Goal: Communication & Community: Answer question/provide support

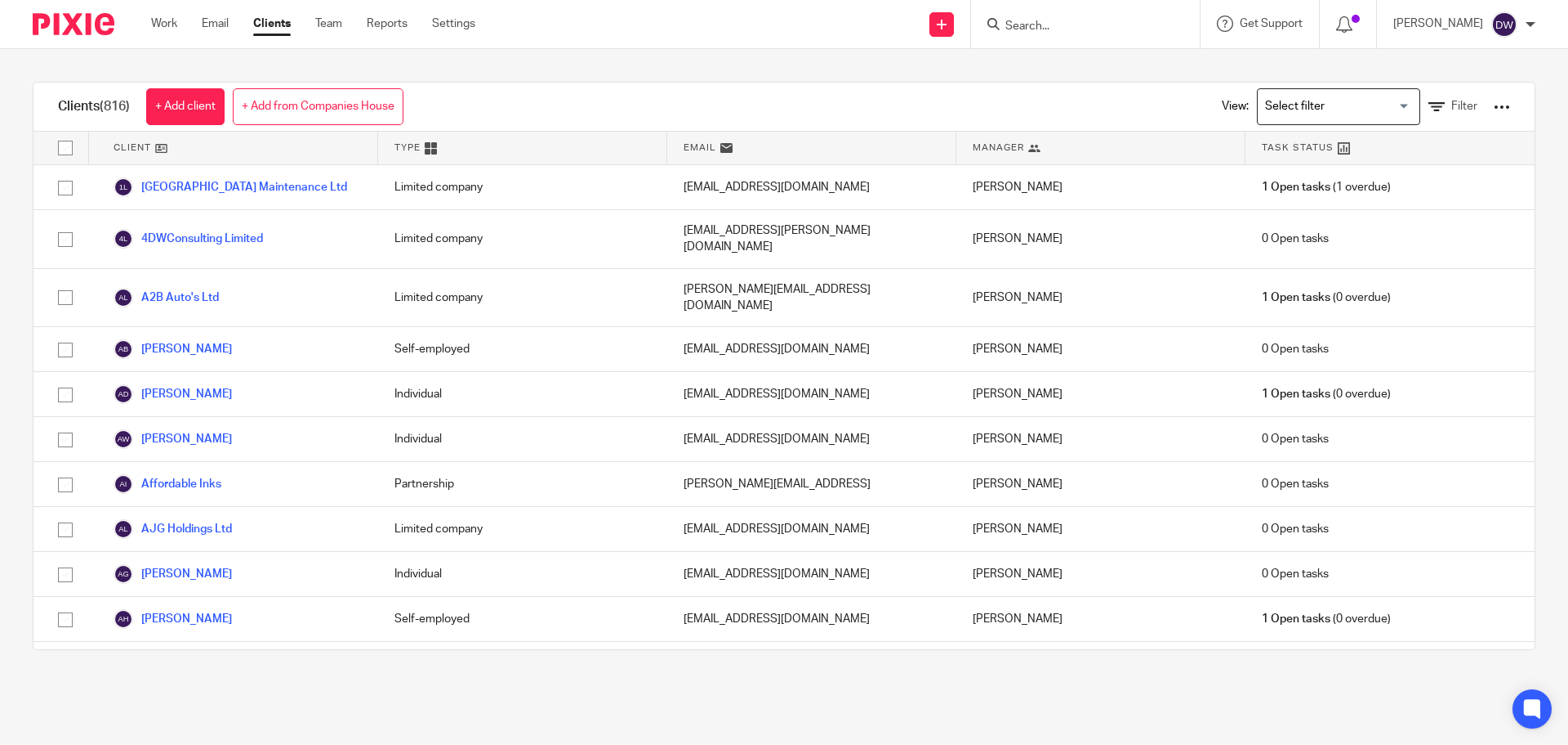
click at [1070, 29] on input "Search" at bounding box center [1076, 27] width 147 height 15
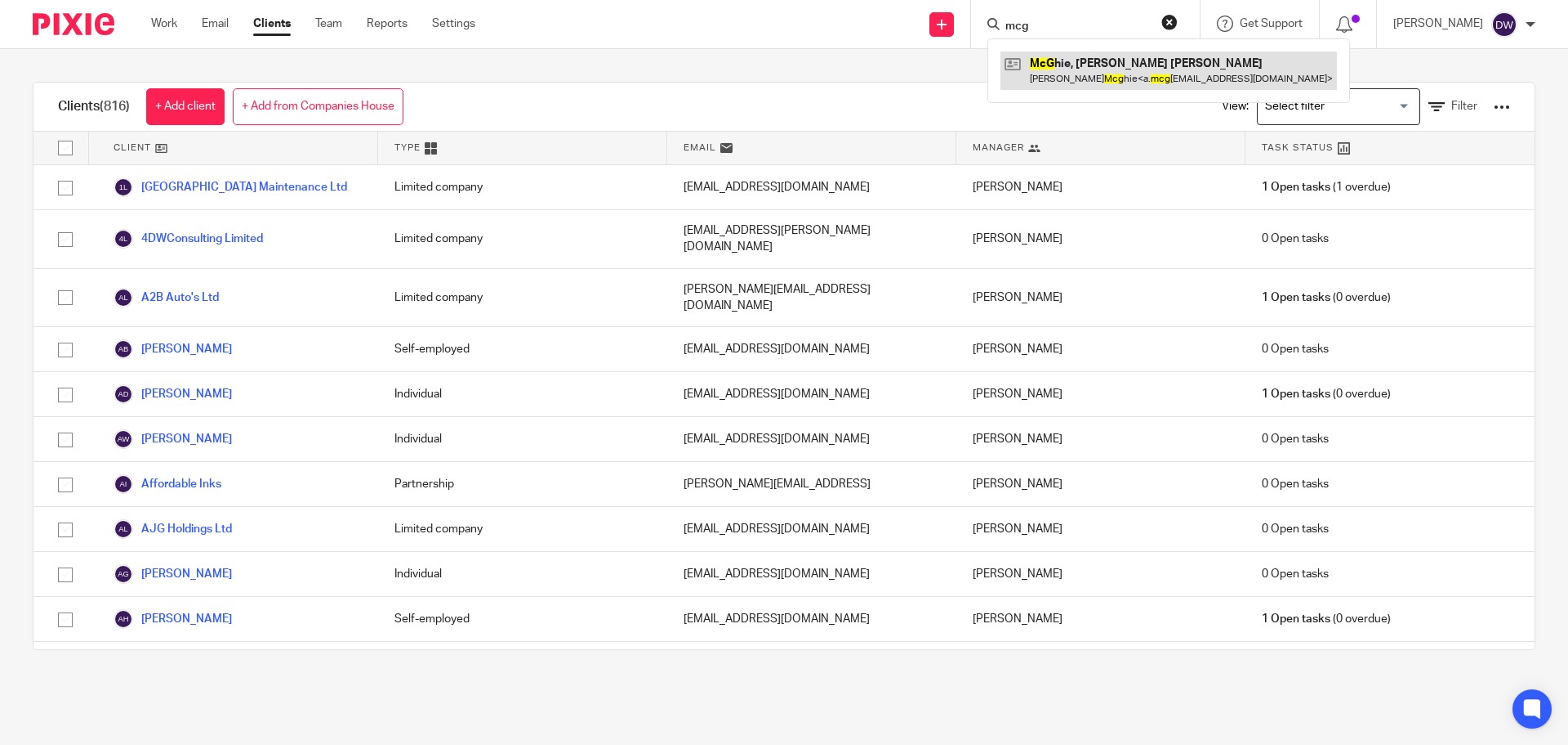
type input "mcg"
click at [1138, 83] on link at bounding box center [1168, 70] width 337 height 38
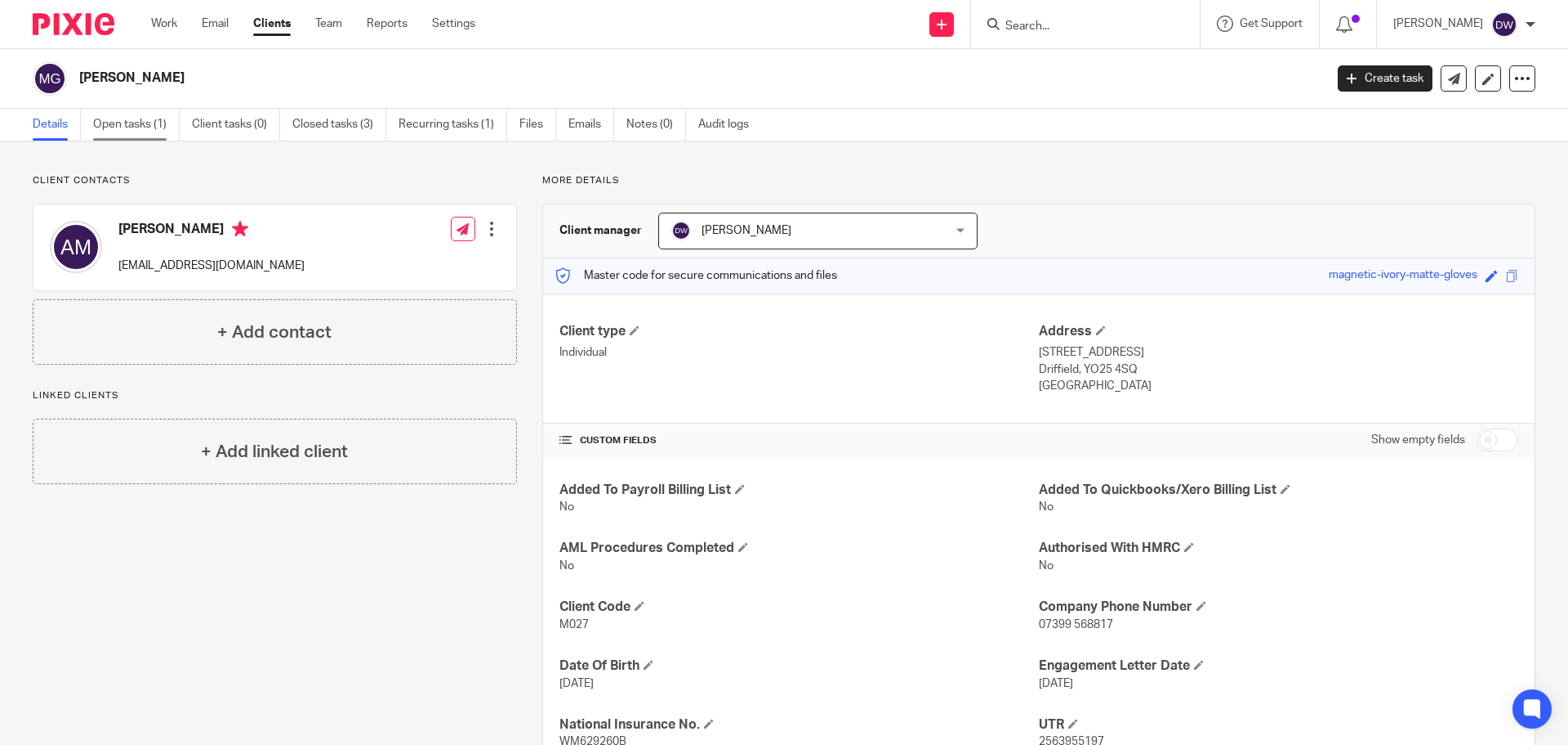
click at [120, 120] on link "Open tasks (1)" at bounding box center [136, 125] width 87 height 32
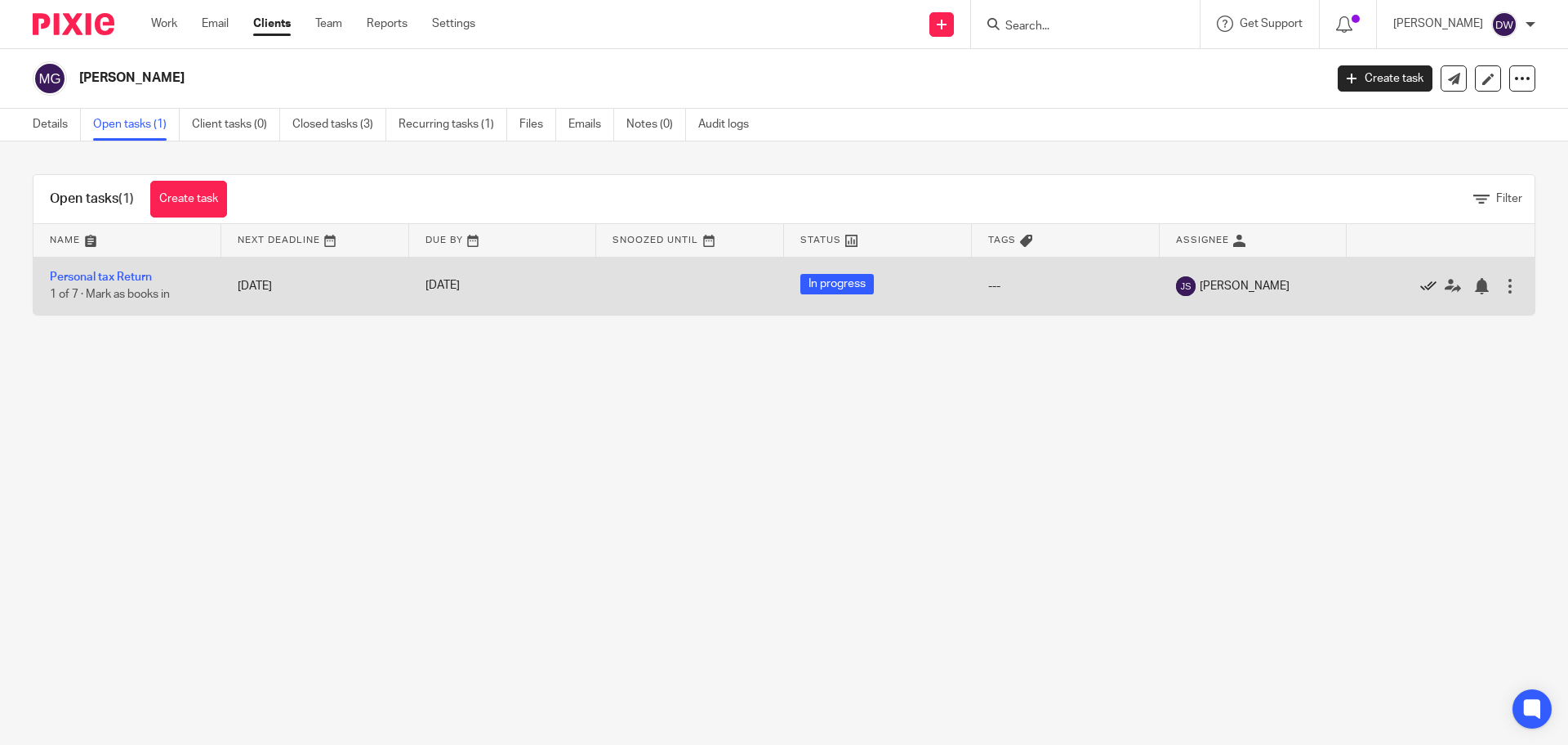
click at [1420, 279] on icon at bounding box center [1428, 286] width 16 height 16
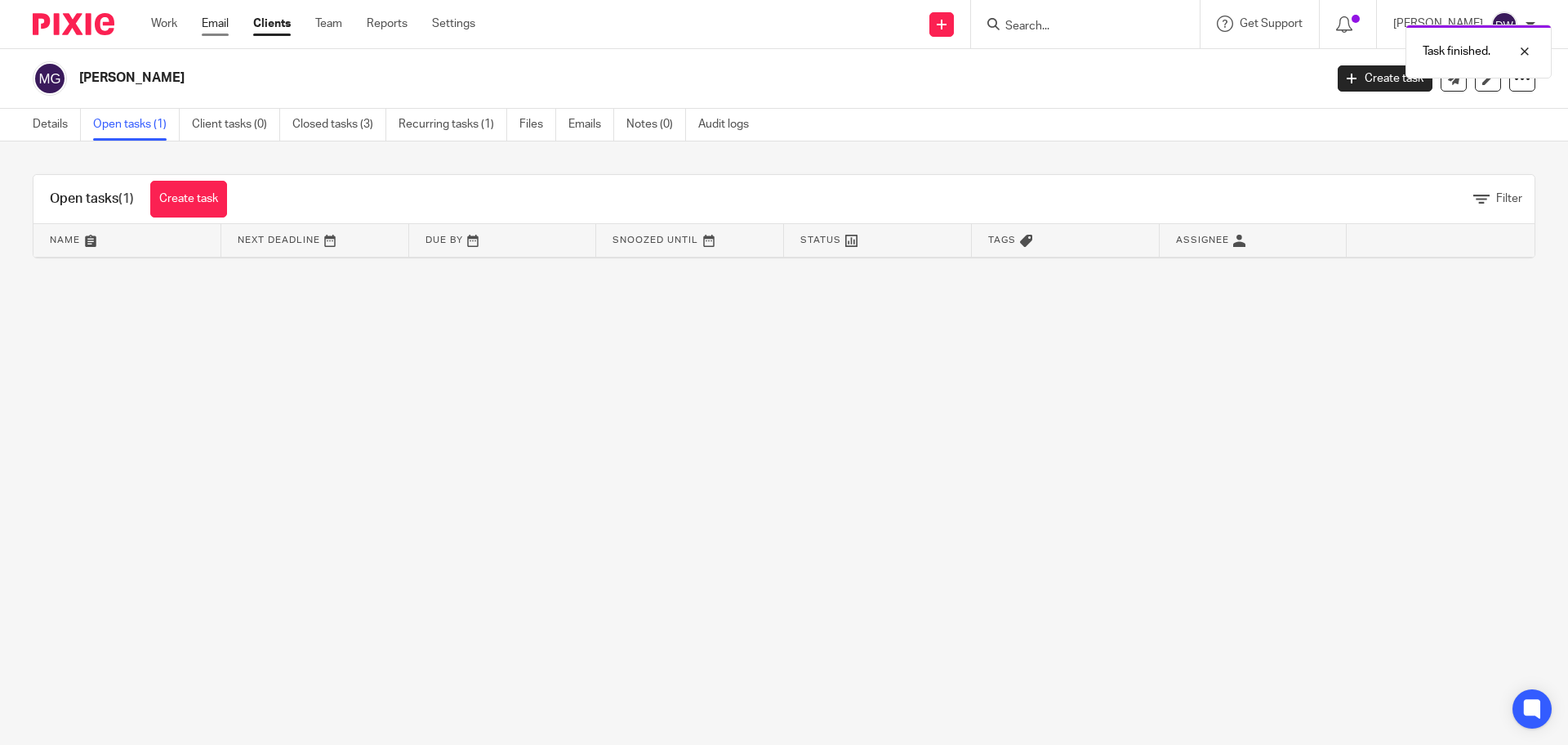
click at [212, 29] on link "Email" at bounding box center [215, 24] width 27 height 16
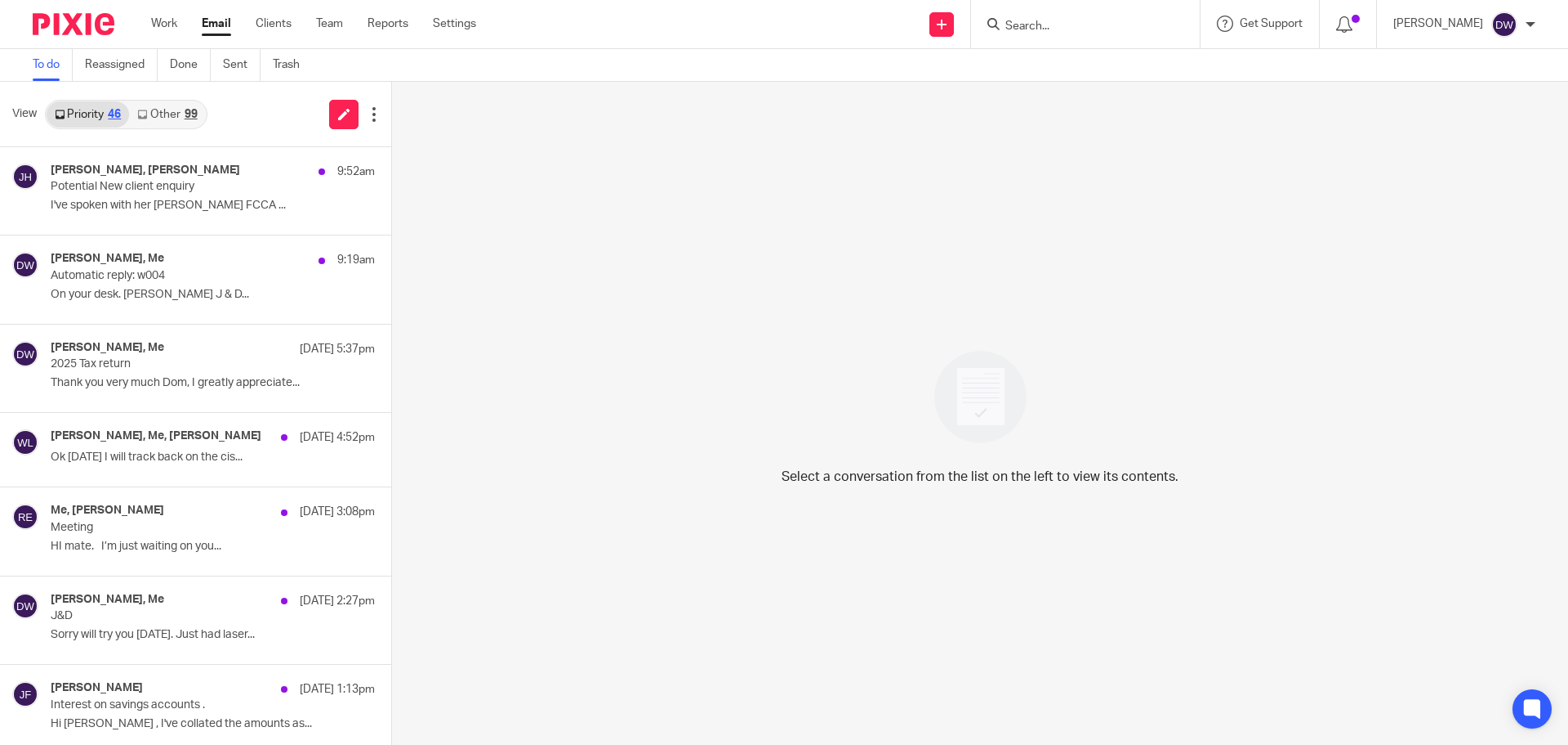
click at [190, 118] on div "99" at bounding box center [191, 114] width 13 height 11
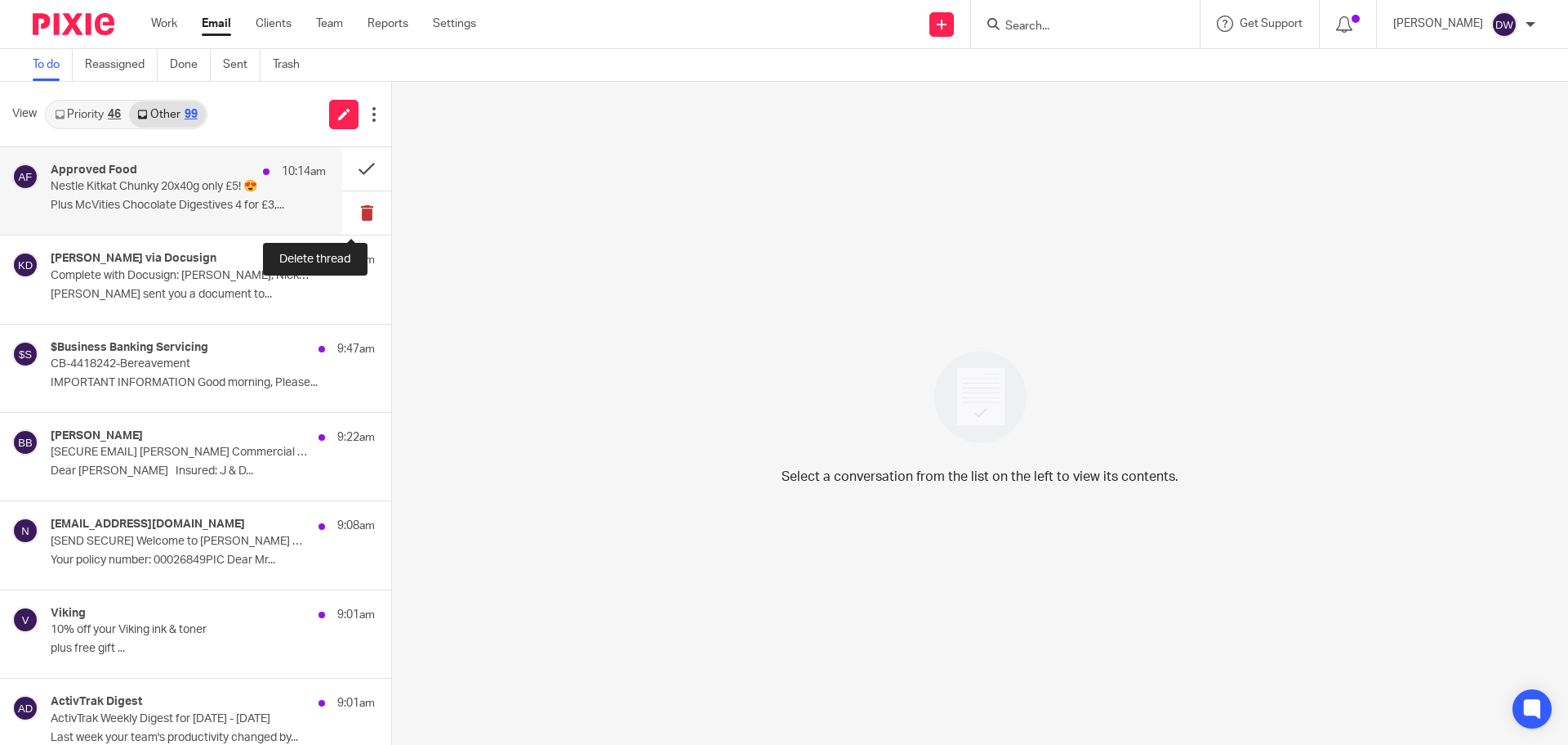
click at [358, 212] on button at bounding box center [366, 212] width 49 height 43
click at [357, 208] on button at bounding box center [366, 212] width 49 height 43
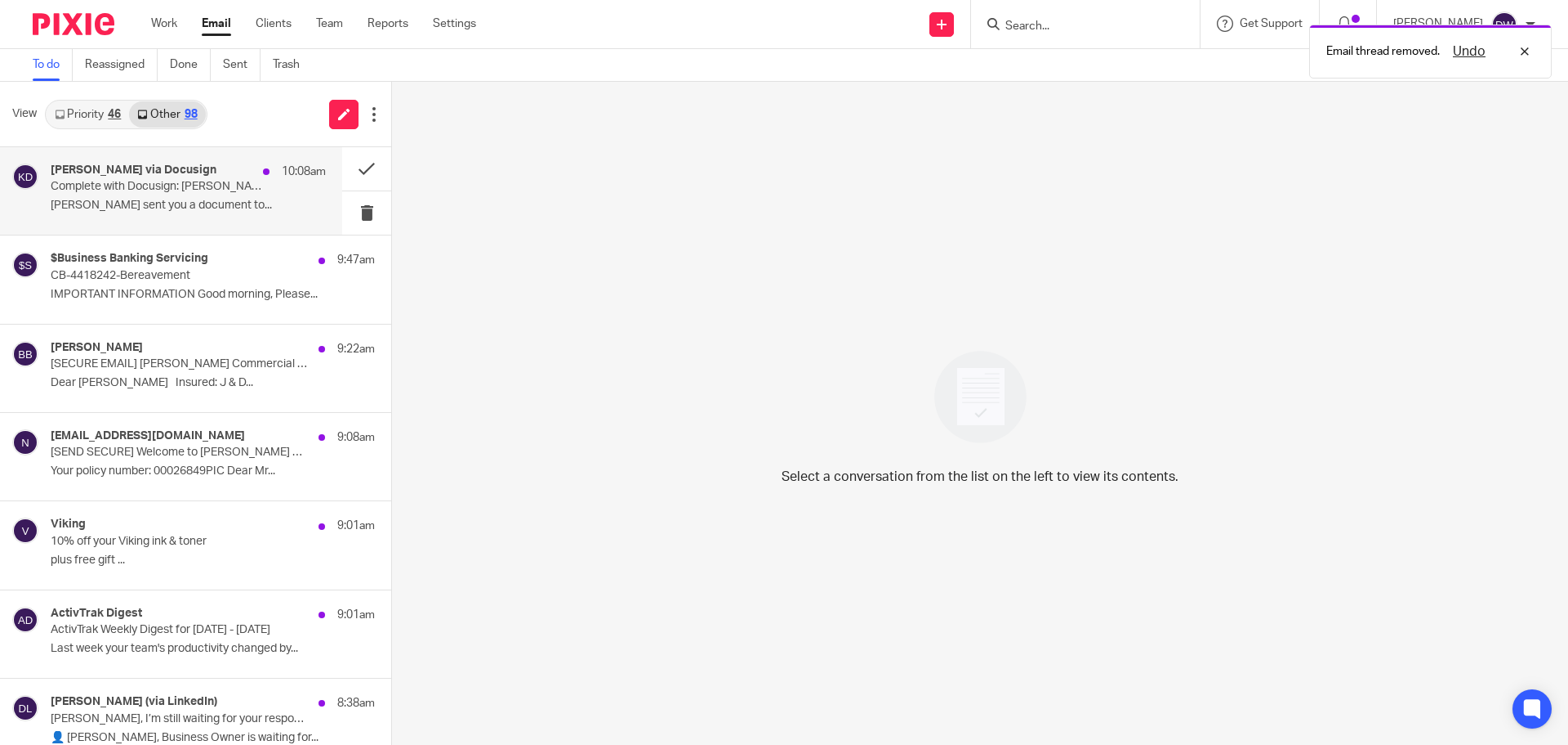
click at [137, 189] on p "Complete with Docusign: [PERSON_NAME], Nick_Employment Reference Request_[DATE]…" at bounding box center [161, 187] width 221 height 14
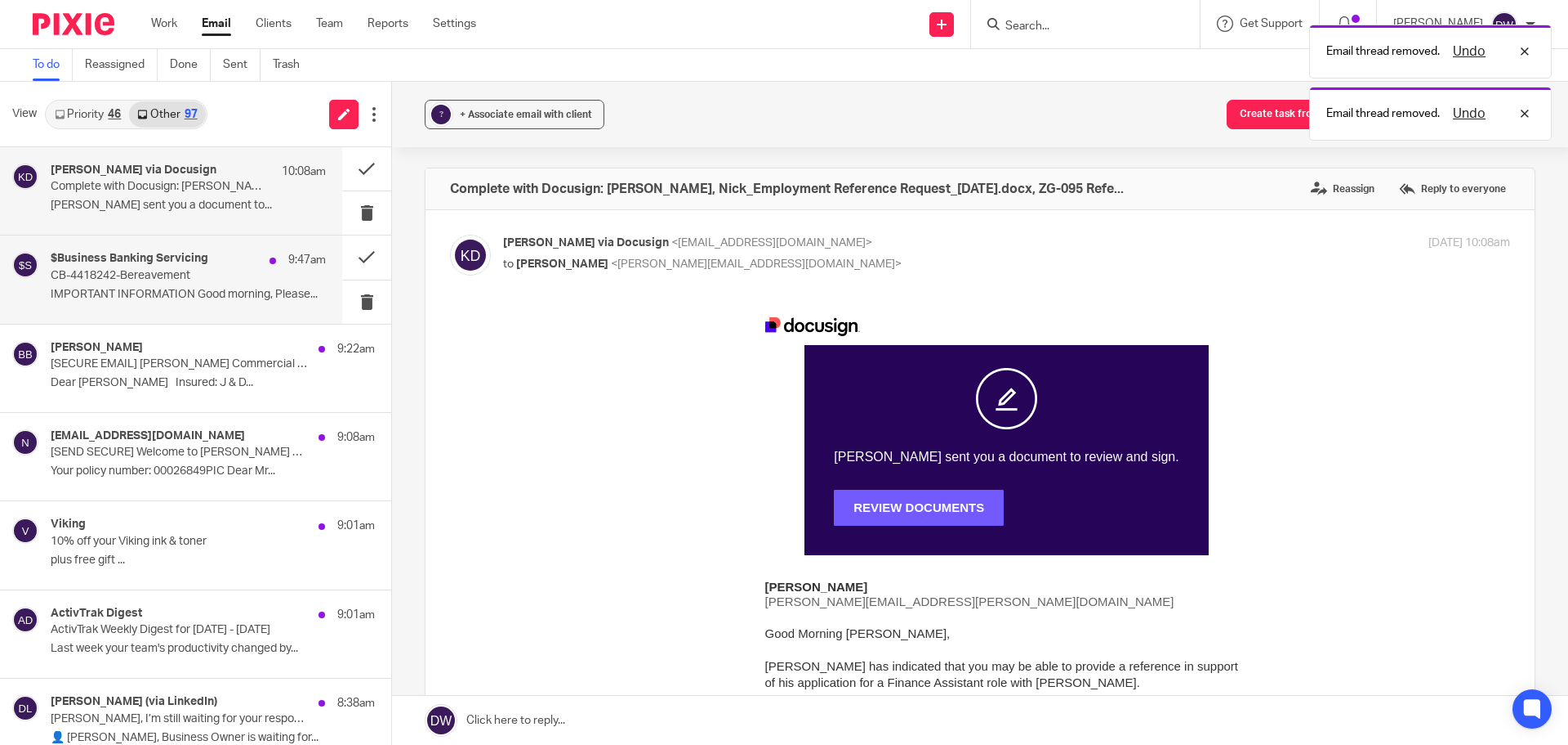
click at [248, 289] on p "IMPORTANT INFORMATION Good morning, Please..." at bounding box center [188, 295] width 275 height 14
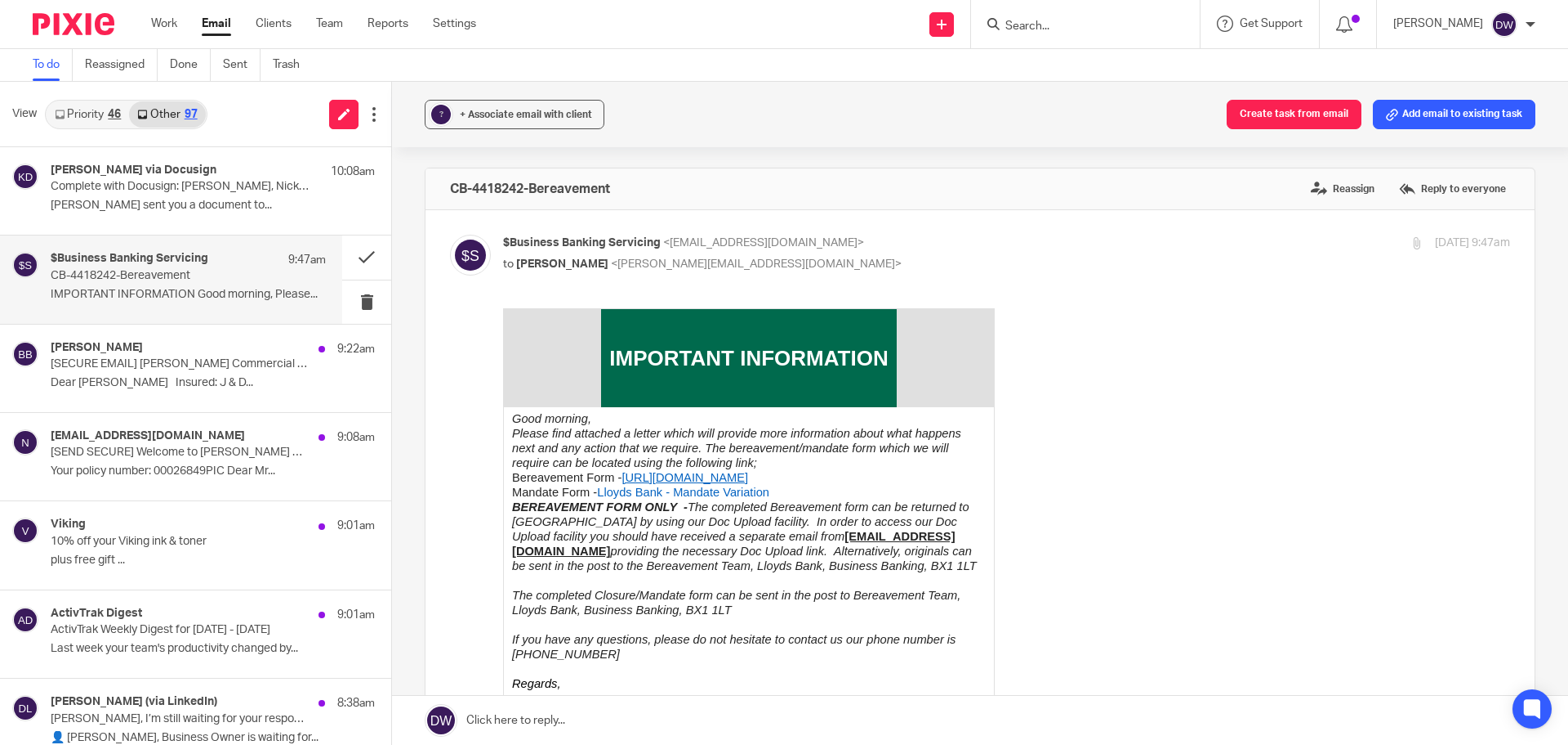
click at [622, 484] on link "[URL][DOMAIN_NAME]" at bounding box center [685, 477] width 127 height 13
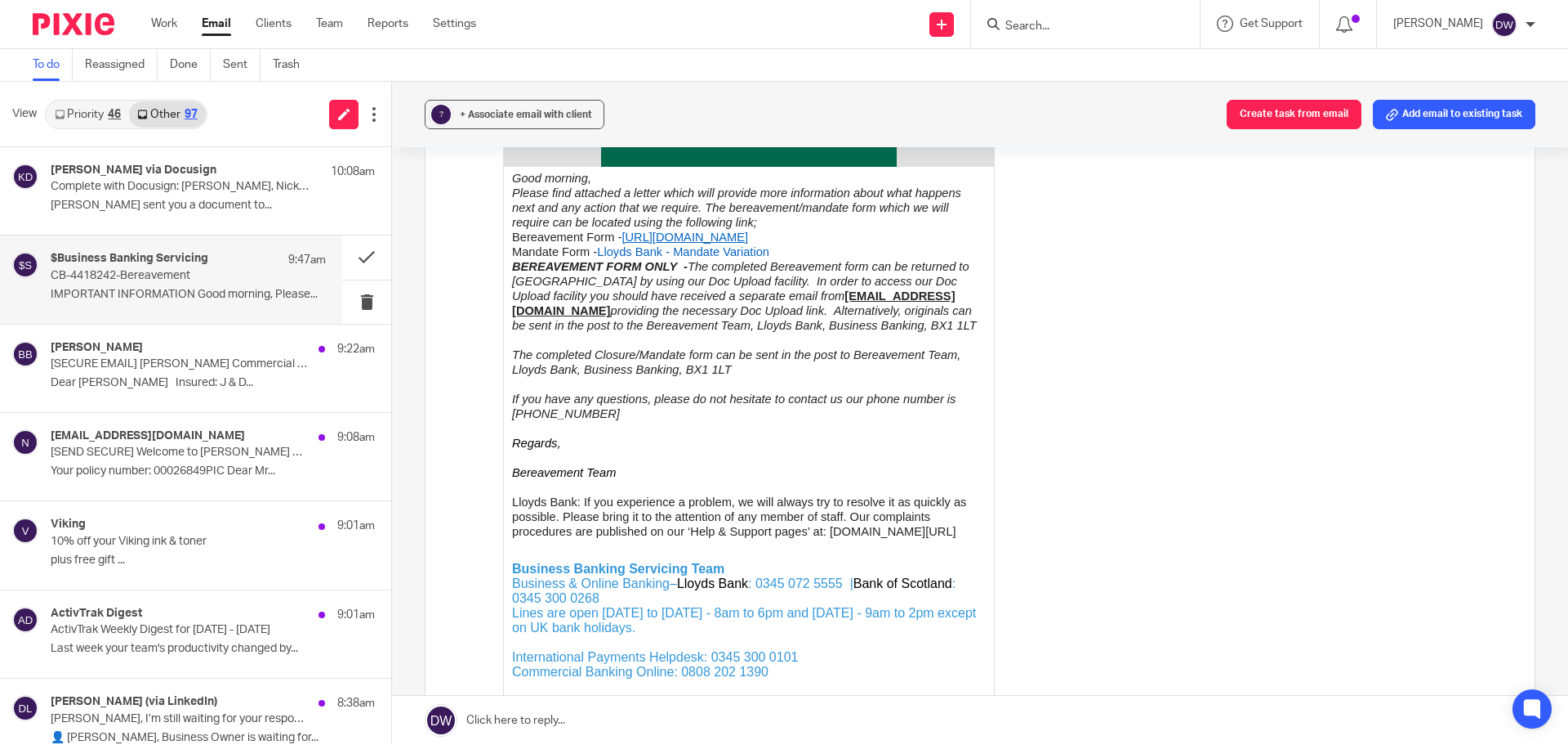
scroll to position [245, 0]
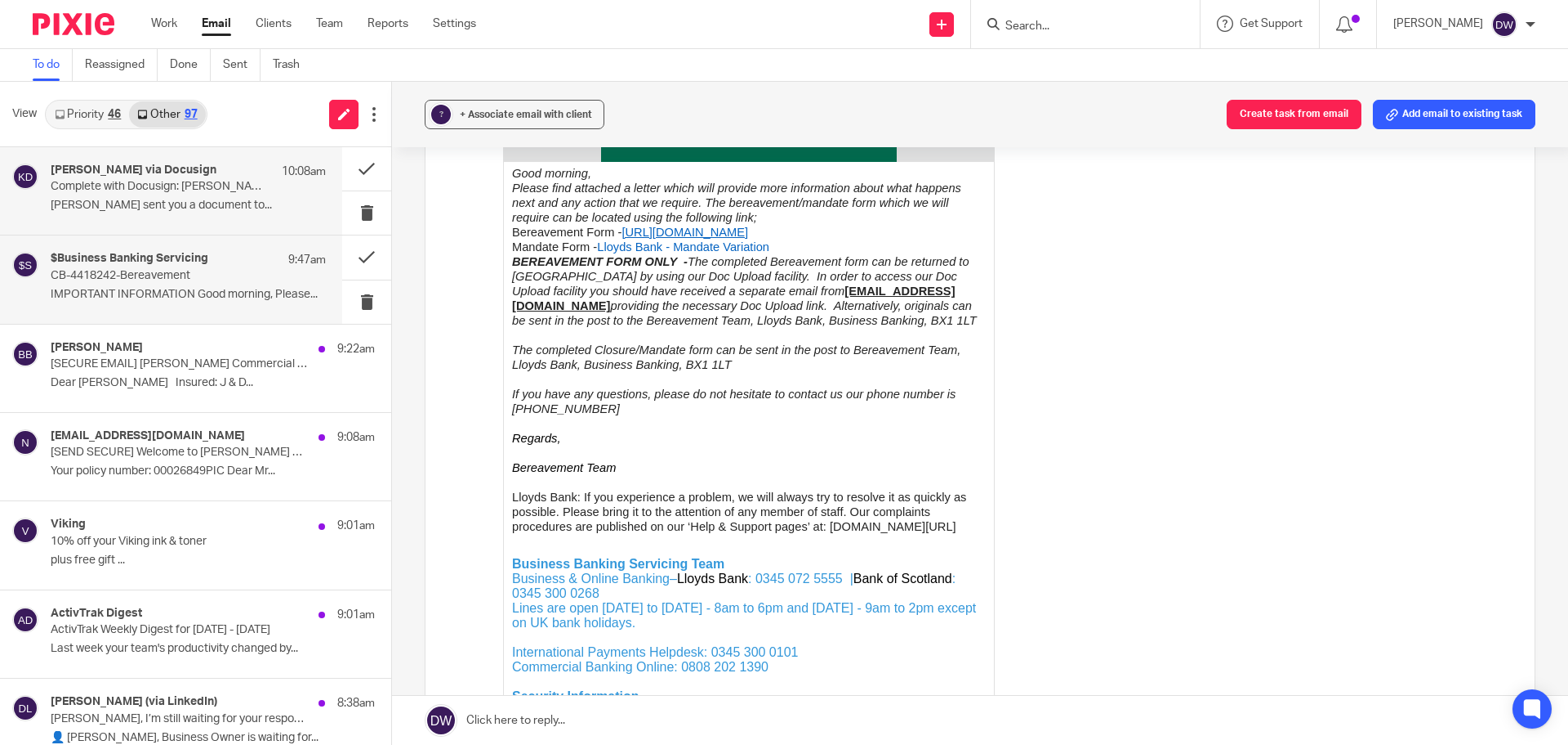
click at [181, 195] on div "Kimberley Spenceley via Docusign 10:08am Complete with Docusign: Speight, Nick_…" at bounding box center [188, 190] width 275 height 55
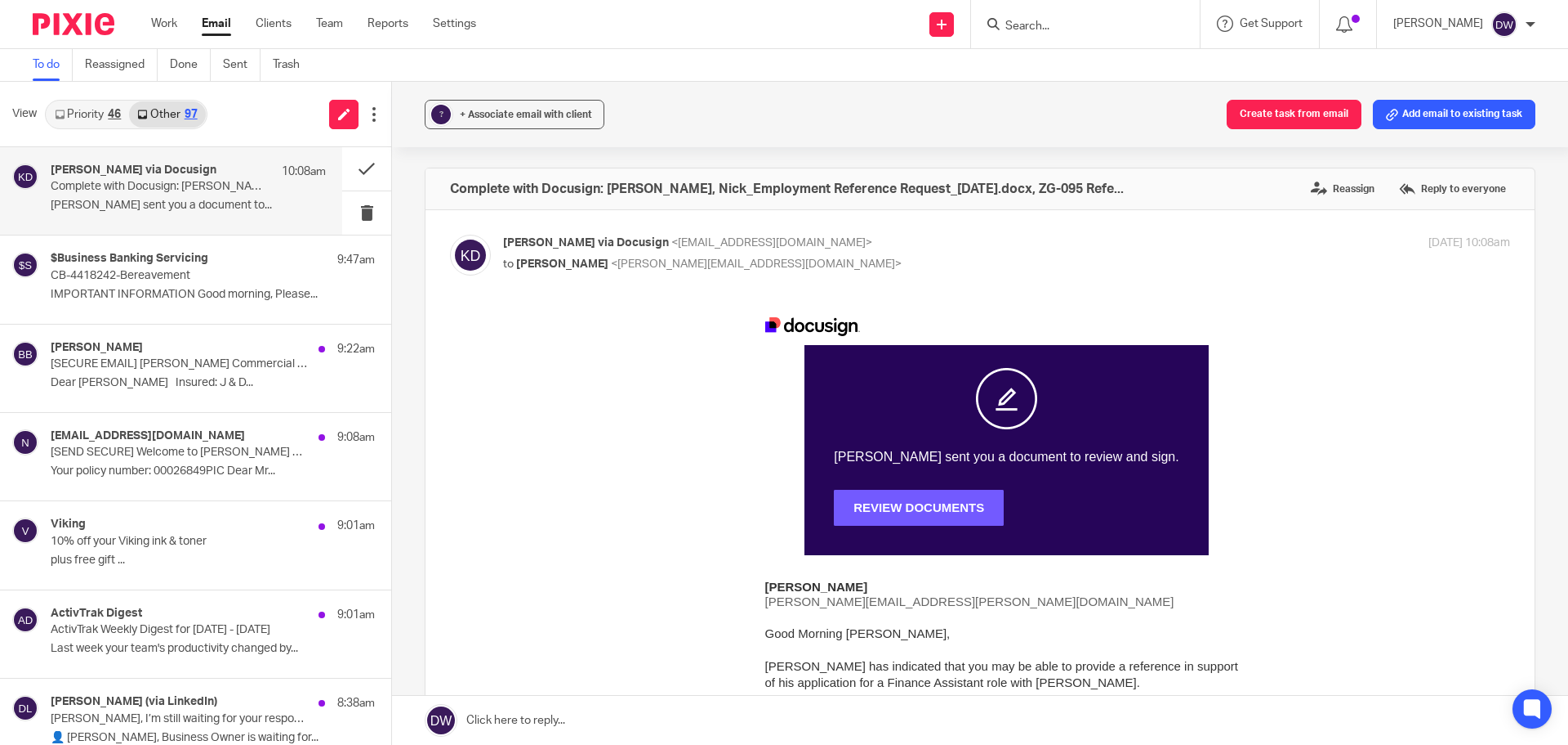
scroll to position [0, 0]
click at [867, 507] on span "REVIEW DOCUMENTS" at bounding box center [918, 507] width 170 height 14
click at [217, 360] on p "[SECURE EMAIL] [PERSON_NAME] Commercial Professional Indemnity Renewal: [DATE]" at bounding box center [161, 364] width 221 height 14
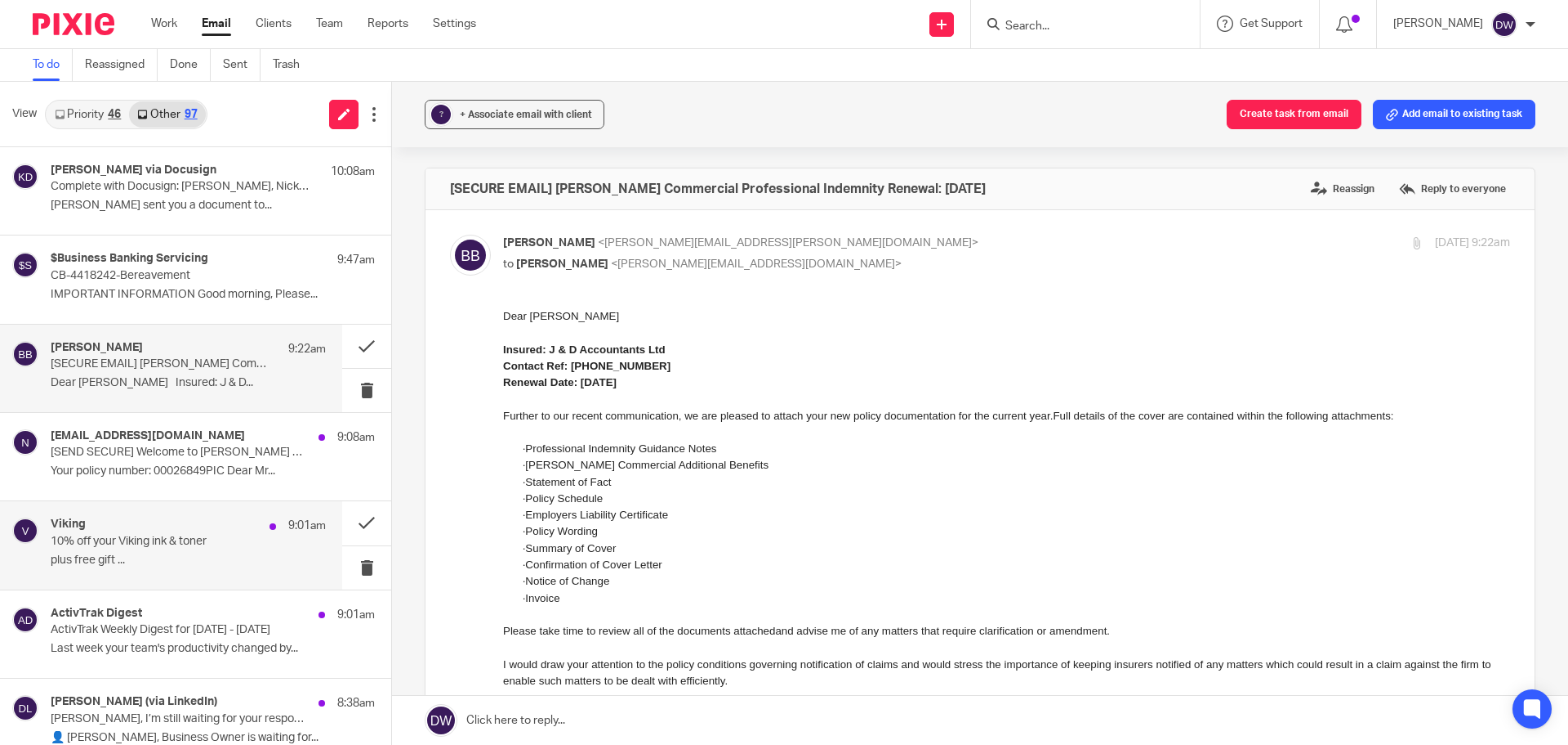
click at [185, 526] on div "Viking 9:01am" at bounding box center [188, 525] width 275 height 16
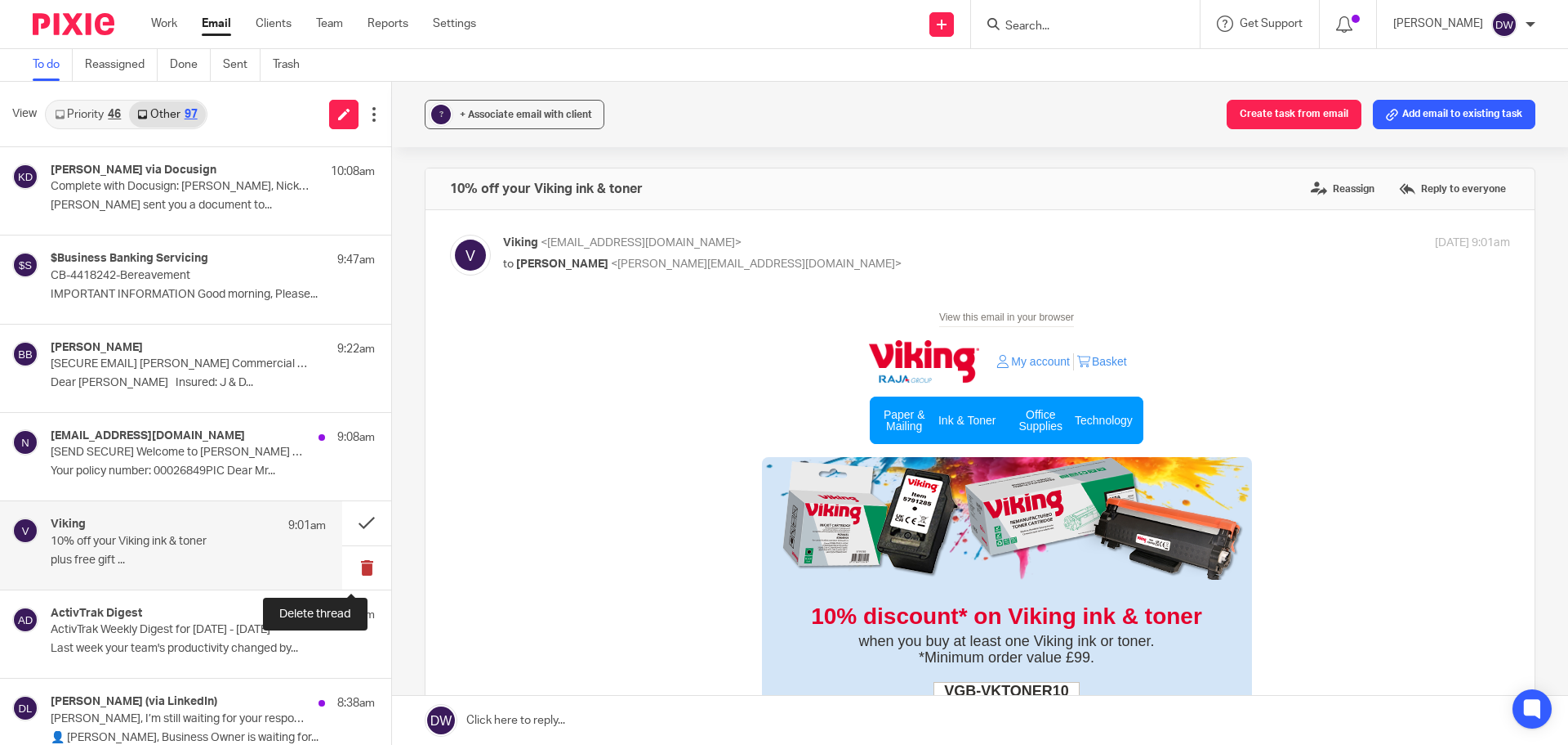
click at [342, 567] on button at bounding box center [366, 567] width 49 height 43
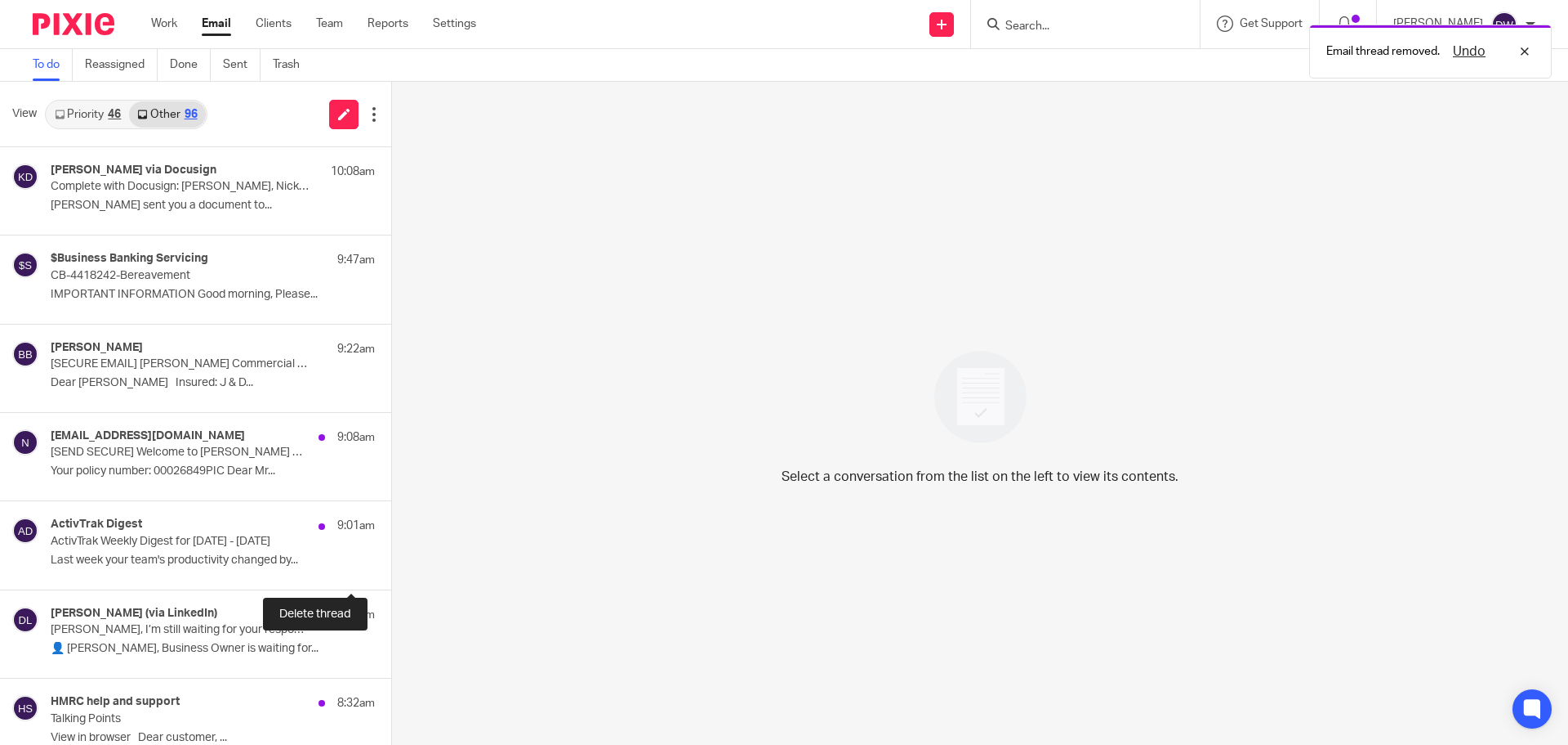
click at [391, 567] on button at bounding box center [397, 567] width 13 height 43
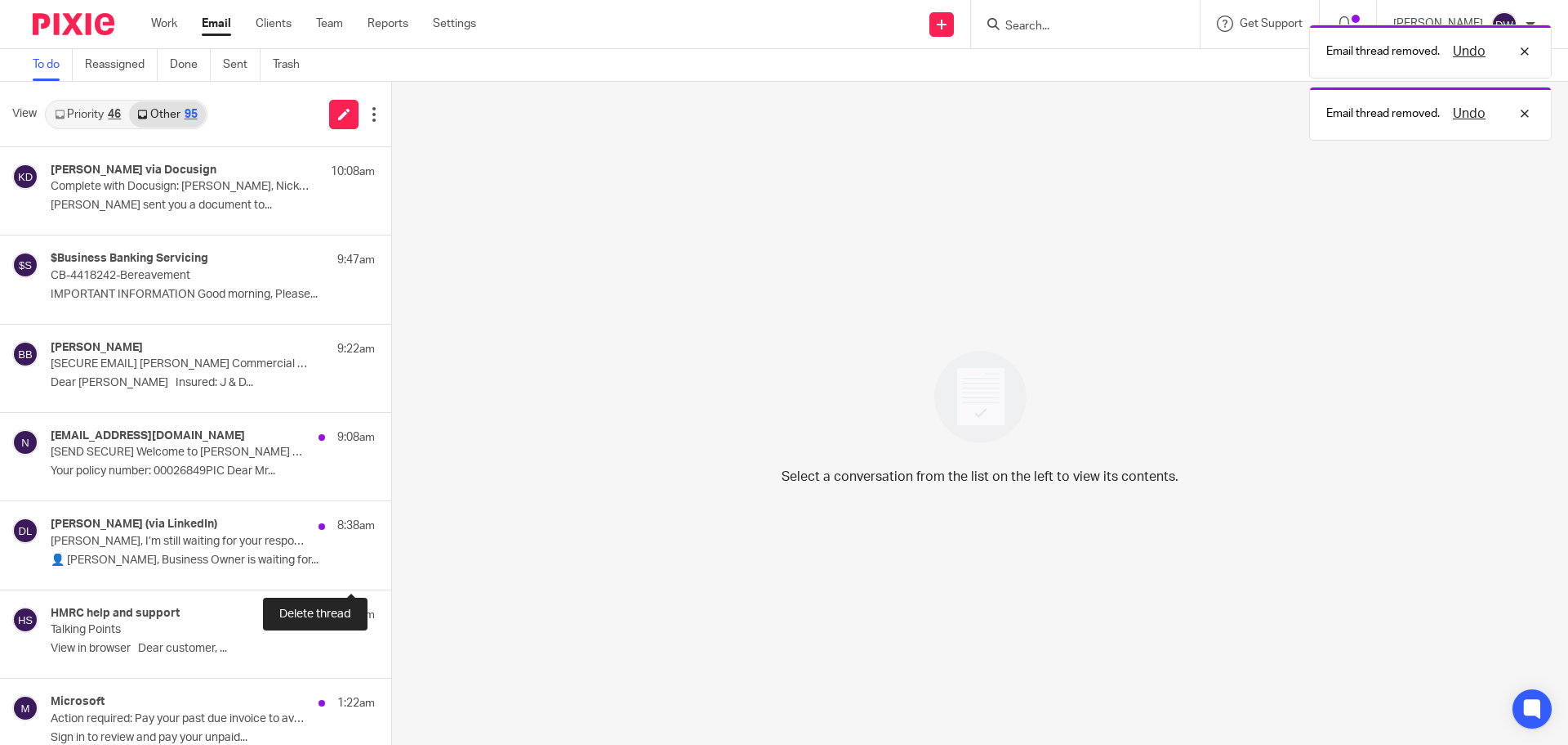
click at [391, 567] on button at bounding box center [397, 567] width 13 height 43
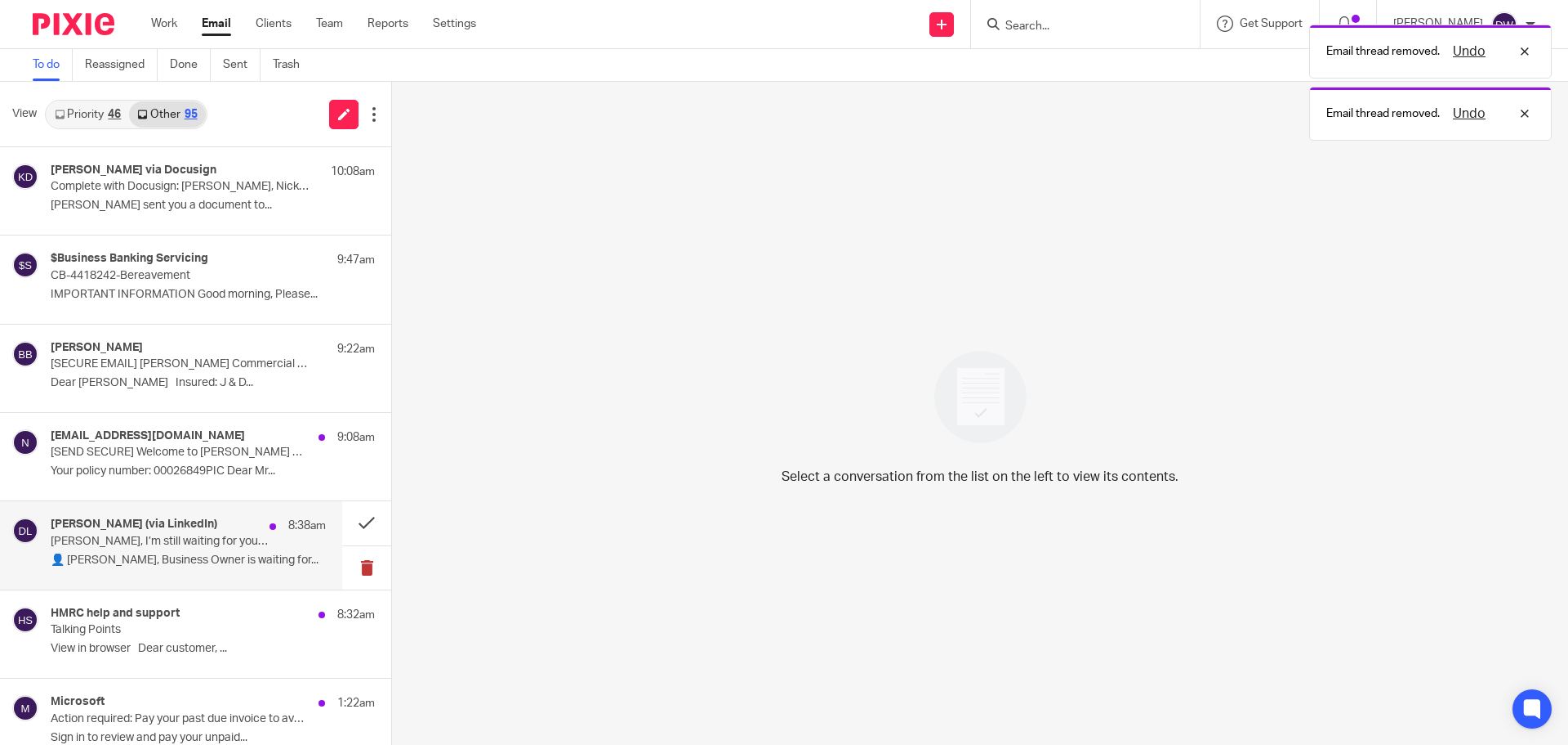
click at [342, 567] on button at bounding box center [366, 567] width 49 height 43
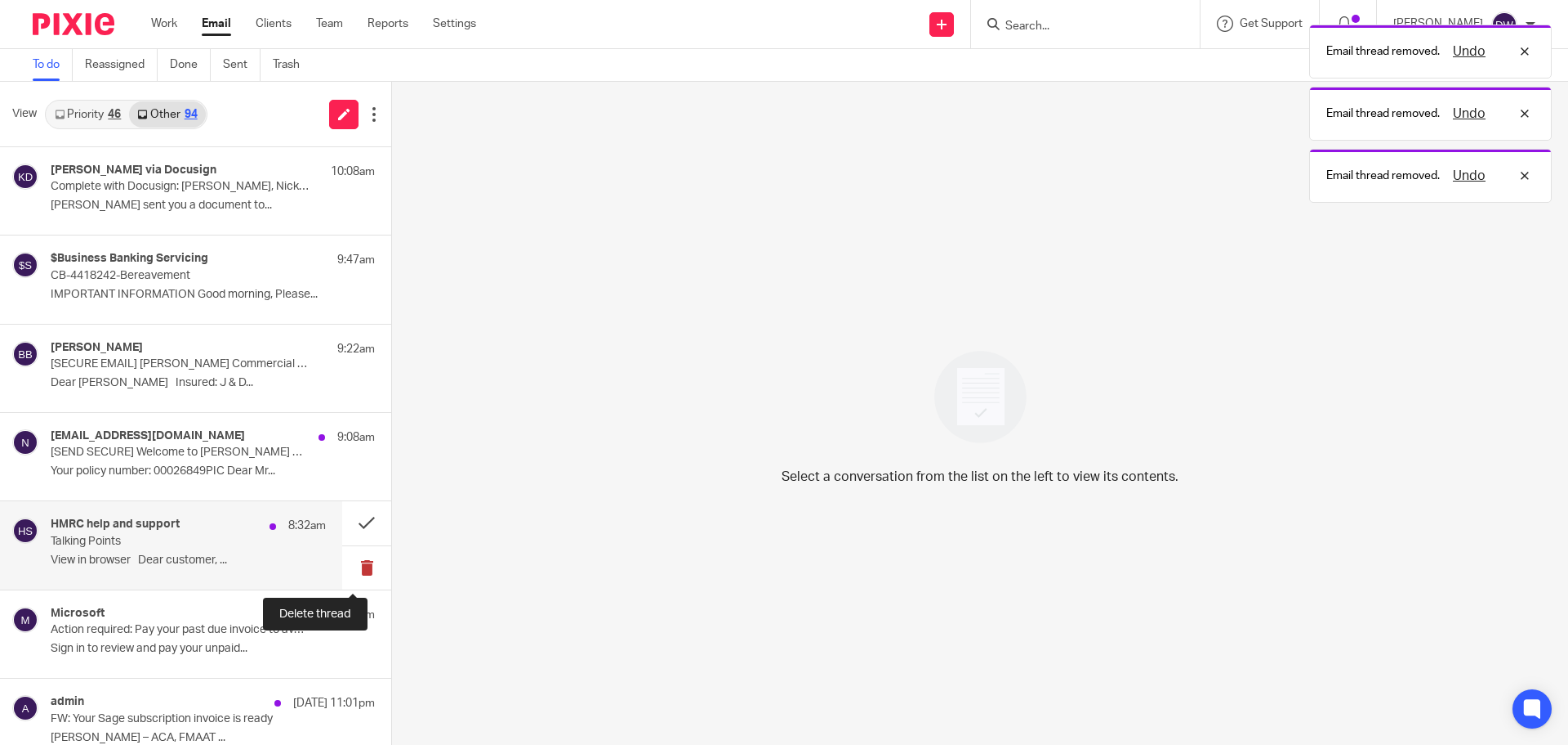
click at [342, 561] on button at bounding box center [366, 567] width 49 height 43
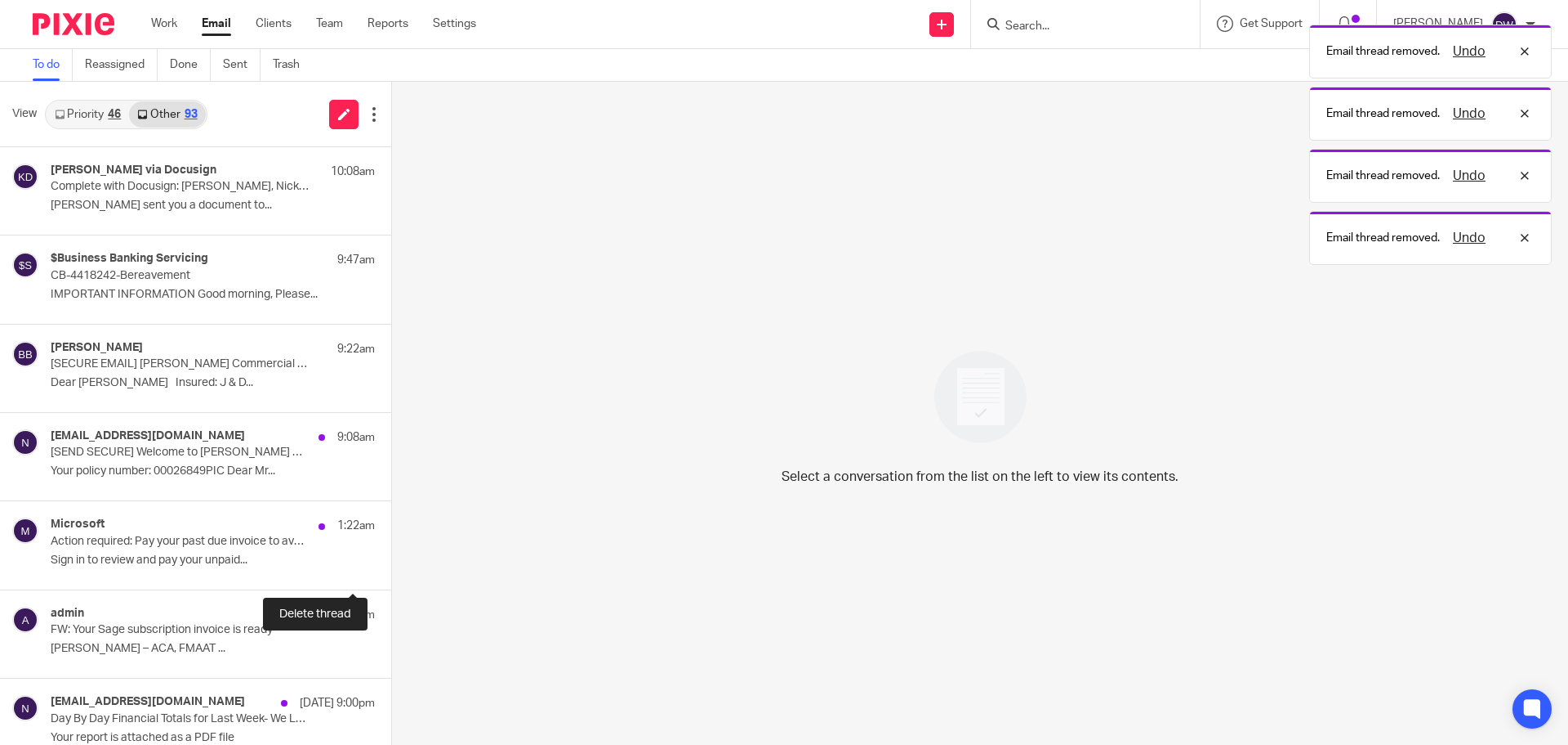
click at [391, 561] on button at bounding box center [397, 567] width 13 height 43
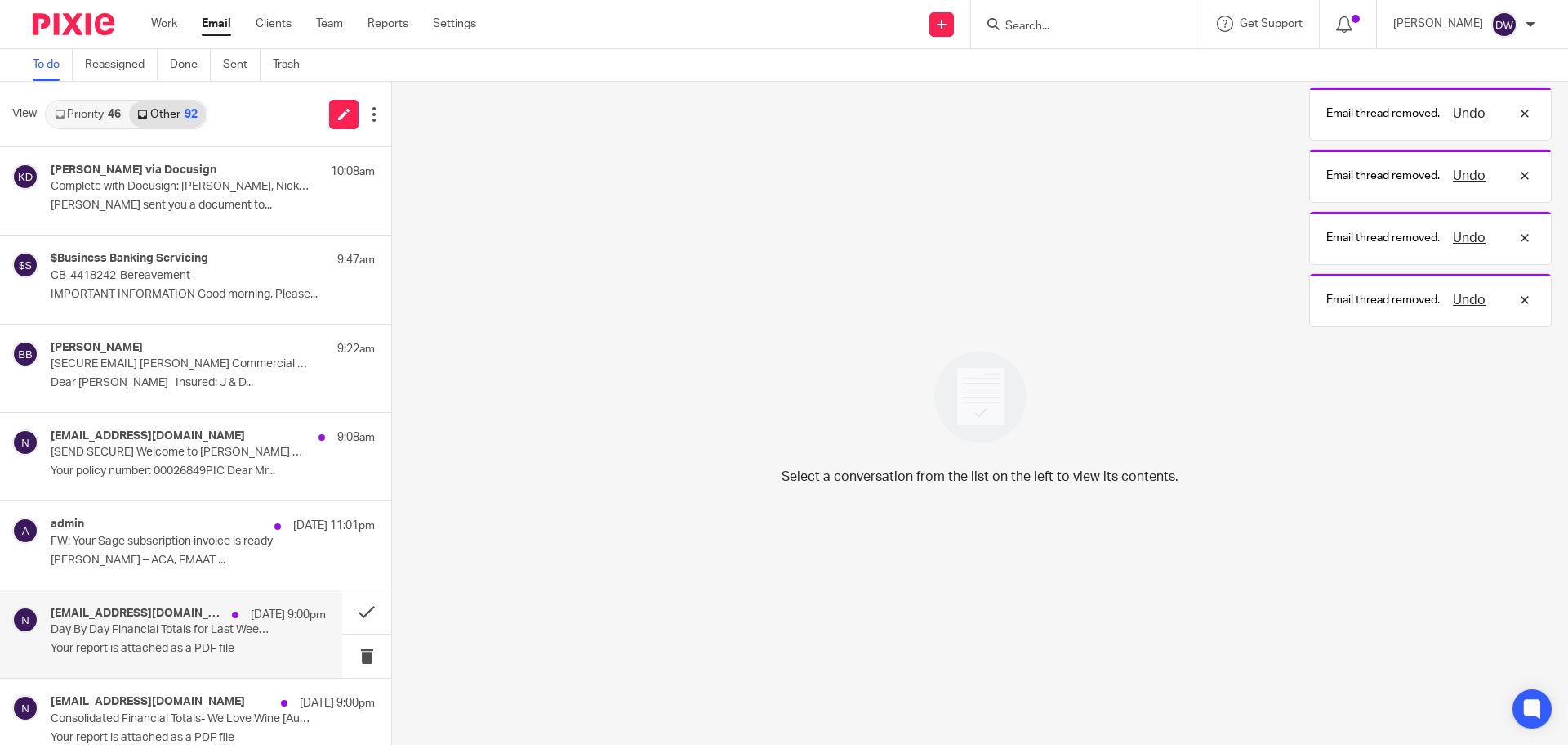
click at [247, 631] on p "Day By Day Financial Totals for Last Week- We Love Wine [Auto-generated: 12/10/…" at bounding box center [161, 630] width 221 height 14
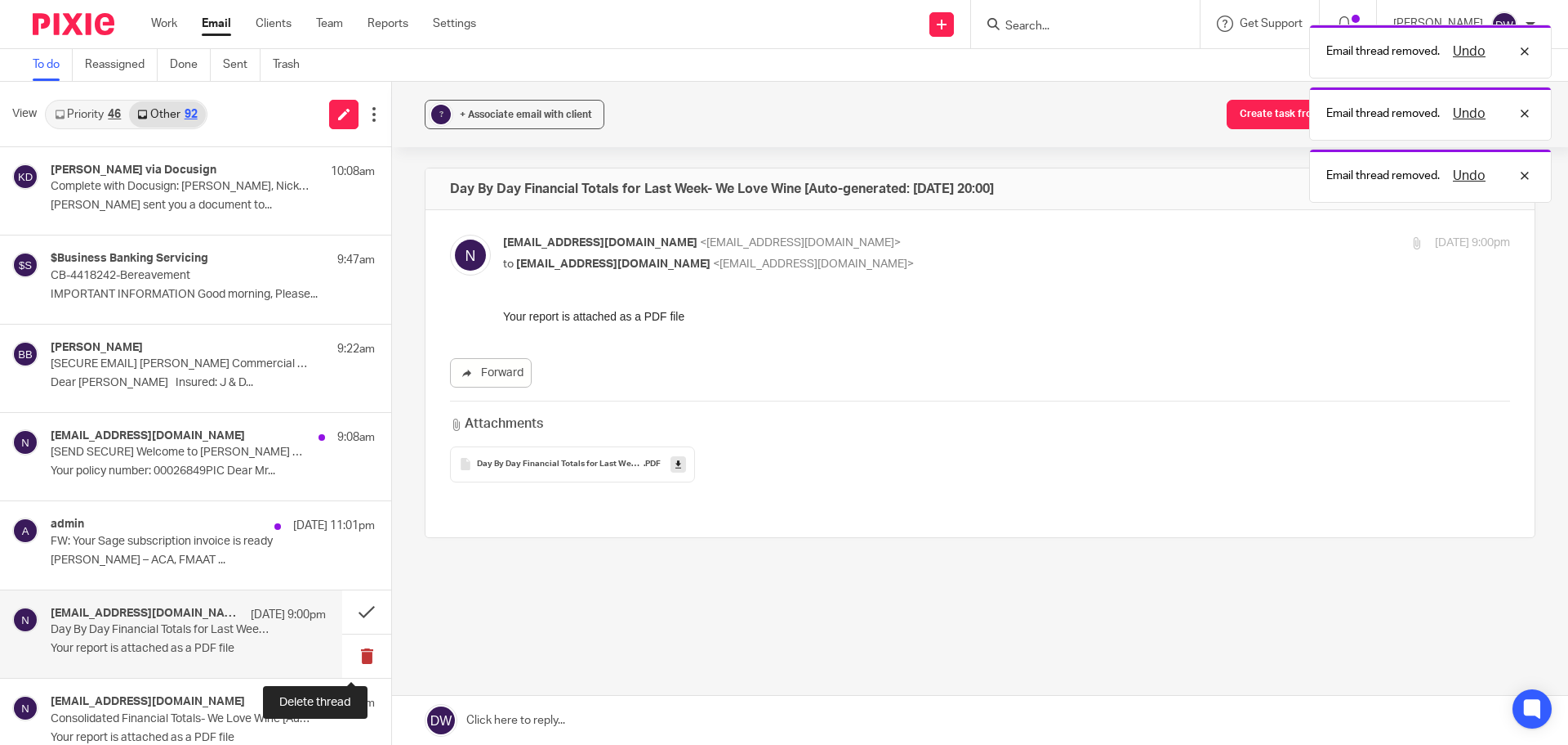
click at [356, 651] on button at bounding box center [366, 655] width 49 height 43
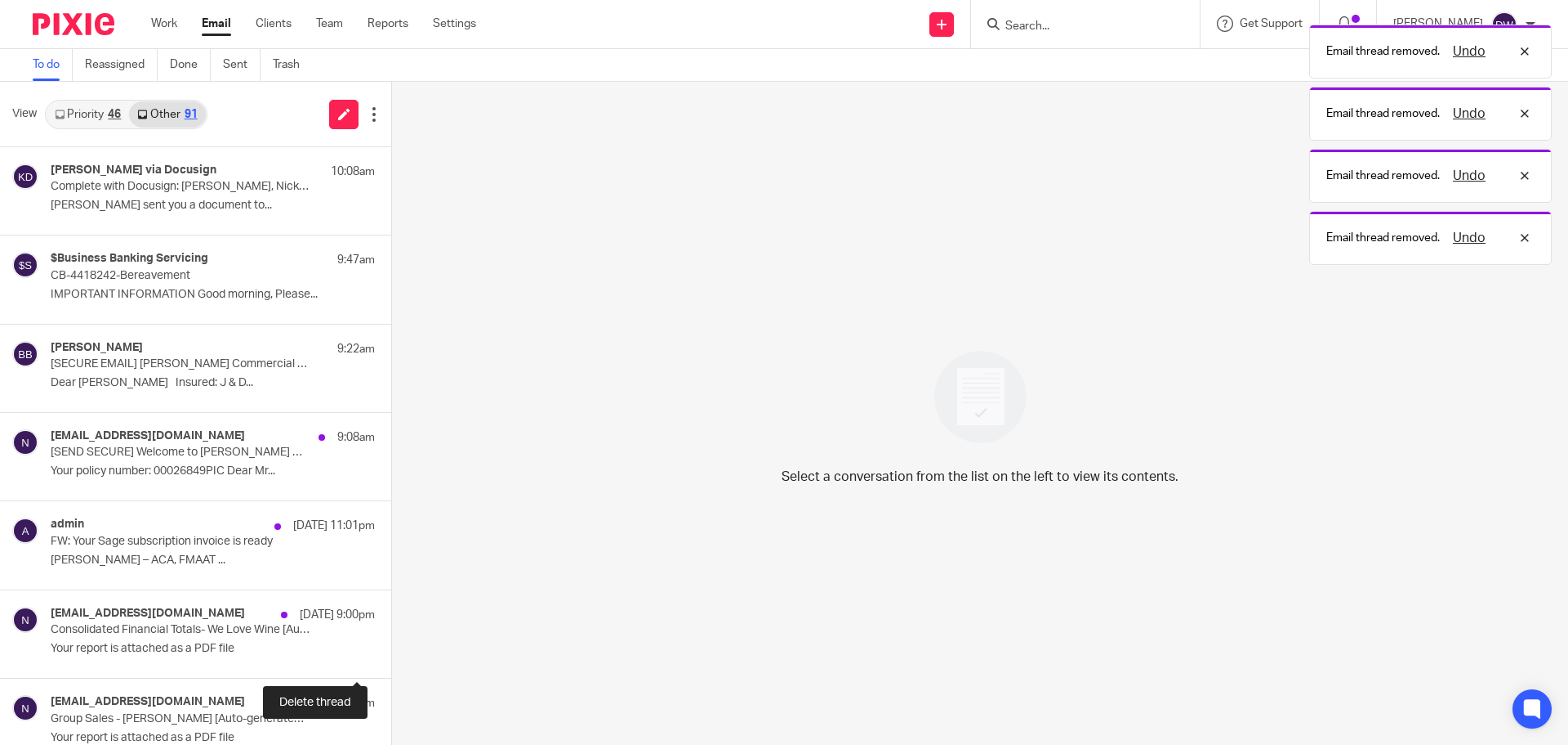
click at [391, 651] on button at bounding box center [397, 655] width 13 height 43
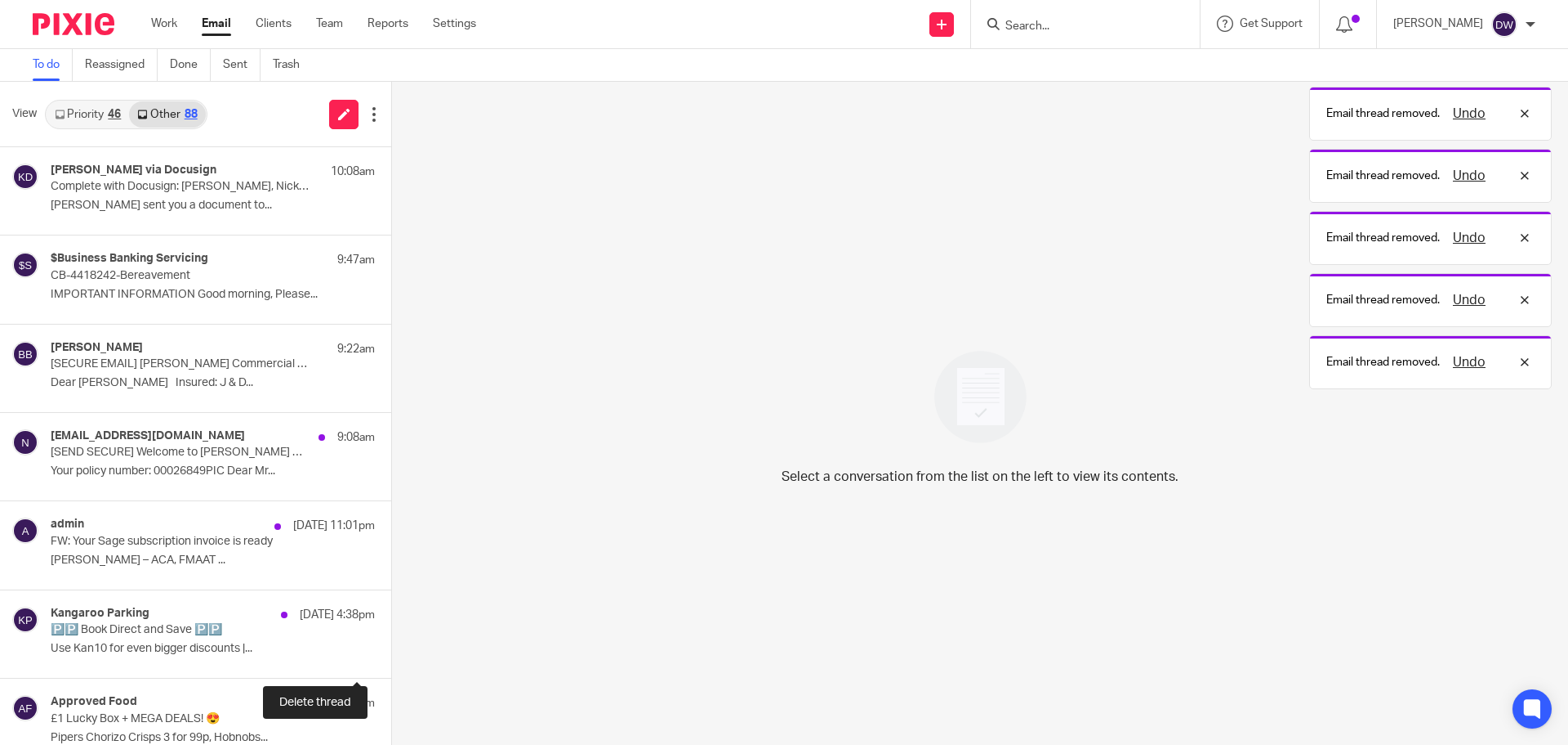
click at [391, 651] on button at bounding box center [397, 655] width 13 height 43
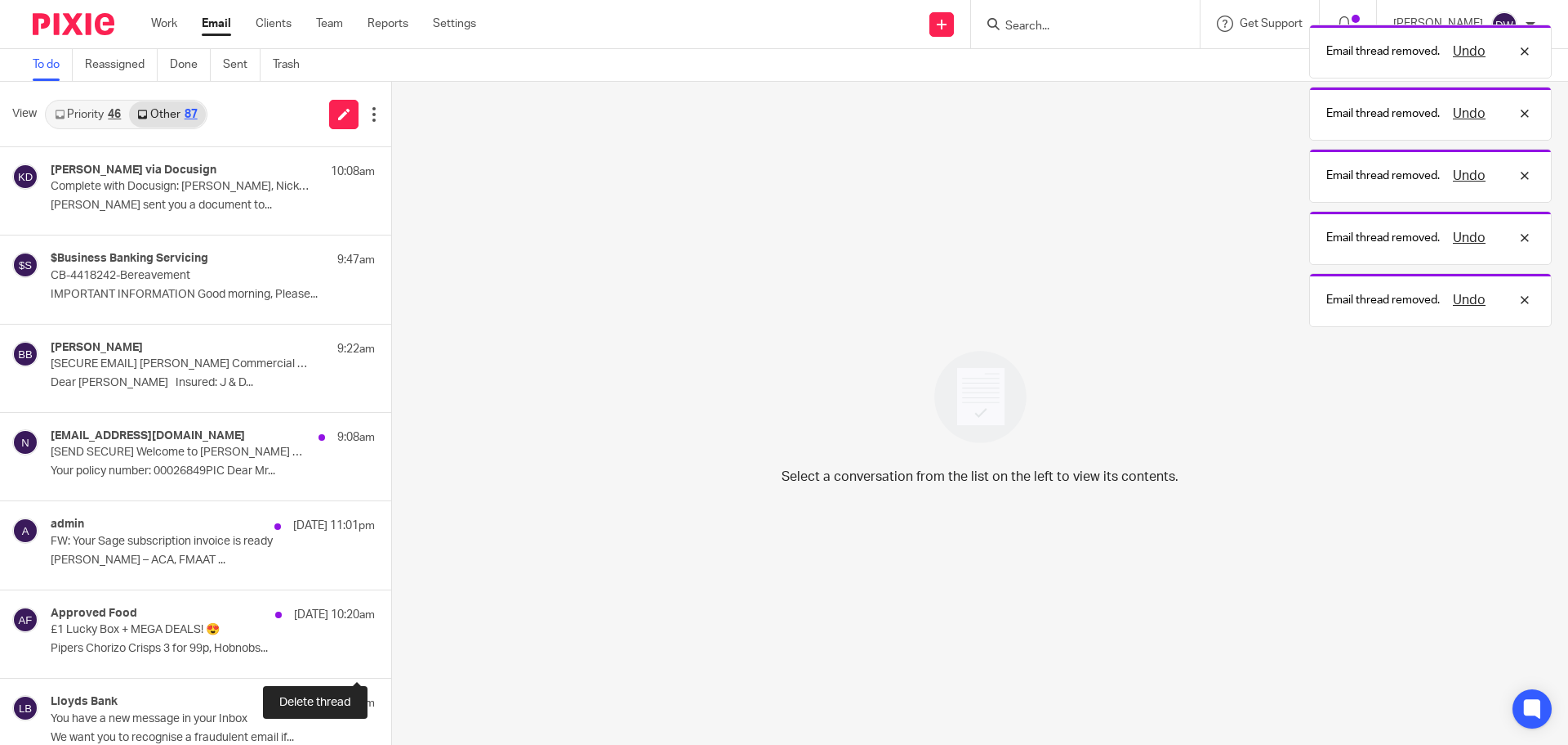
click at [391, 651] on button at bounding box center [397, 655] width 13 height 43
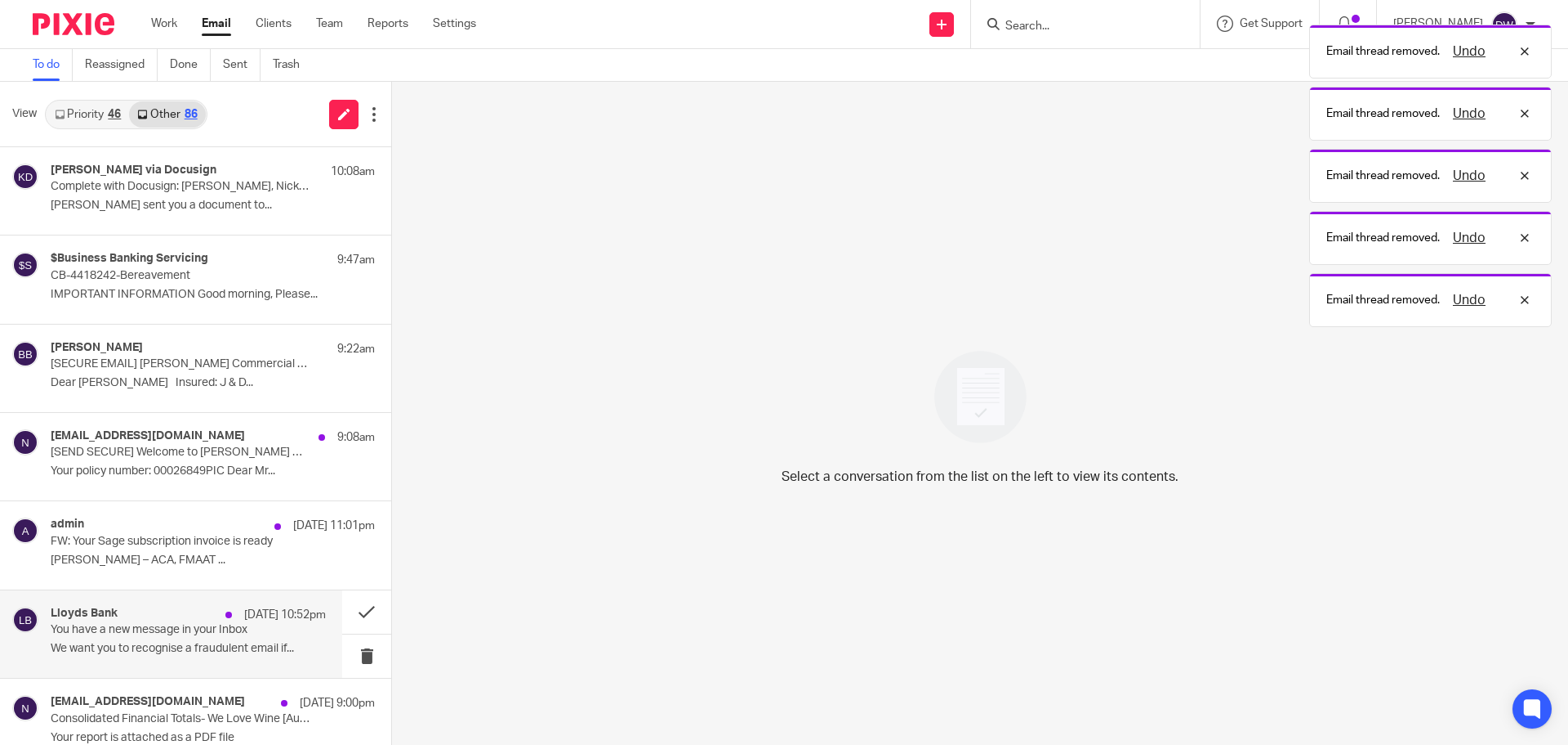
click at [210, 644] on p "We want you to recognise a fraudulent email if..." at bounding box center [188, 649] width 275 height 14
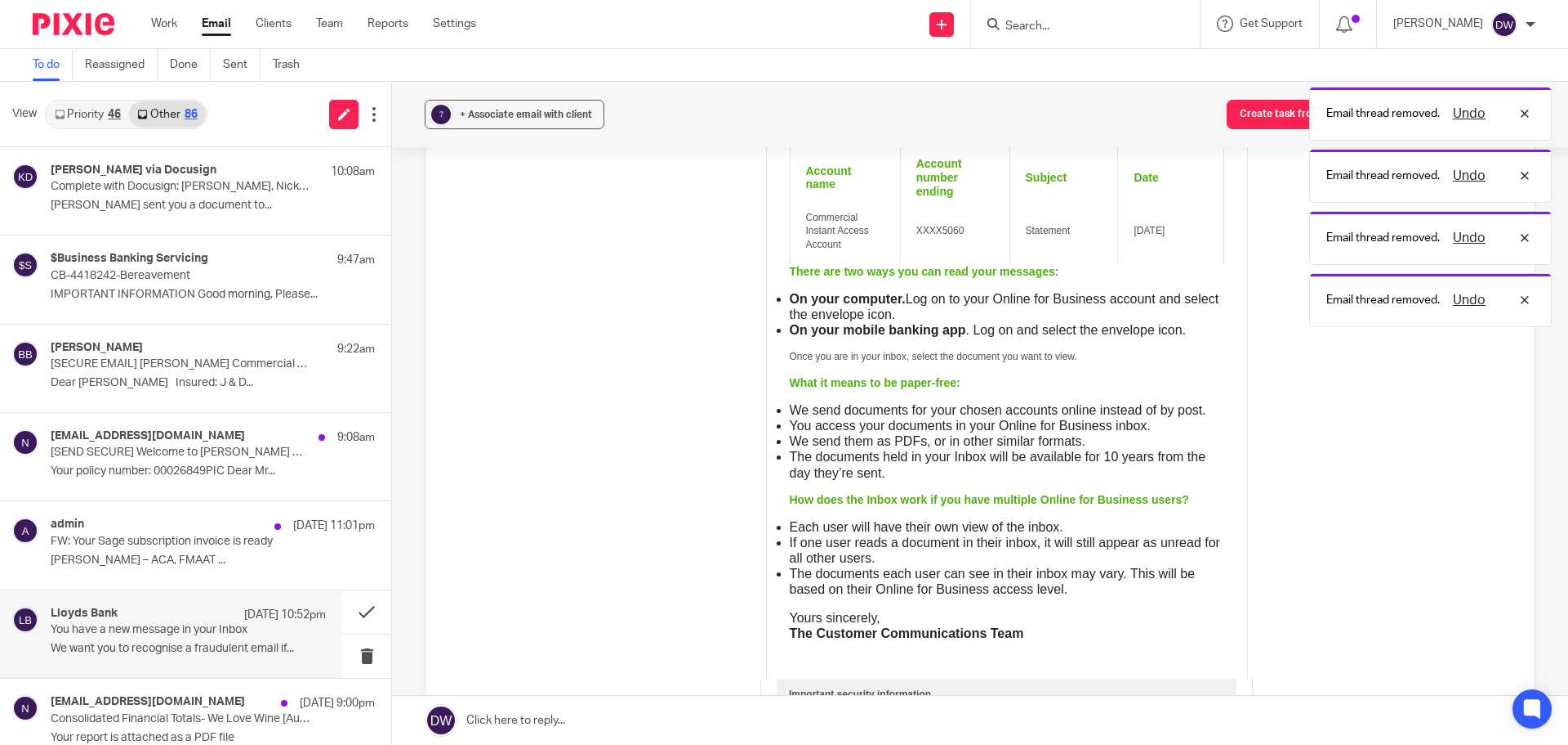
scroll to position [409, 0]
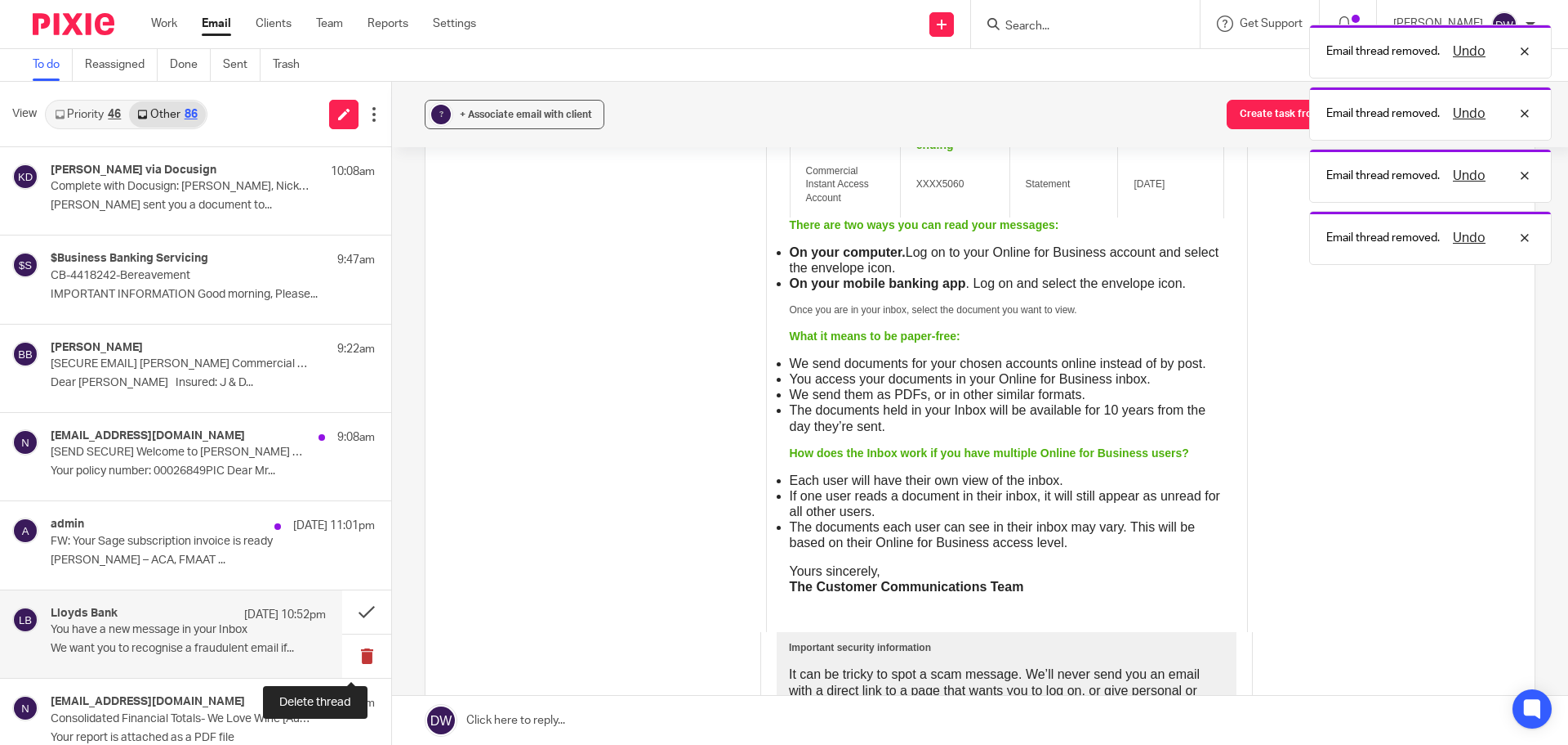
click at [342, 659] on button at bounding box center [366, 655] width 49 height 43
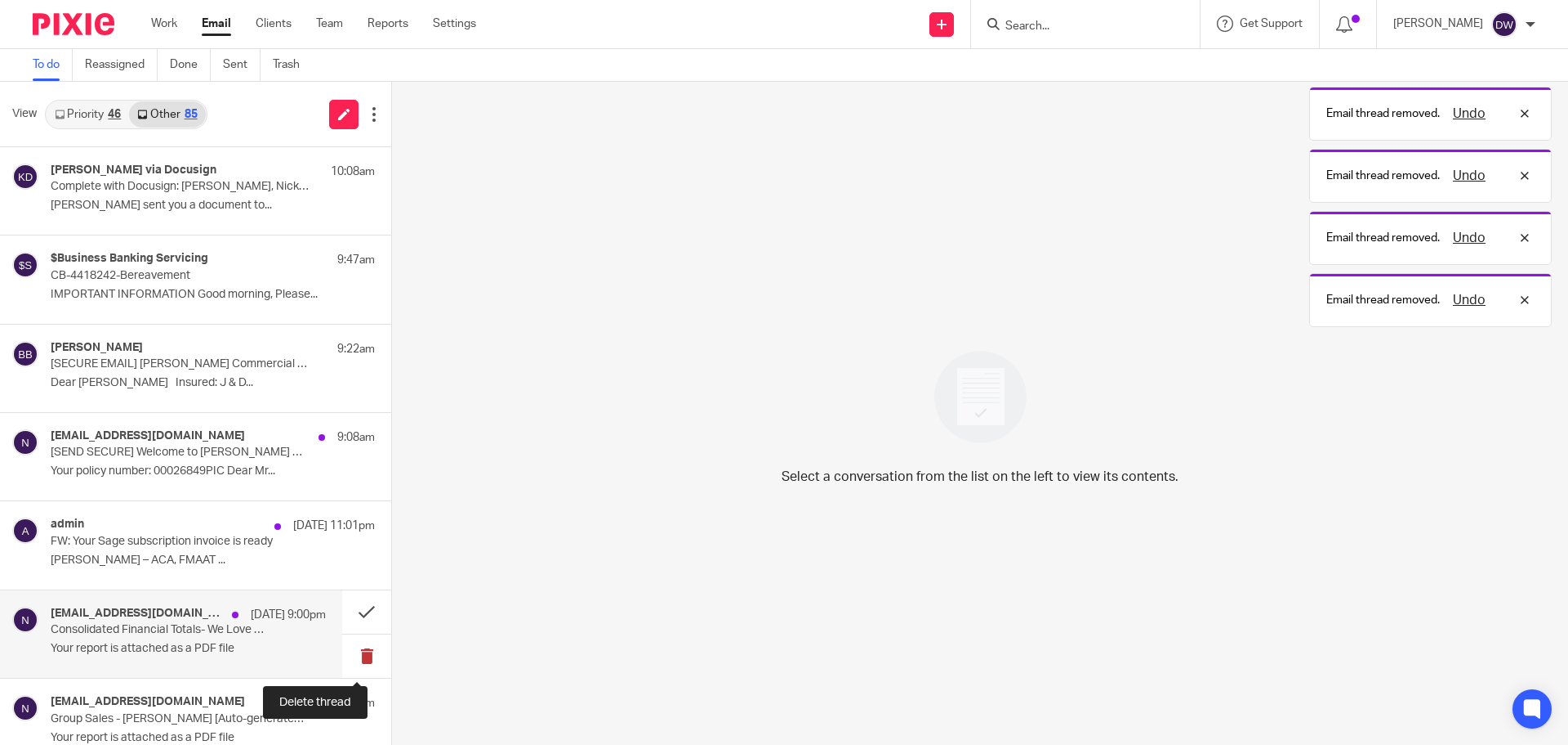
click at [342, 657] on button at bounding box center [366, 655] width 49 height 43
click at [391, 657] on button at bounding box center [397, 655] width 13 height 43
click at [234, 655] on p "[PERSON_NAME] – ACA, FMAAT ..." at bounding box center [188, 649] width 275 height 14
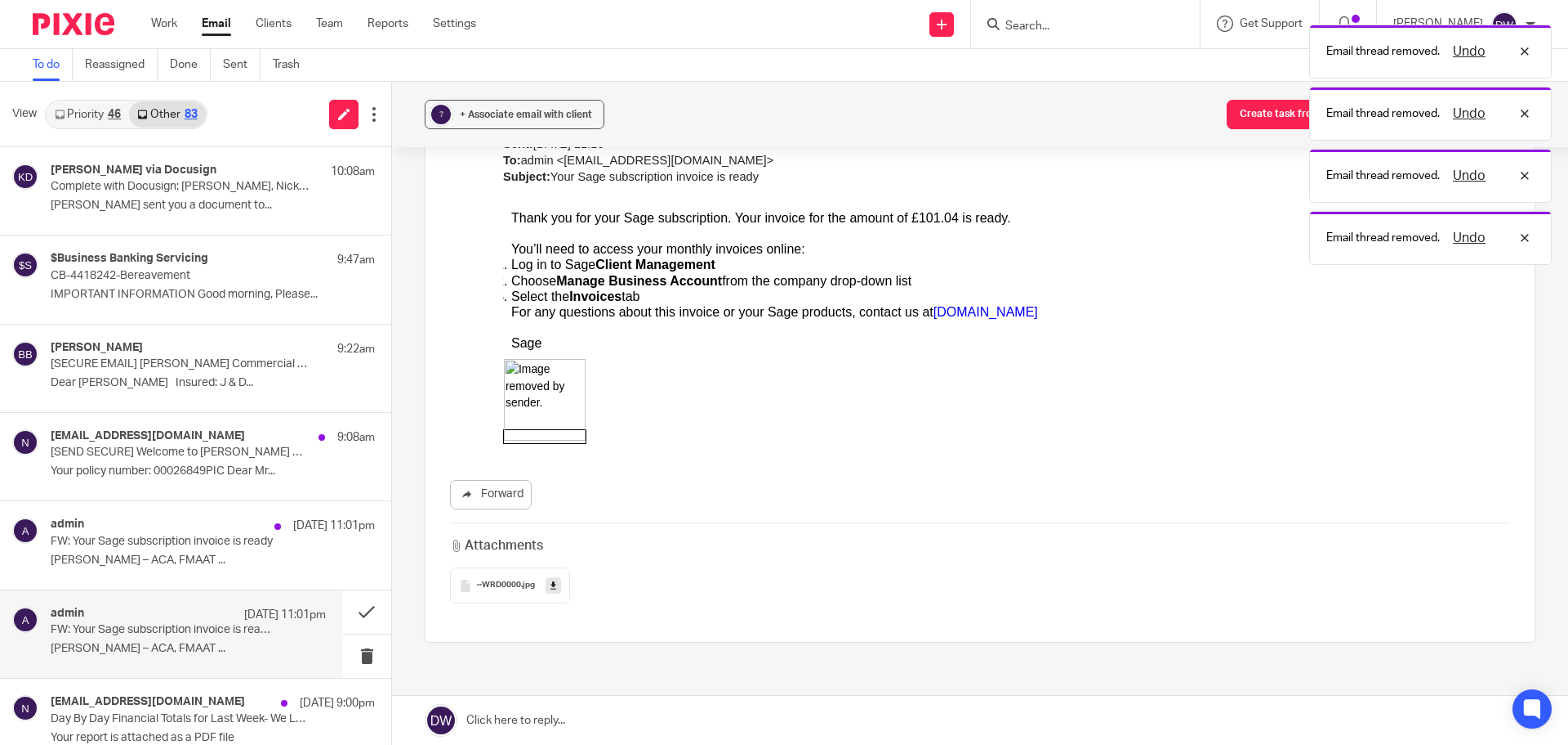
scroll to position [0, 0]
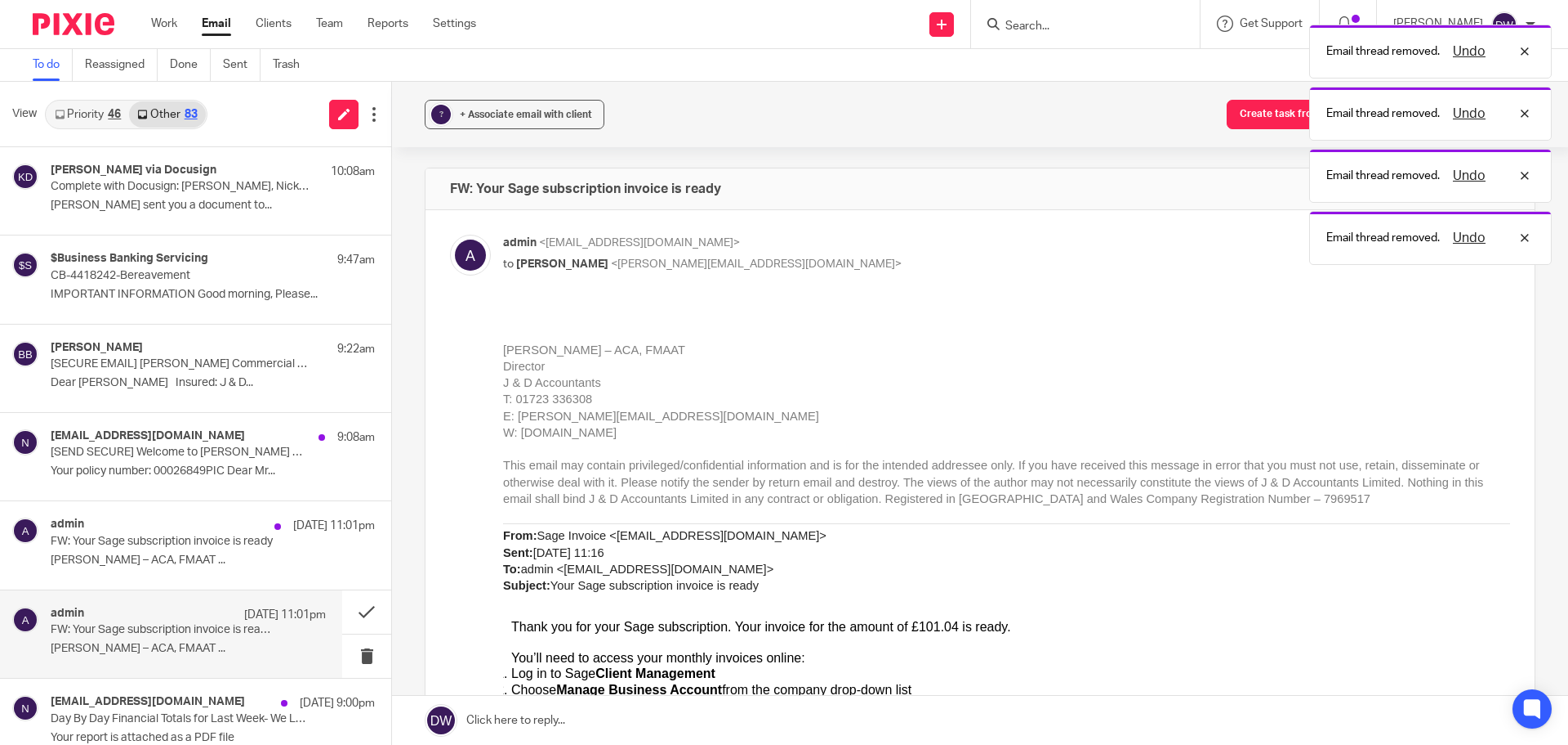
click at [96, 108] on link "Priority 46" at bounding box center [88, 114] width 83 height 26
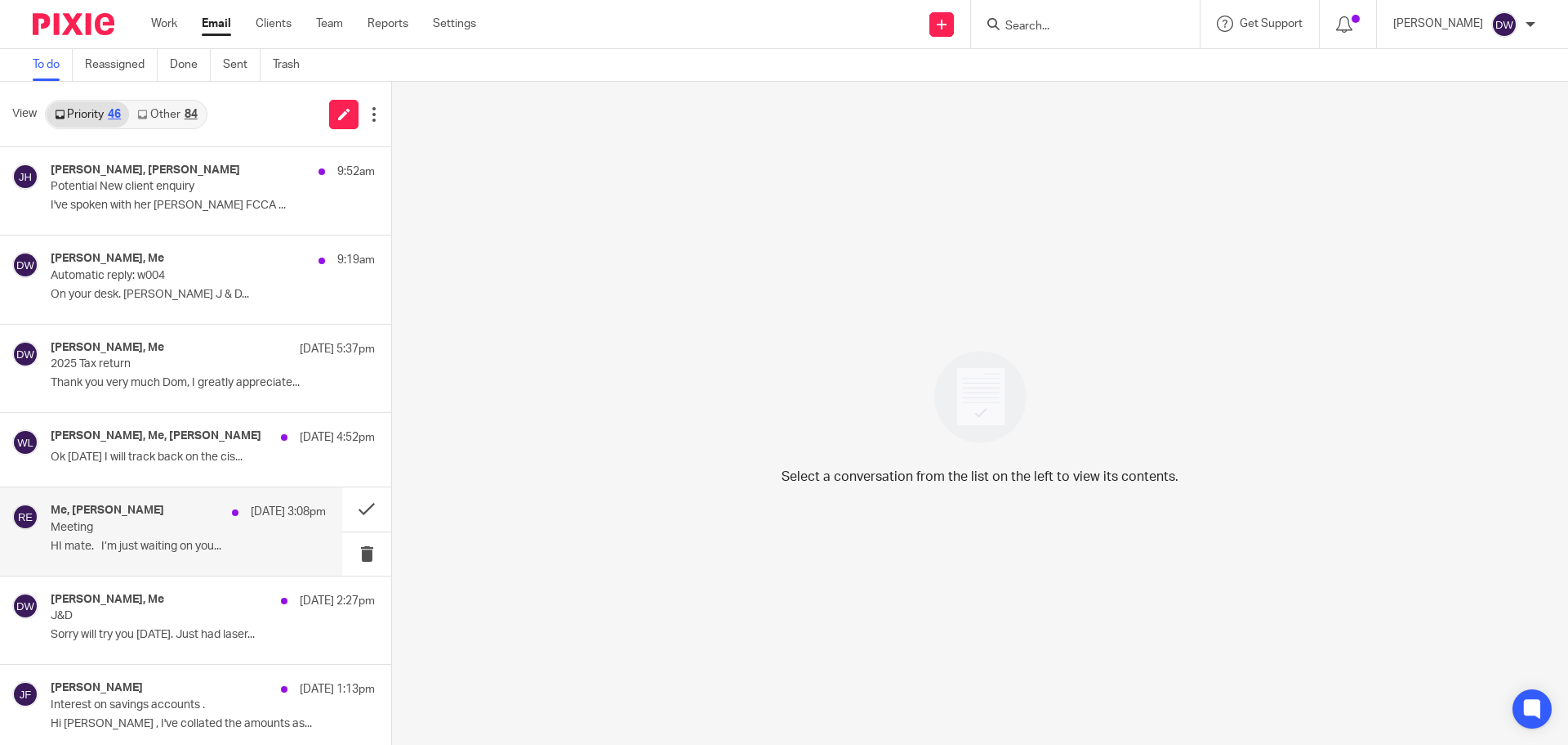
click at [213, 532] on p "Meeting" at bounding box center [161, 528] width 221 height 14
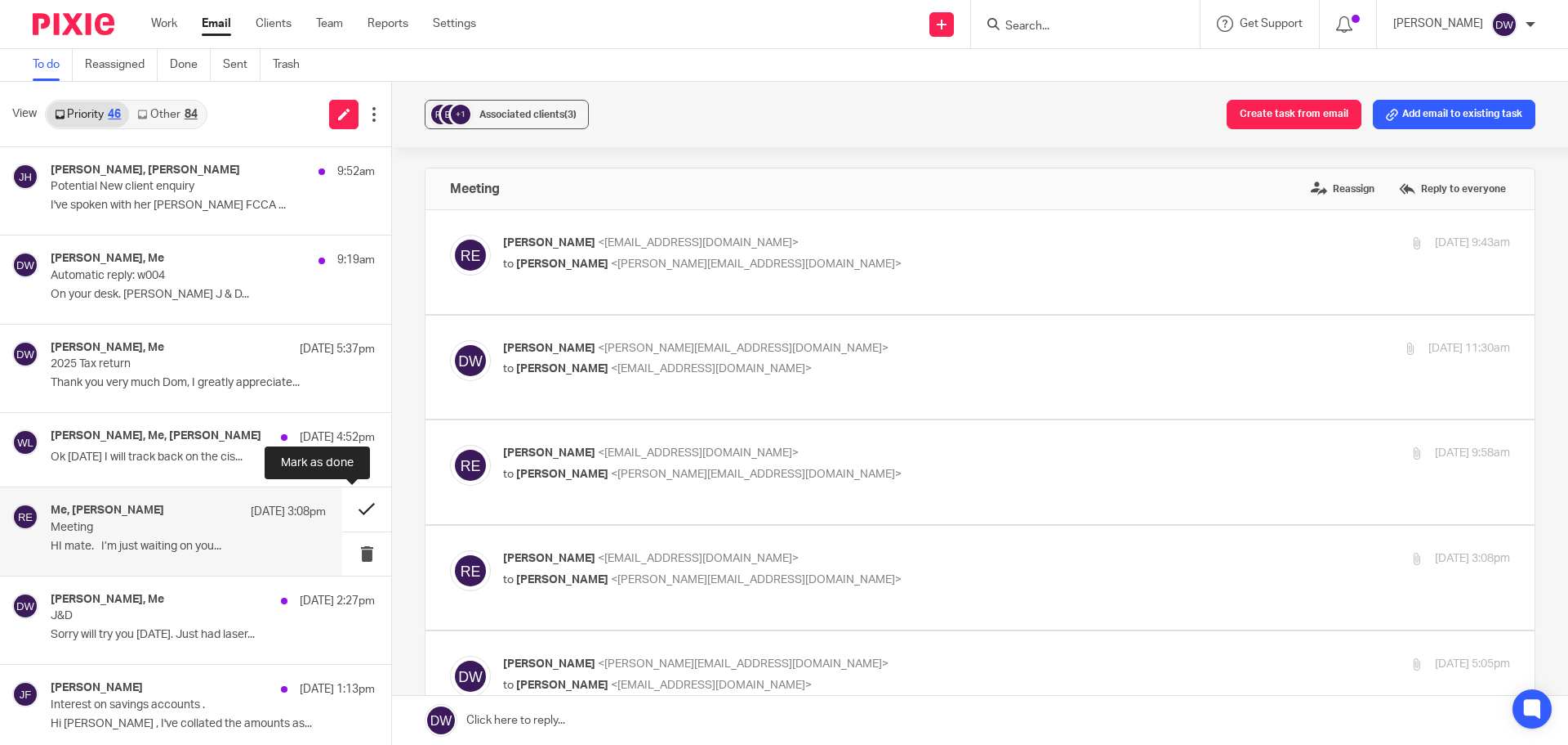
click at [358, 511] on button at bounding box center [366, 508] width 49 height 43
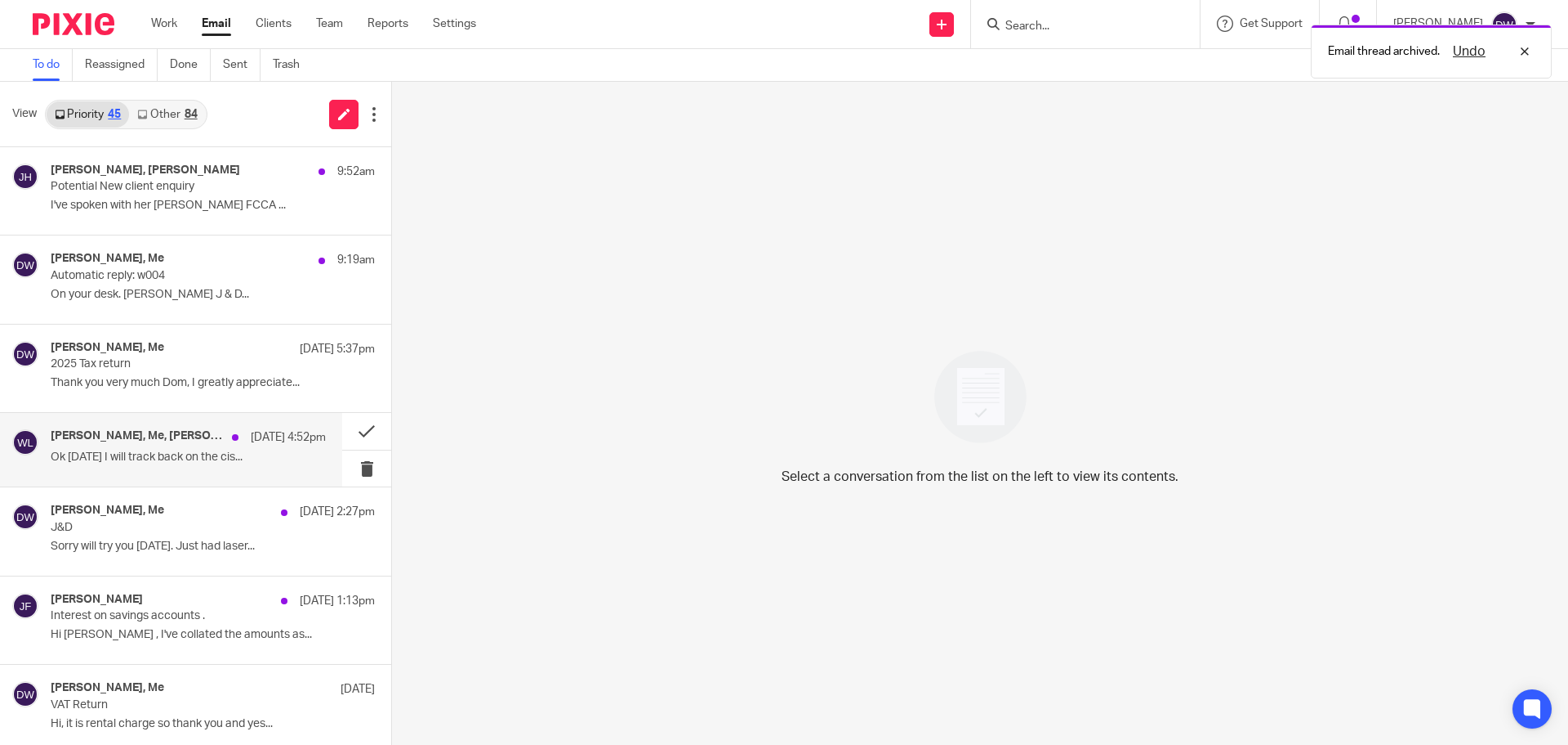
click at [196, 440] on h4 "Tom Pybus, Me, Yvonne Hardman" at bounding box center [137, 436] width 173 height 14
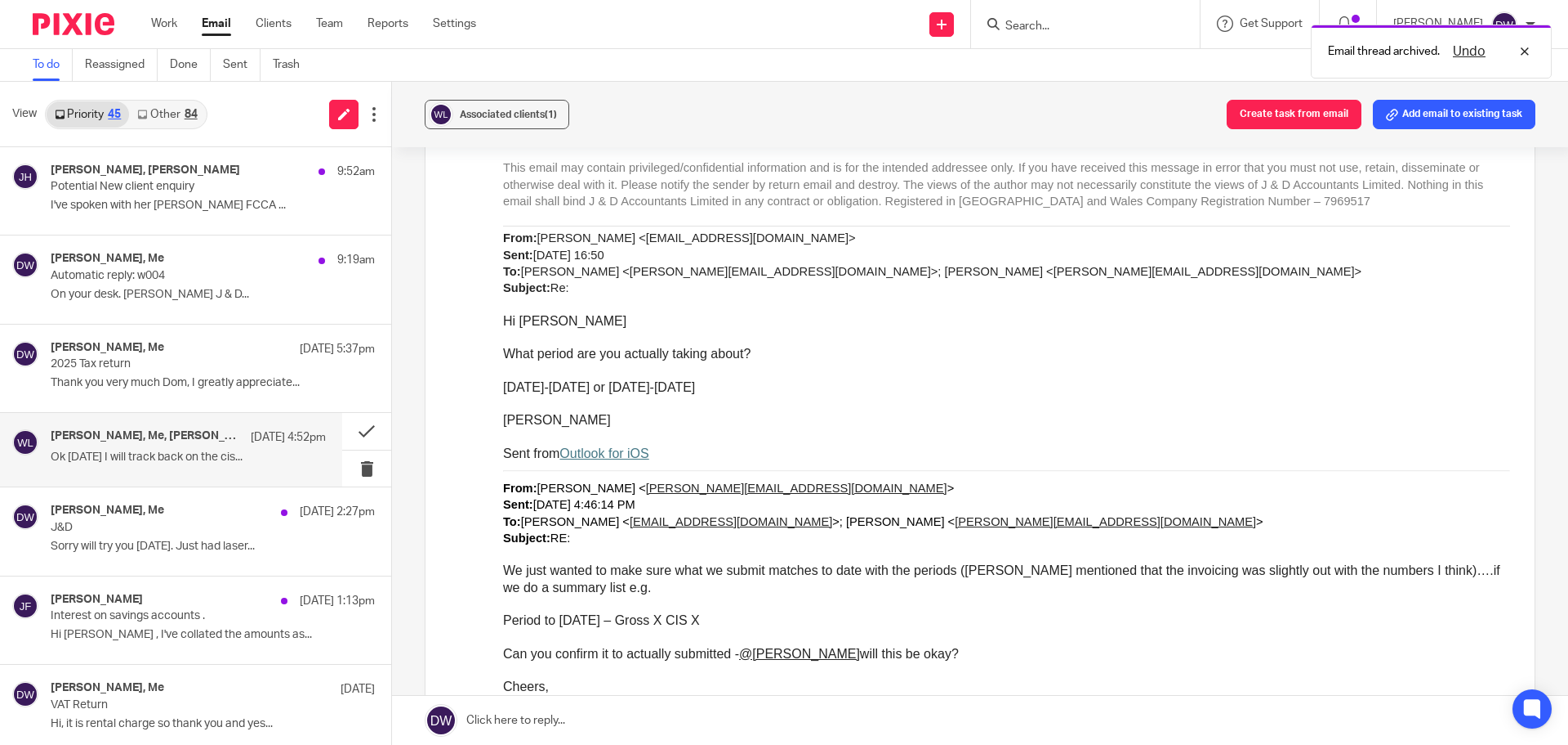
click at [576, 710] on link at bounding box center [979, 719] width 1176 height 49
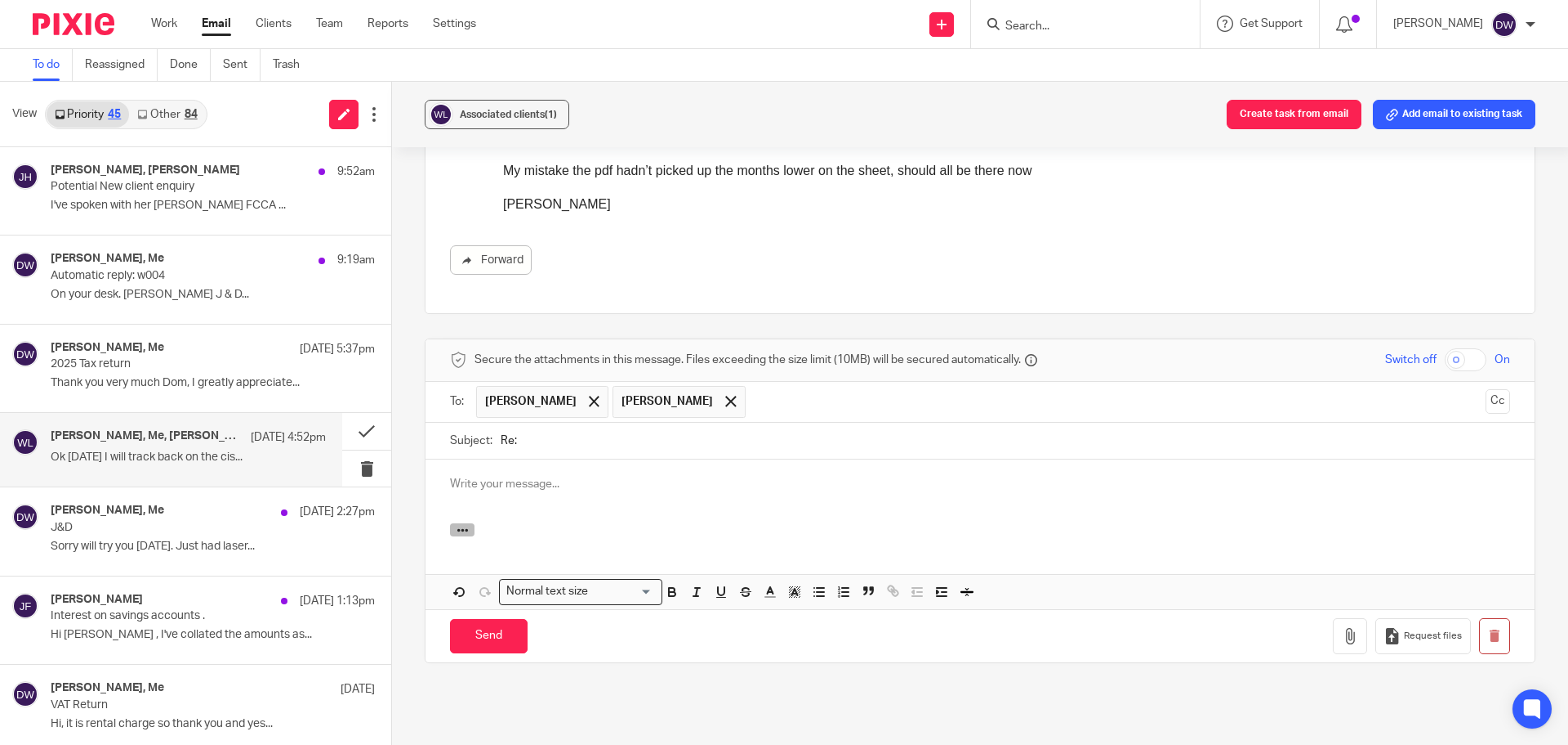
click at [464, 459] on div at bounding box center [980, 491] width 1109 height 64
click at [462, 524] on icon "button" at bounding box center [463, 530] width 12 height 12
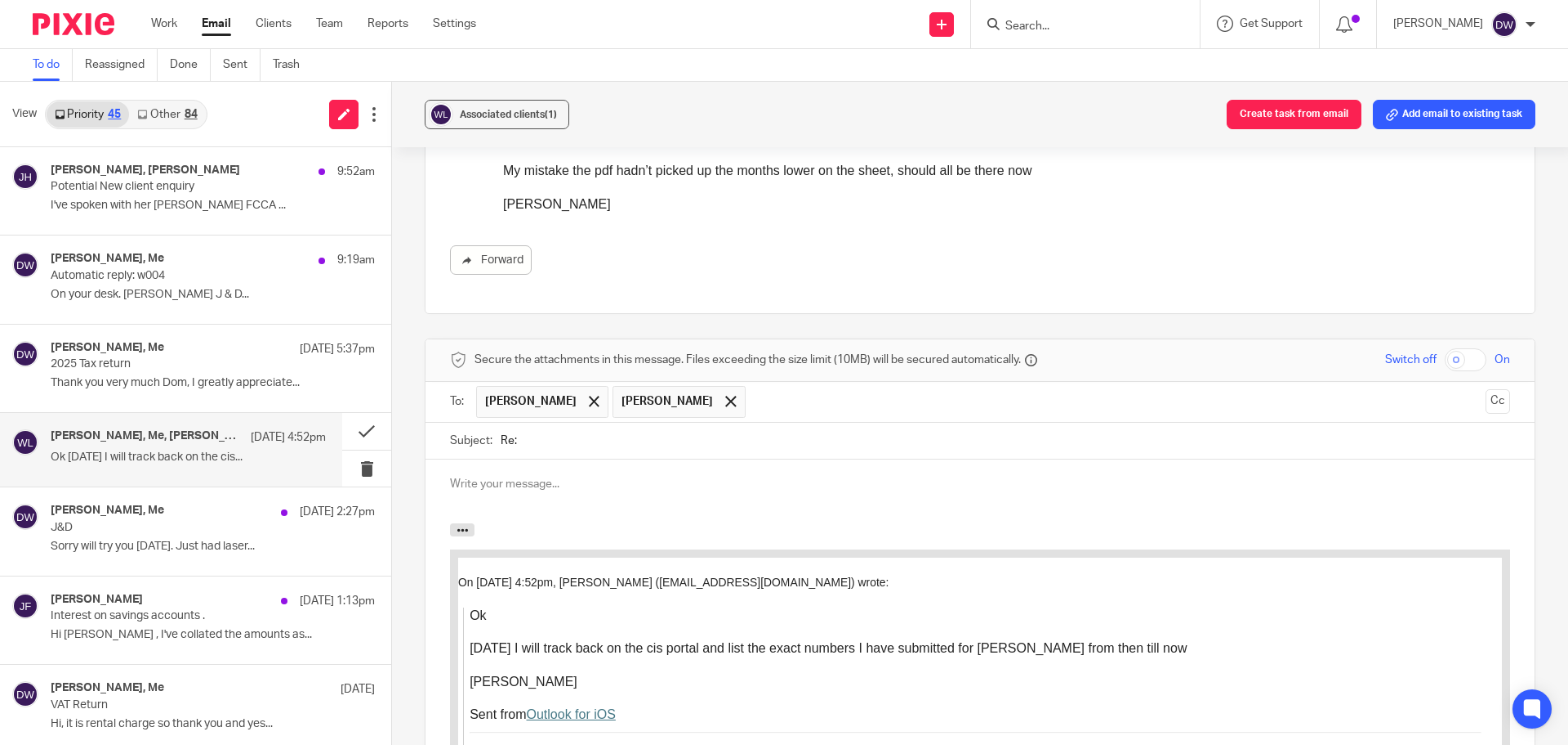
click at [522, 459] on div at bounding box center [980, 491] width 1109 height 64
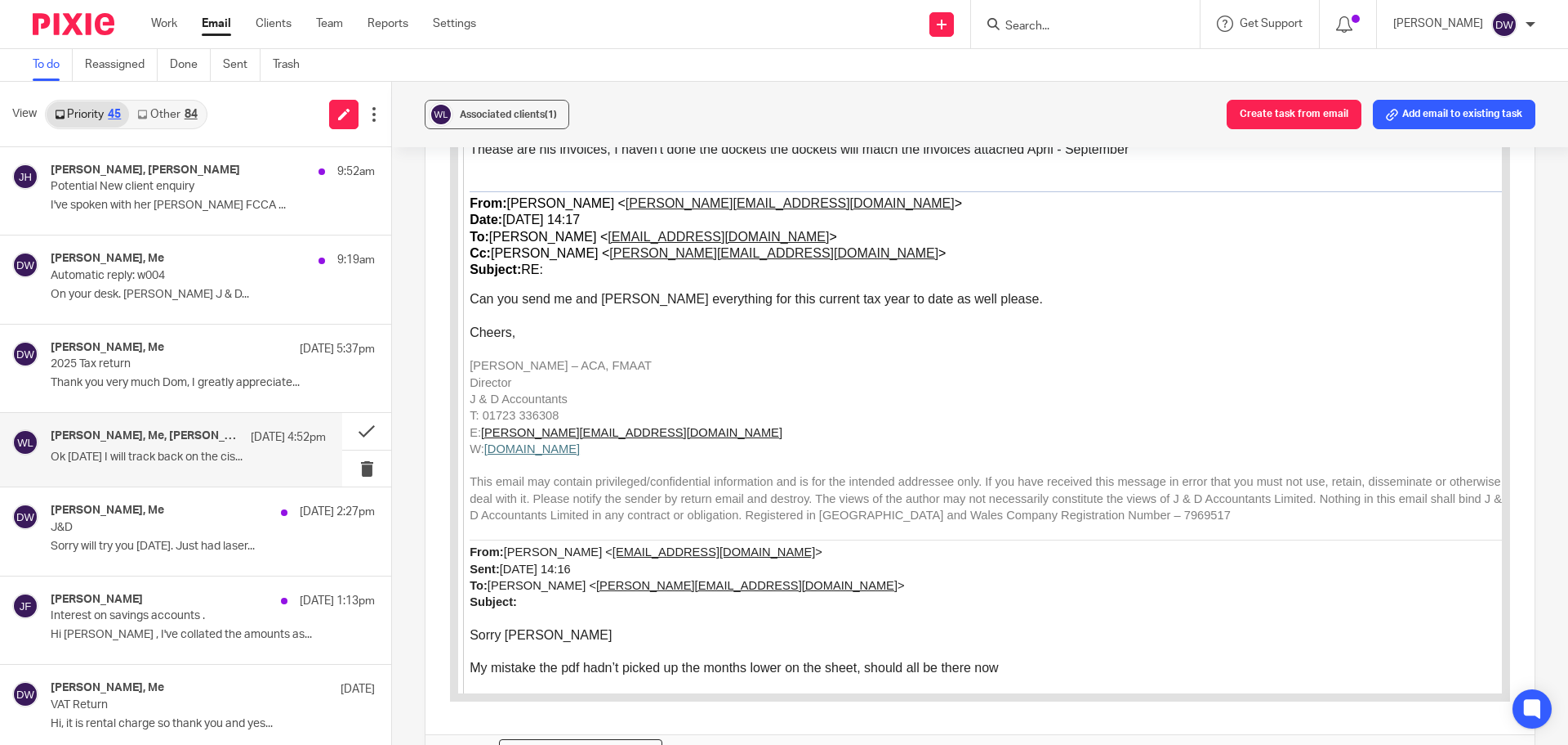
scroll to position [6691, 0]
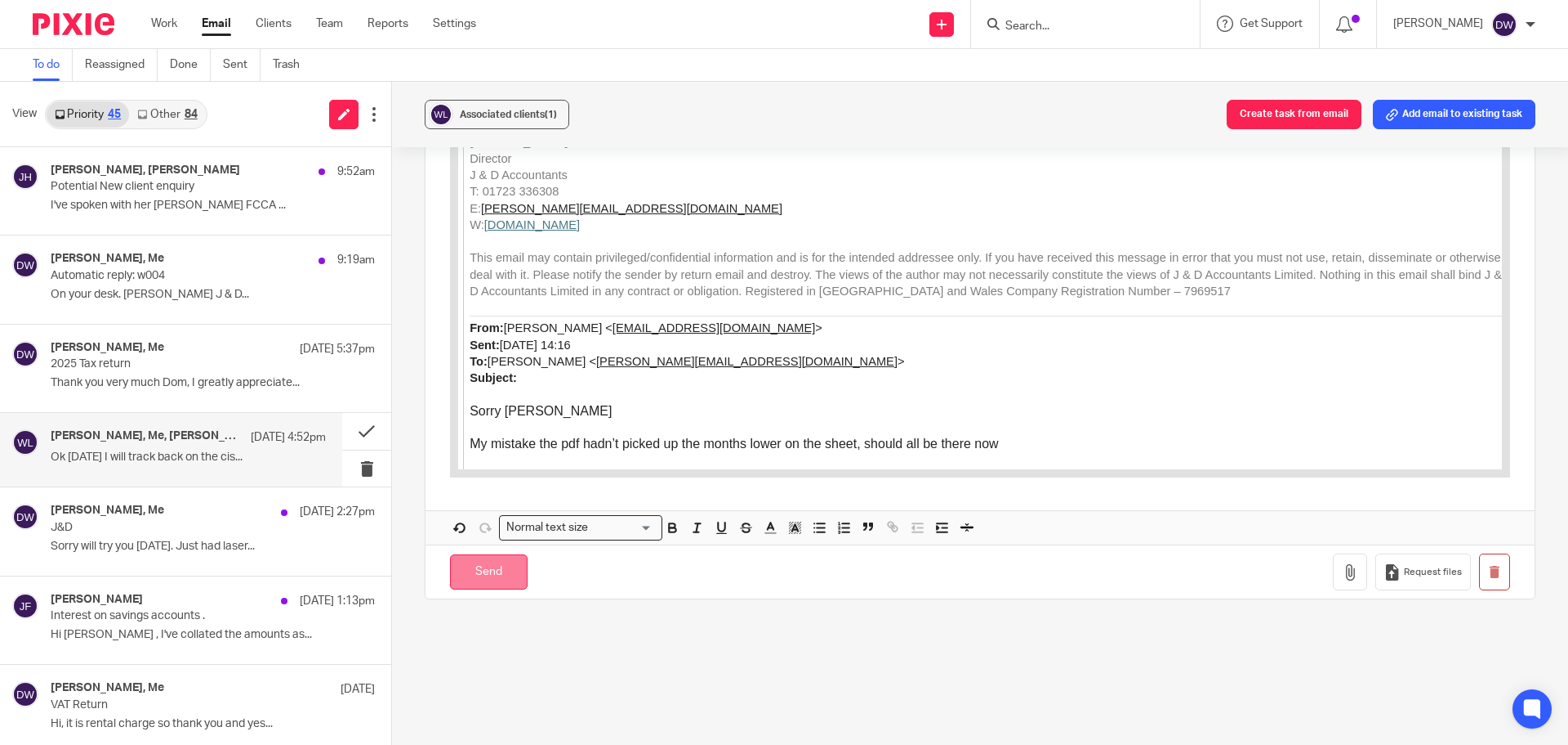
click at [507, 554] on input "Send" at bounding box center [489, 571] width 78 height 35
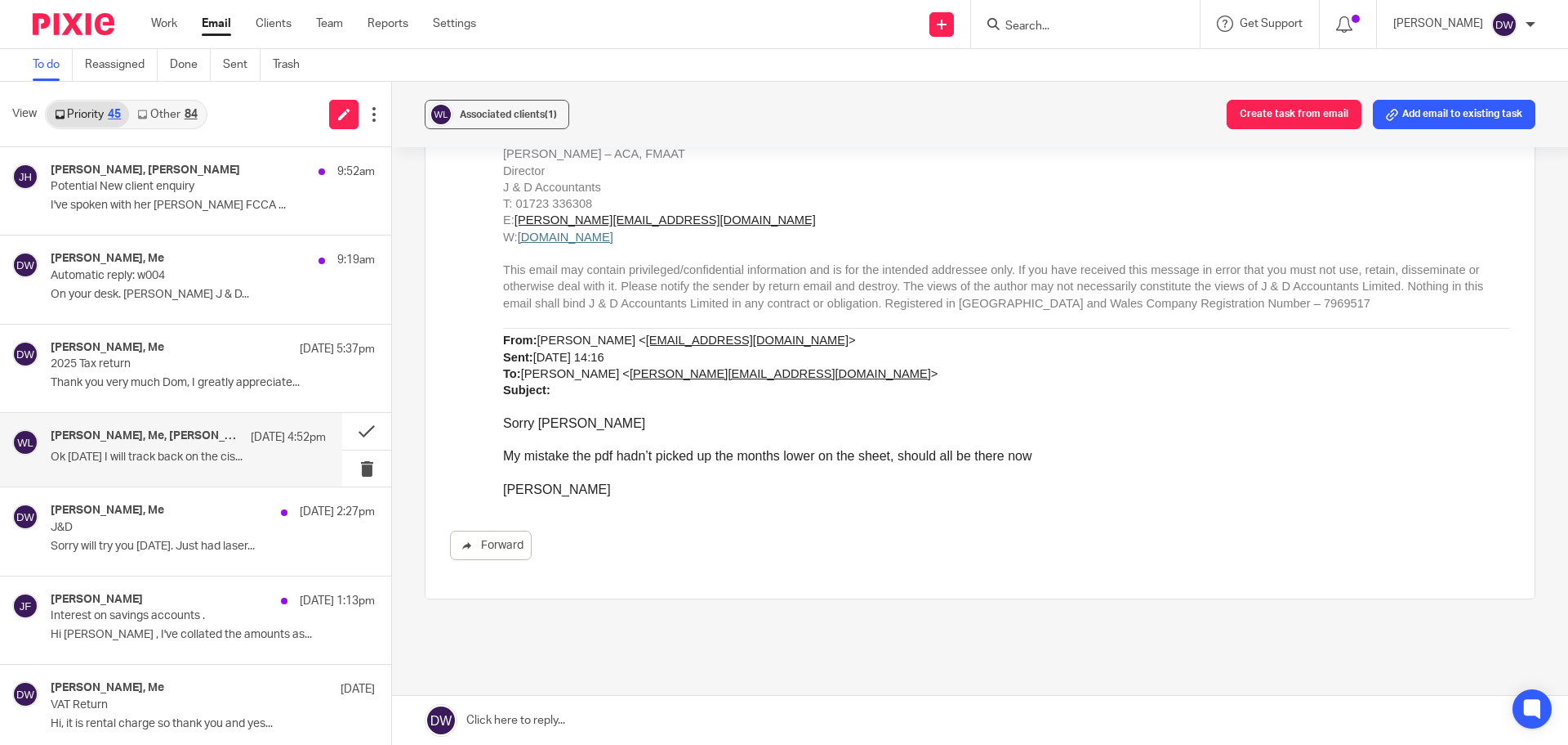
click at [169, 119] on link "Other 84" at bounding box center [167, 114] width 76 height 26
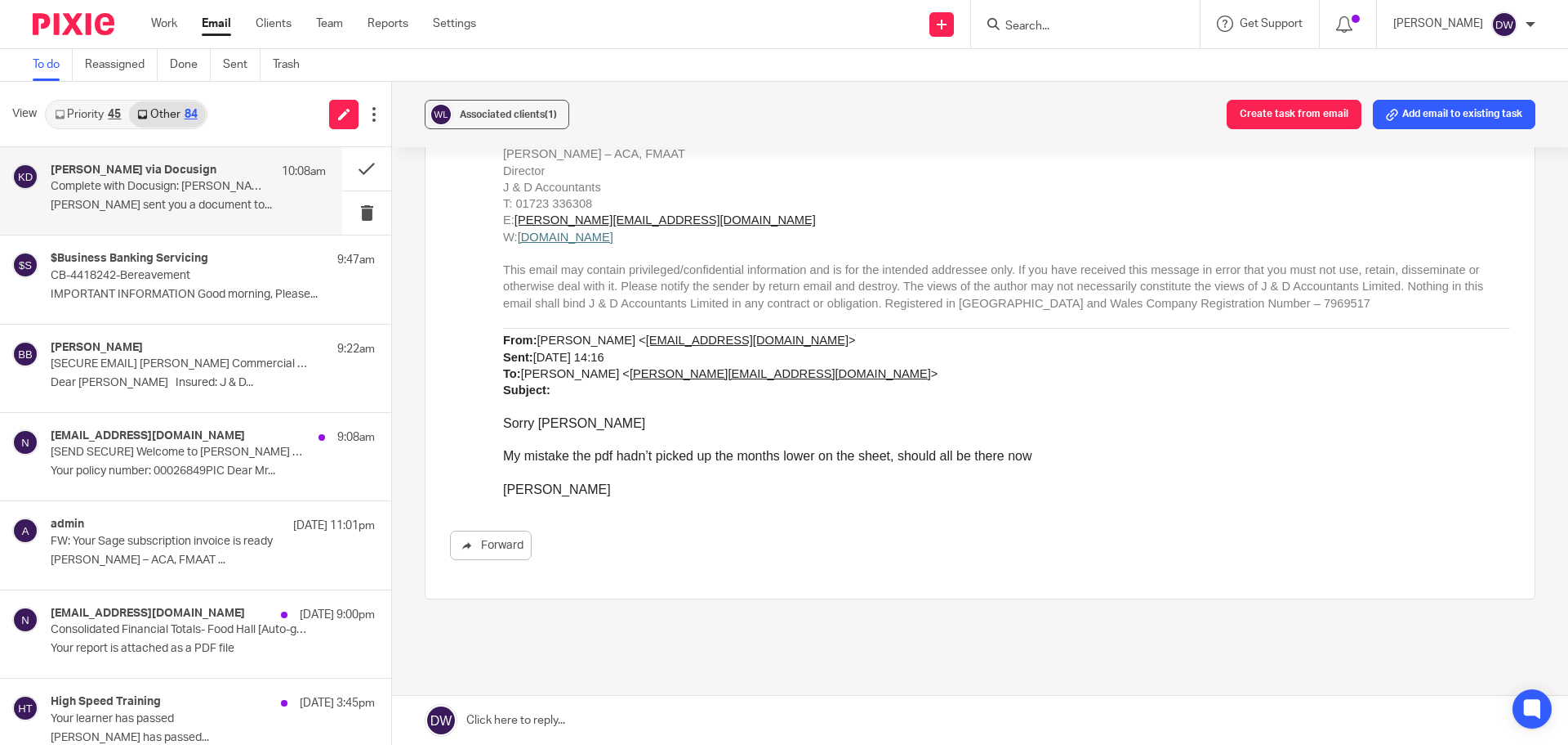
click at [144, 165] on h4 "[PERSON_NAME] via Docusign" at bounding box center [134, 170] width 166 height 14
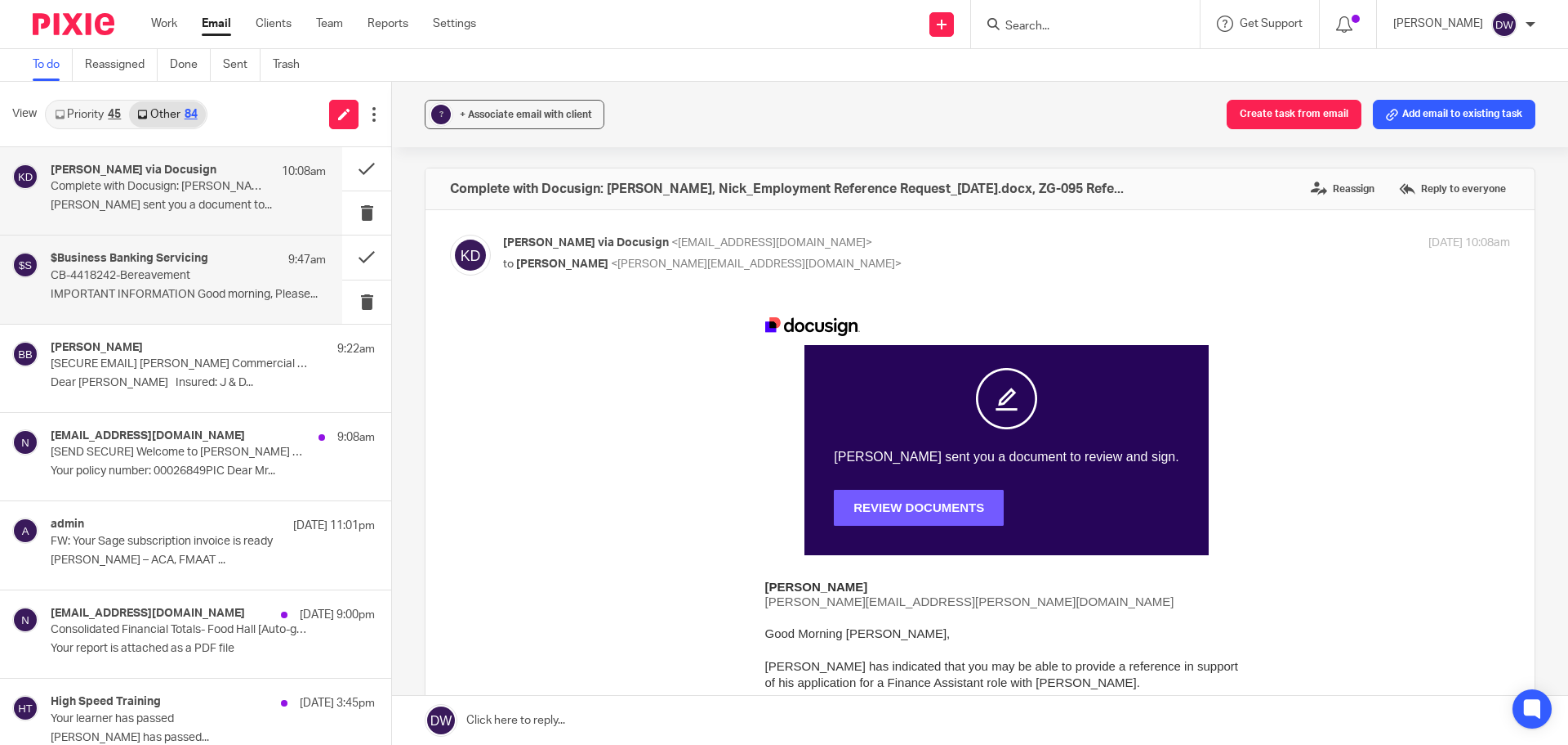
scroll to position [0, 0]
click at [186, 295] on p "IMPORTANT INFORMATION Good morning, Please..." at bounding box center [188, 295] width 275 height 14
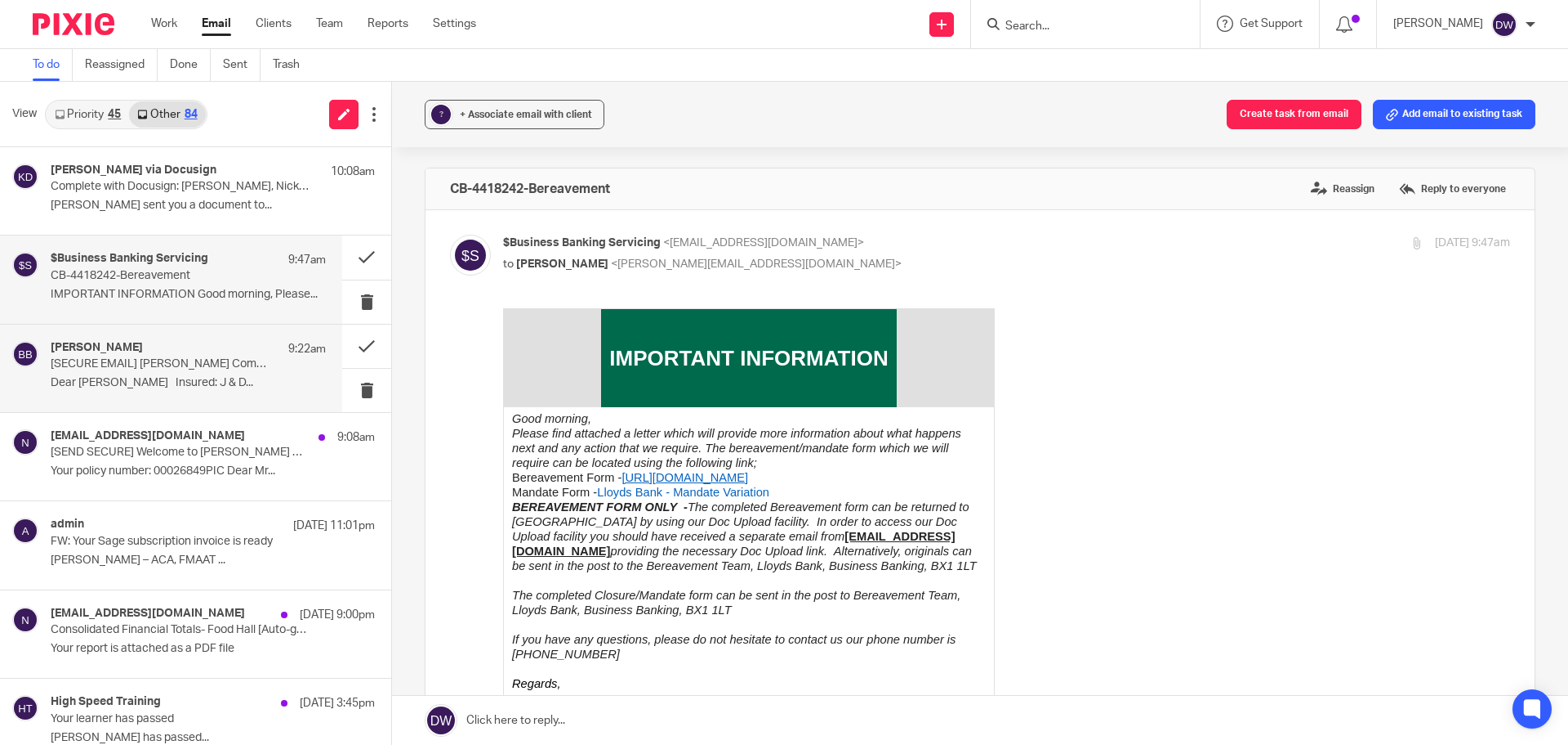
click at [142, 372] on div "Bennett, Bradley 9:22am [SECURE EMAIL] Marsh Commercial Professional Indemnity …" at bounding box center [188, 368] width 275 height 55
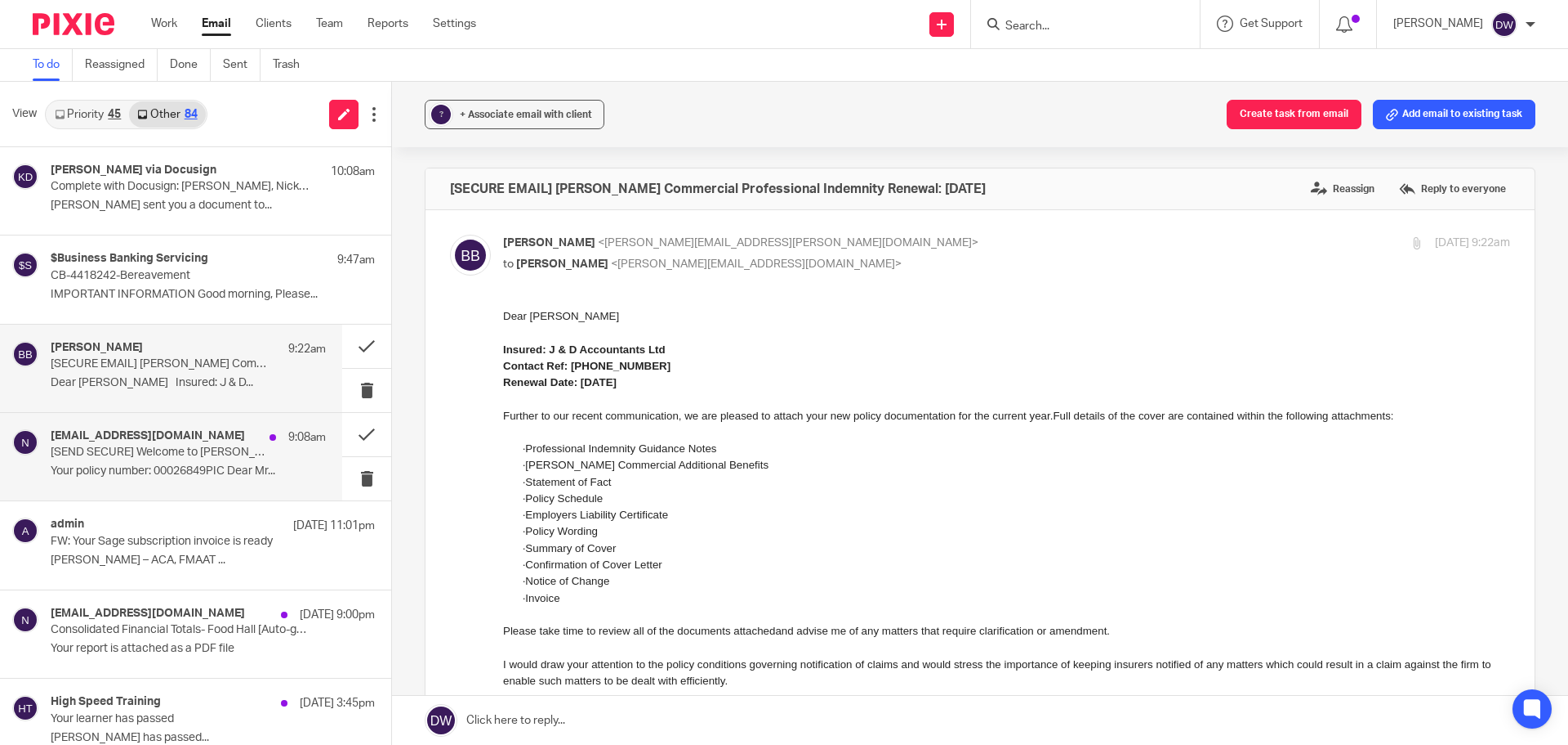
click at [163, 435] on h4 "[EMAIL_ADDRESS][DOMAIN_NAME]" at bounding box center [148, 436] width 195 height 14
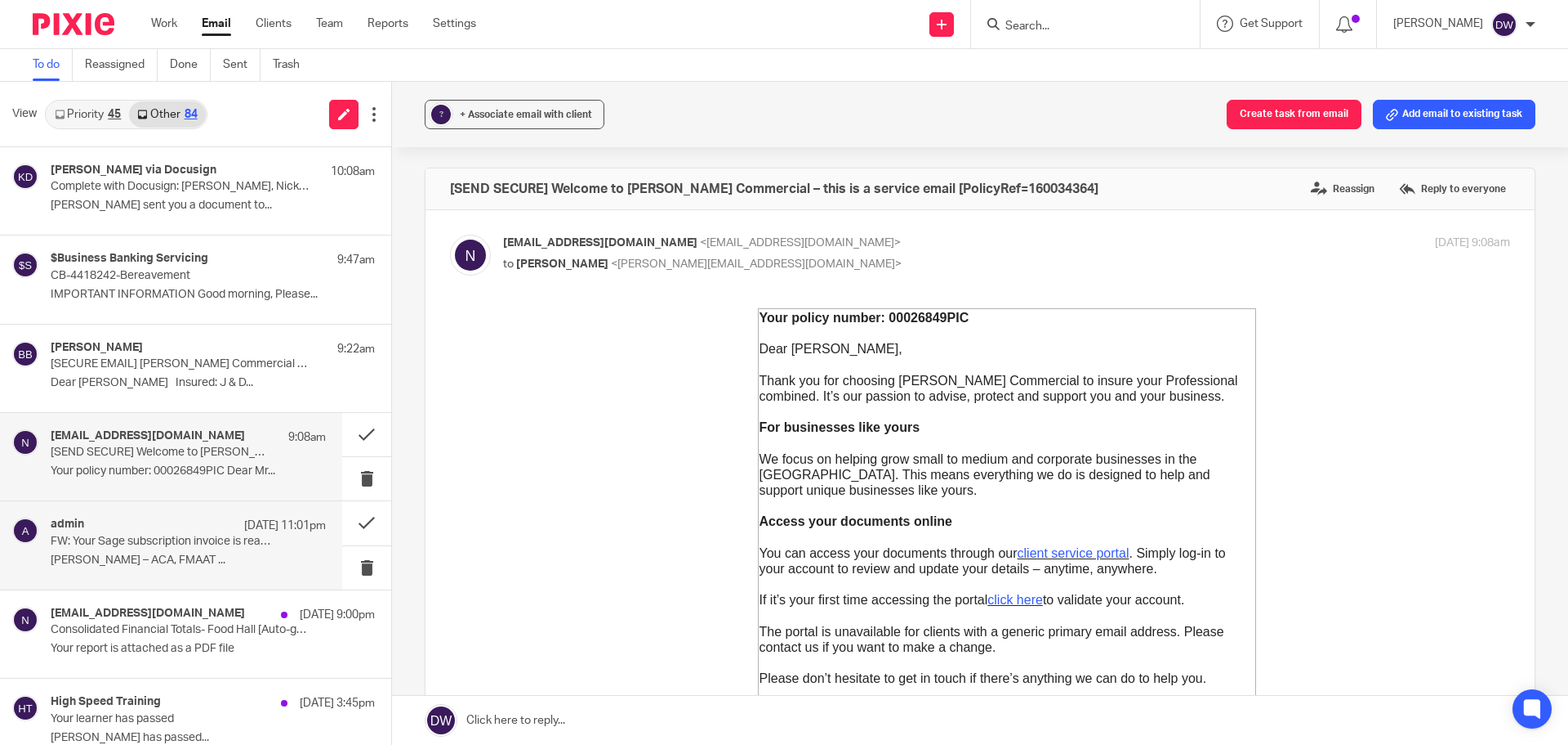
click at [164, 543] on p "FW: Your Sage subscription invoice is ready" at bounding box center [161, 541] width 221 height 14
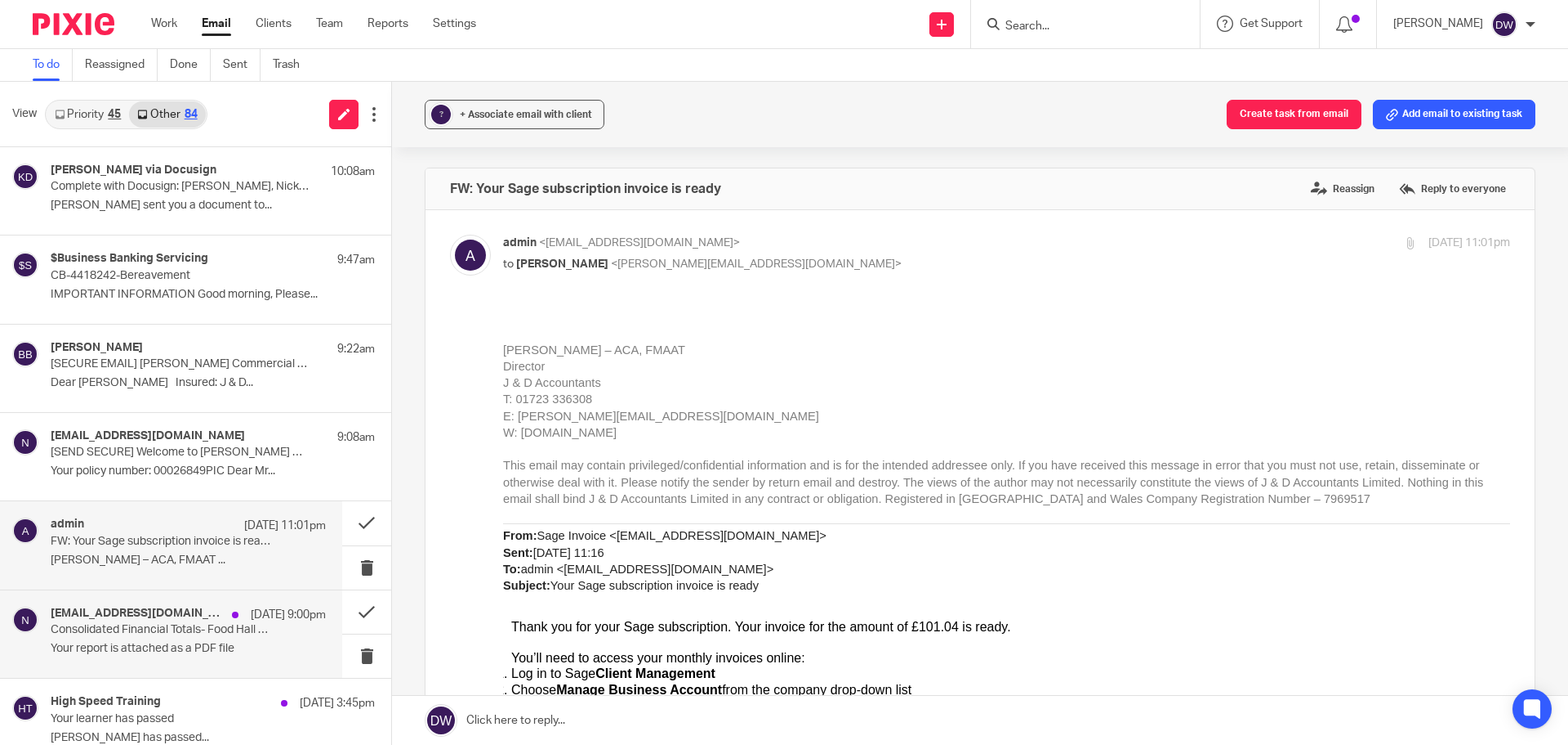
click at [174, 628] on p "Consolidated Financial Totals- Food Hall [Auto-generated: 11/10/2025 20:00]" at bounding box center [161, 630] width 221 height 14
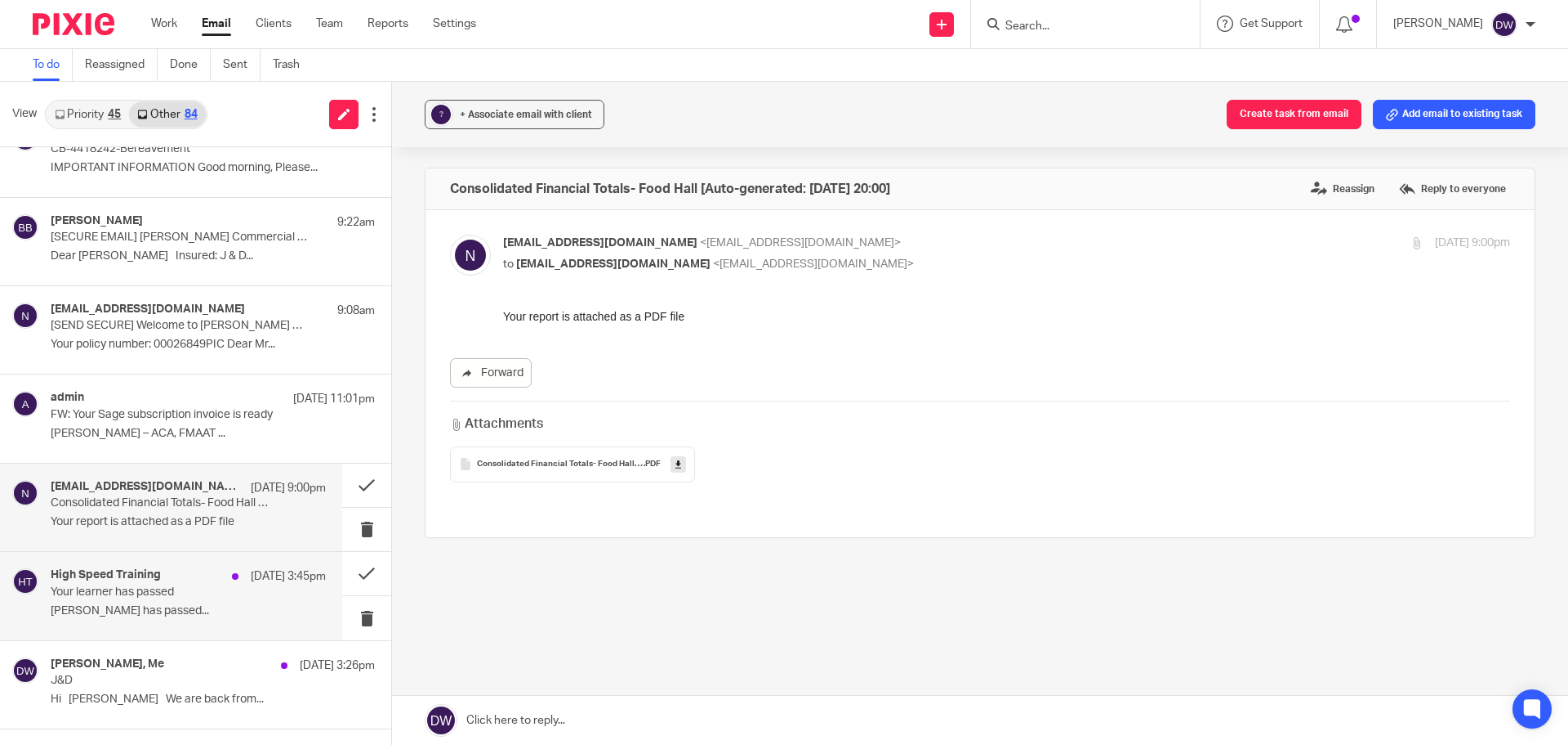
scroll to position [163, 0]
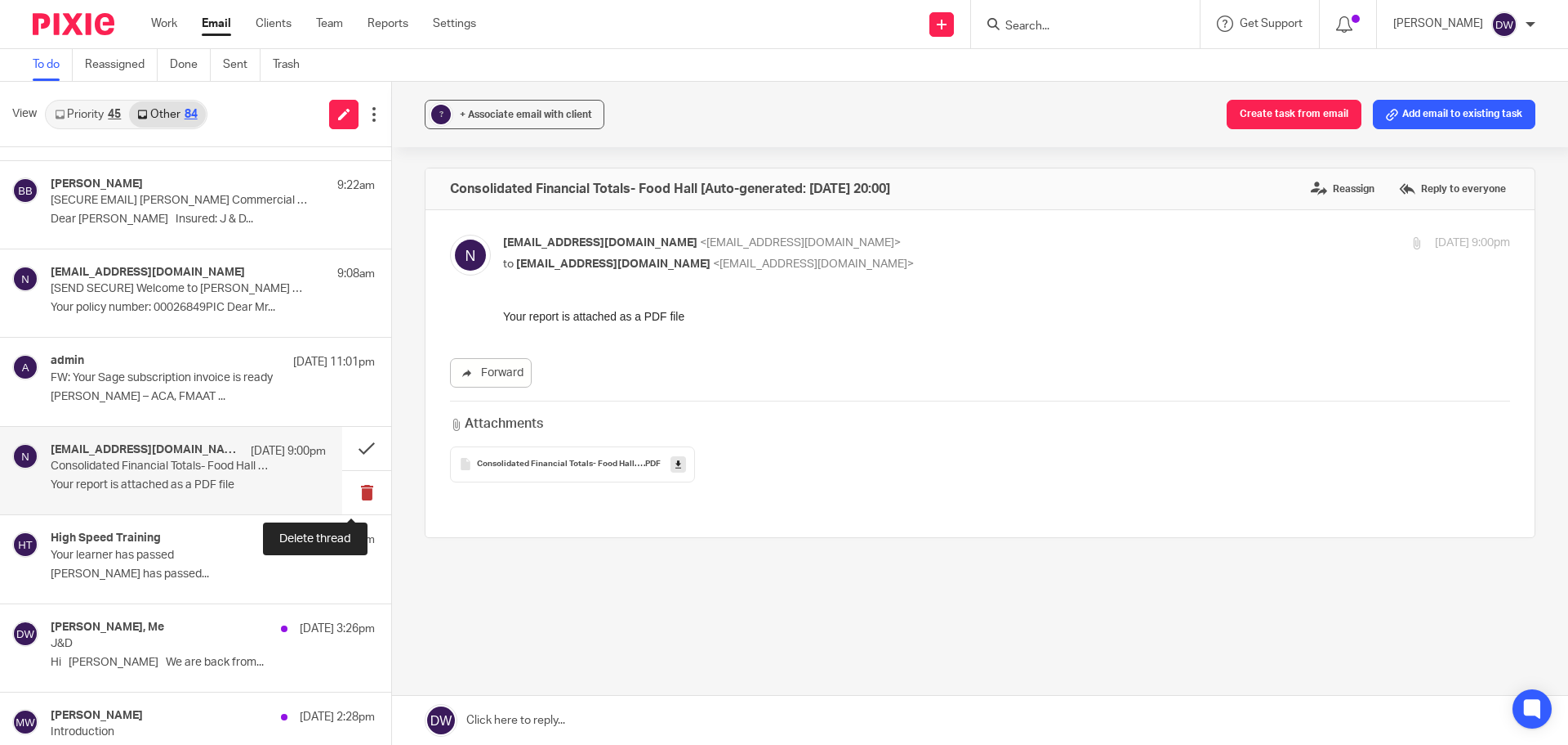
click at [356, 483] on button at bounding box center [366, 492] width 49 height 43
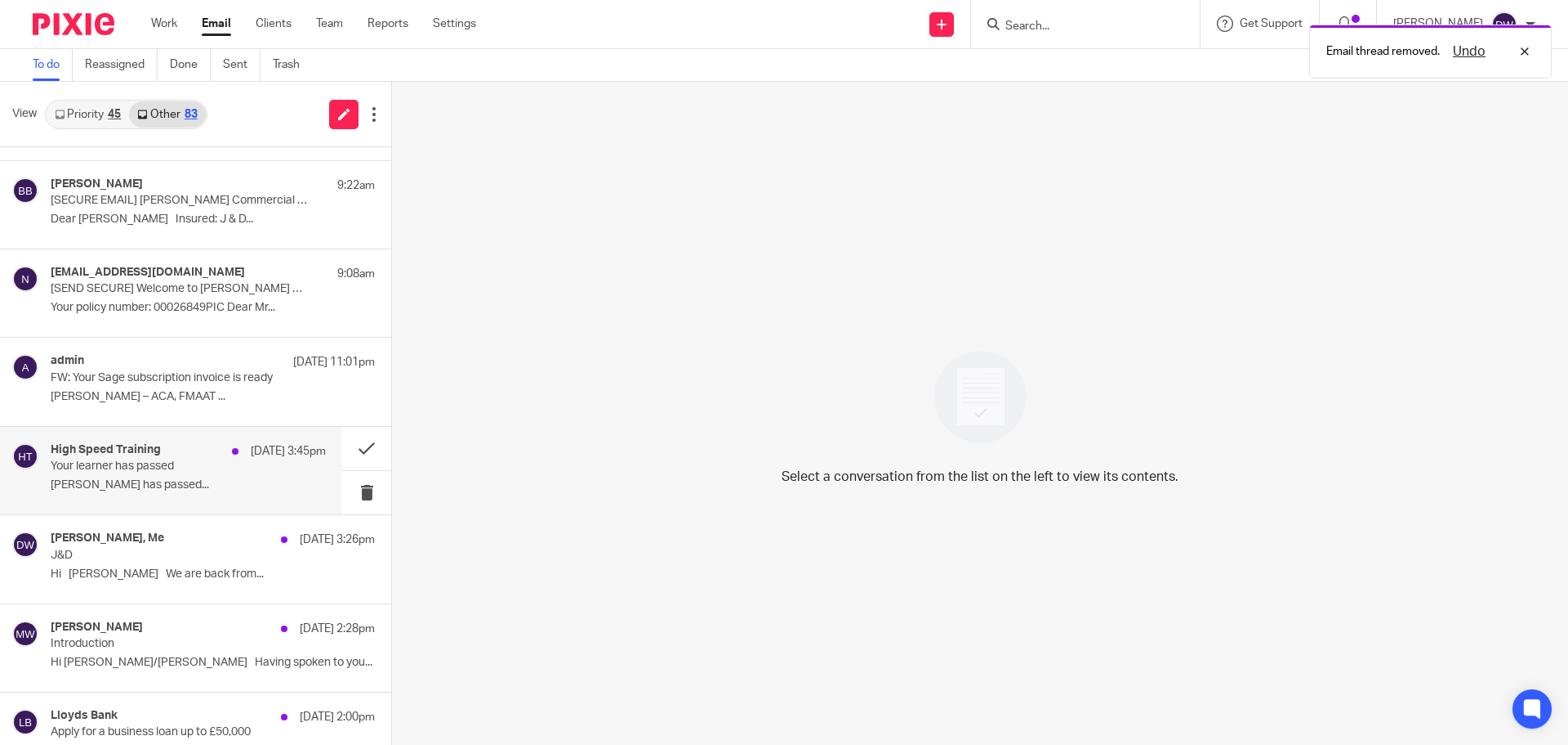
click at [192, 468] on p "Your learner has passed" at bounding box center [161, 466] width 221 height 14
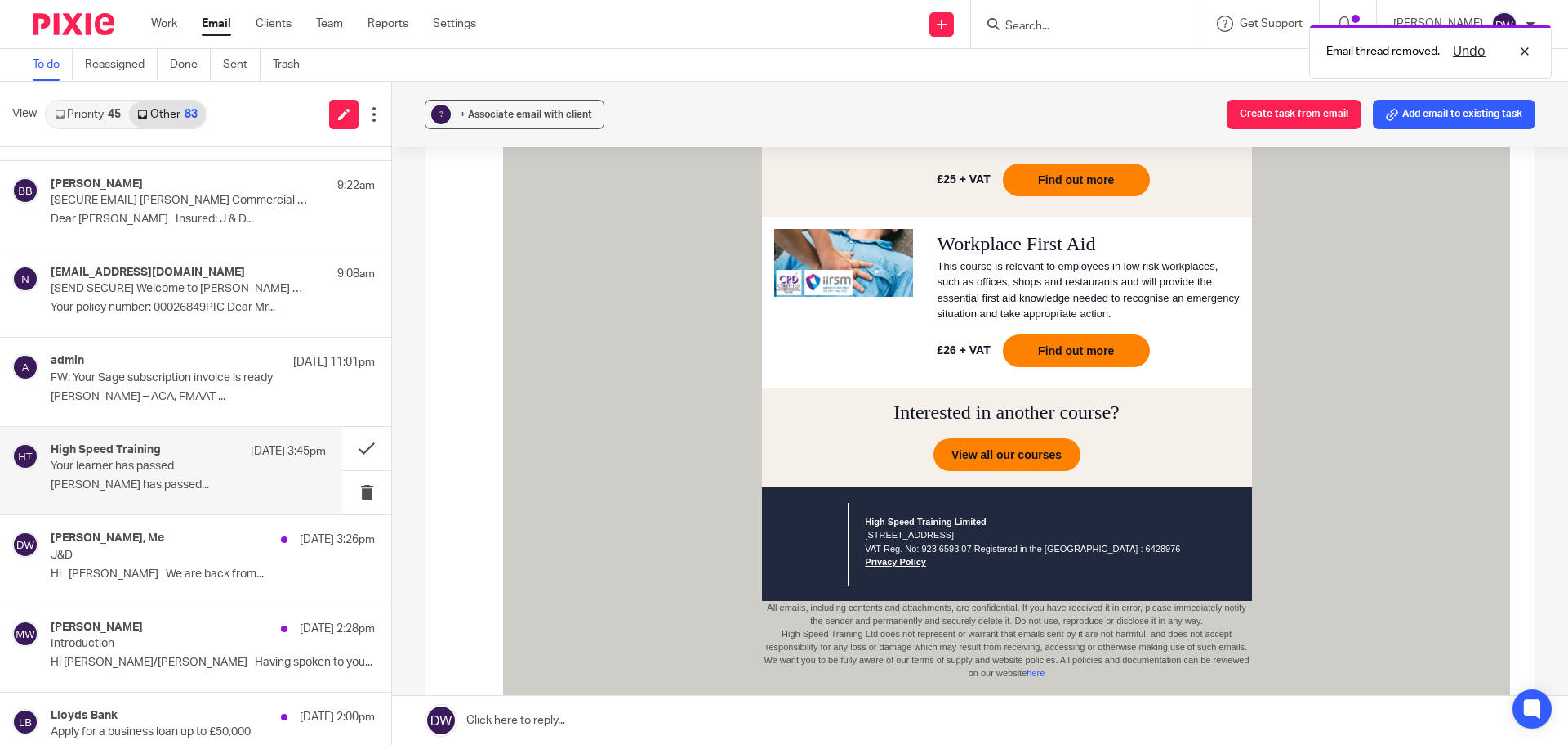
scroll to position [1129, 0]
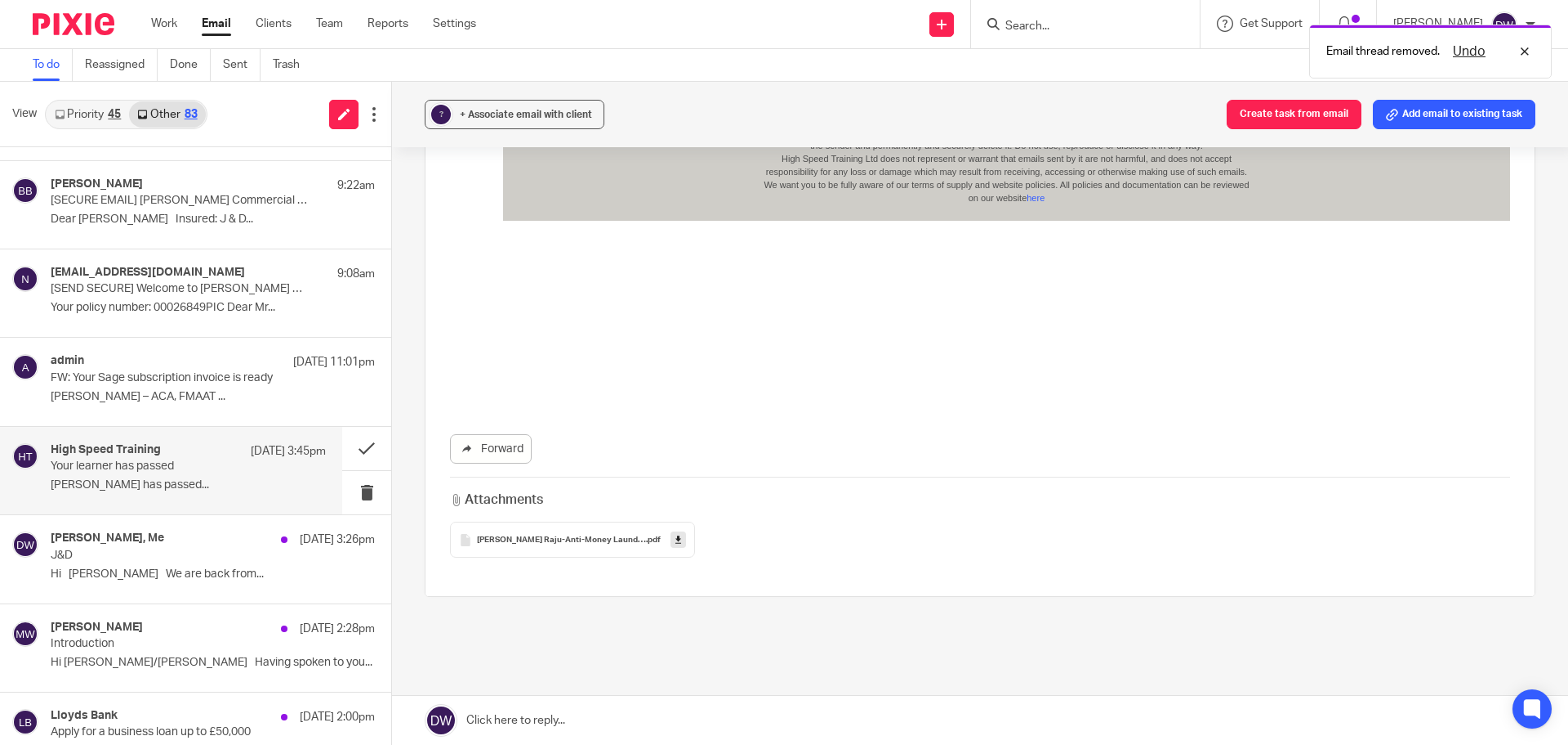
click at [629, 539] on span "Jithin Raj Mailaparambath Raju-Anti-Money Laundering (AML) and Financial Crime" at bounding box center [561, 540] width 169 height 10
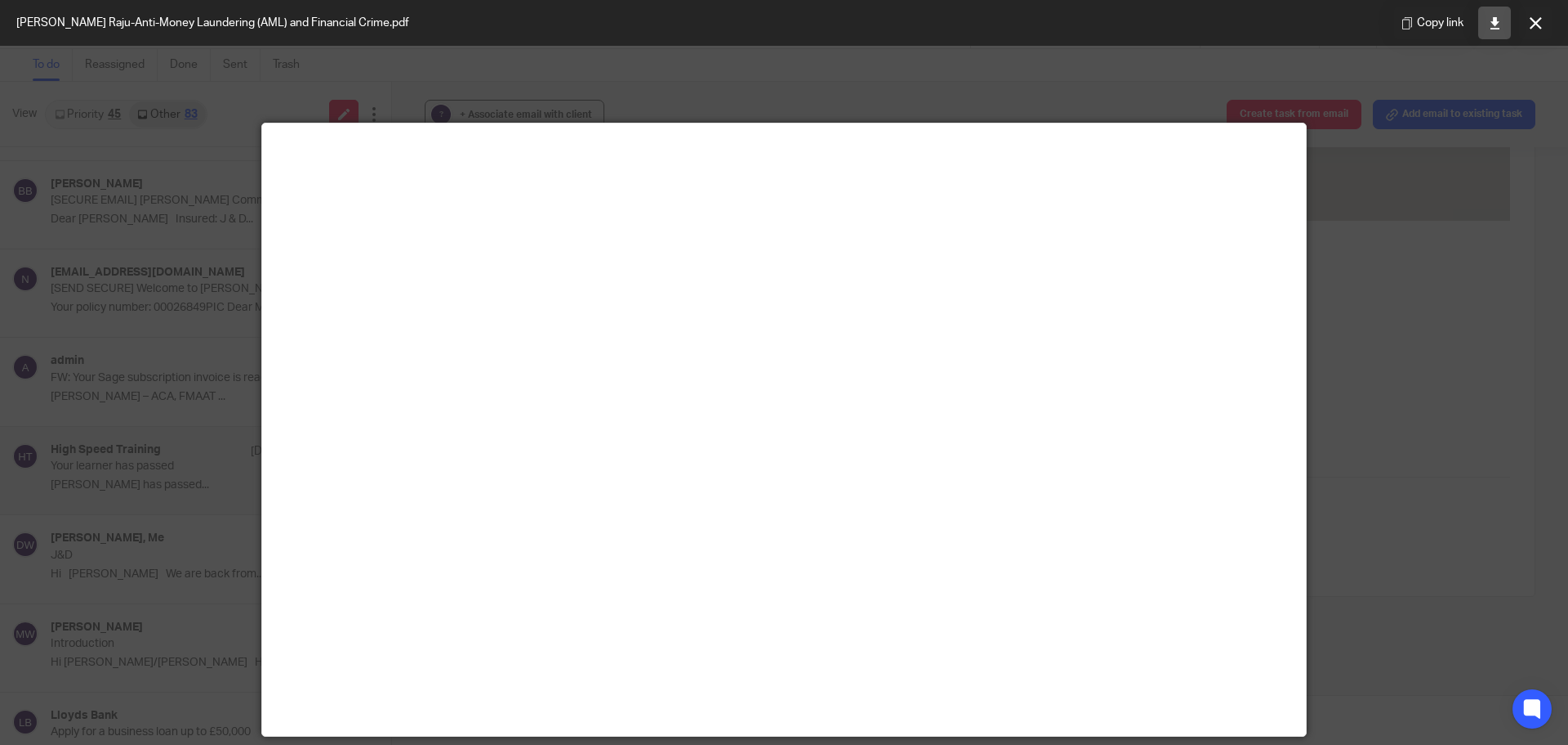
click at [1496, 24] on icon at bounding box center [1495, 23] width 12 height 12
click at [1530, 35] on button at bounding box center [1535, 23] width 33 height 33
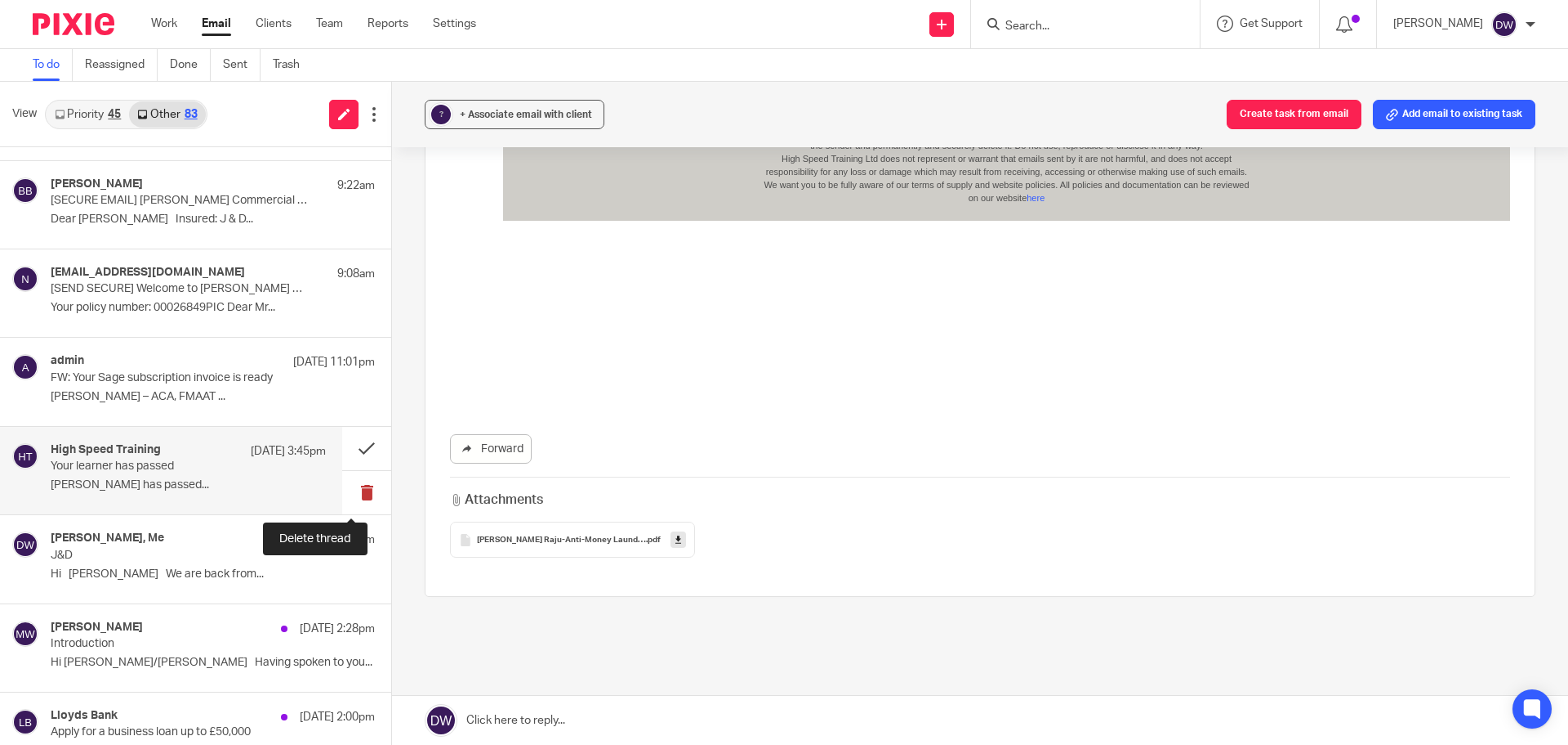
click at [356, 485] on button at bounding box center [366, 492] width 49 height 43
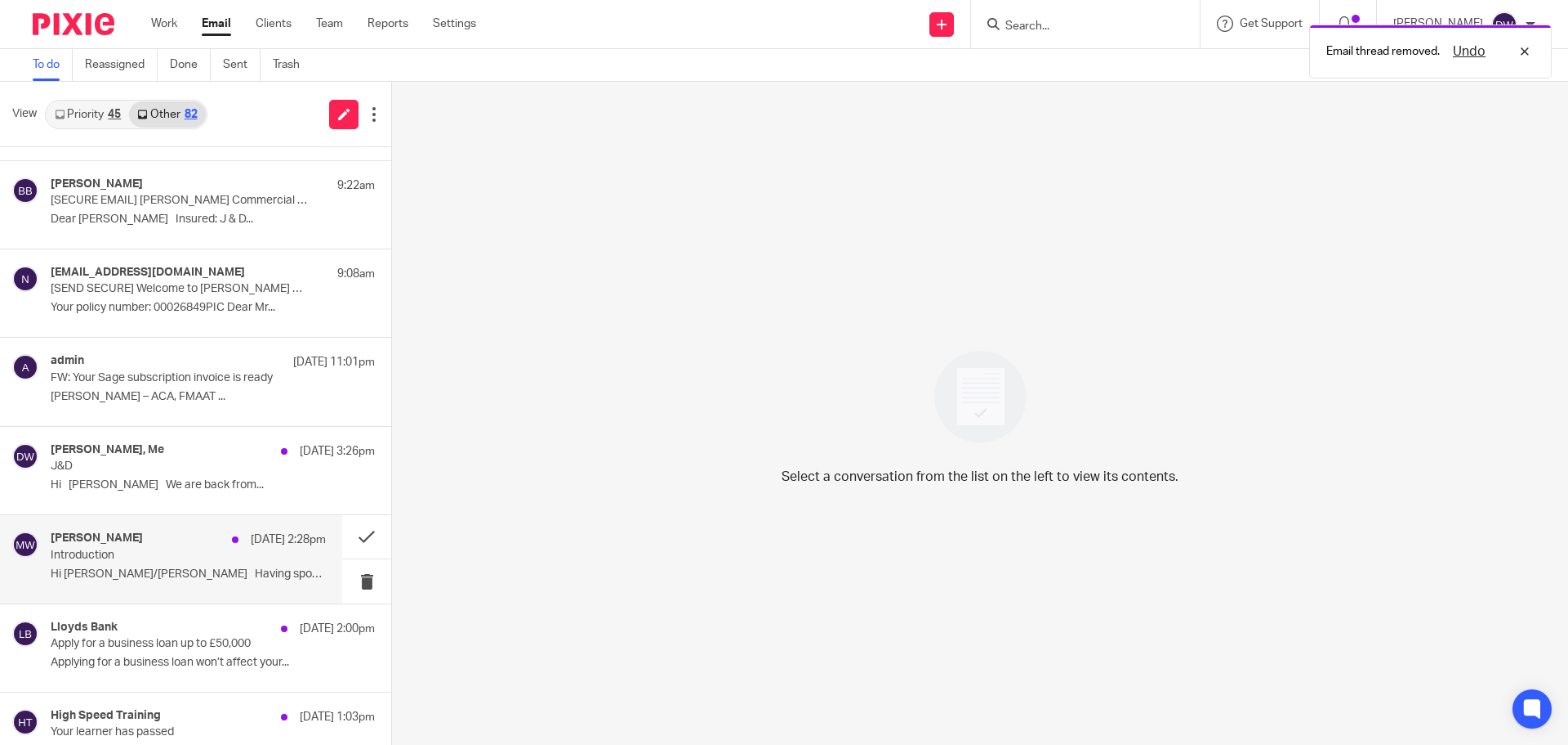
click at [172, 575] on p "Hi [PERSON_NAME]/[PERSON_NAME] Having spoken to you..." at bounding box center [188, 574] width 275 height 14
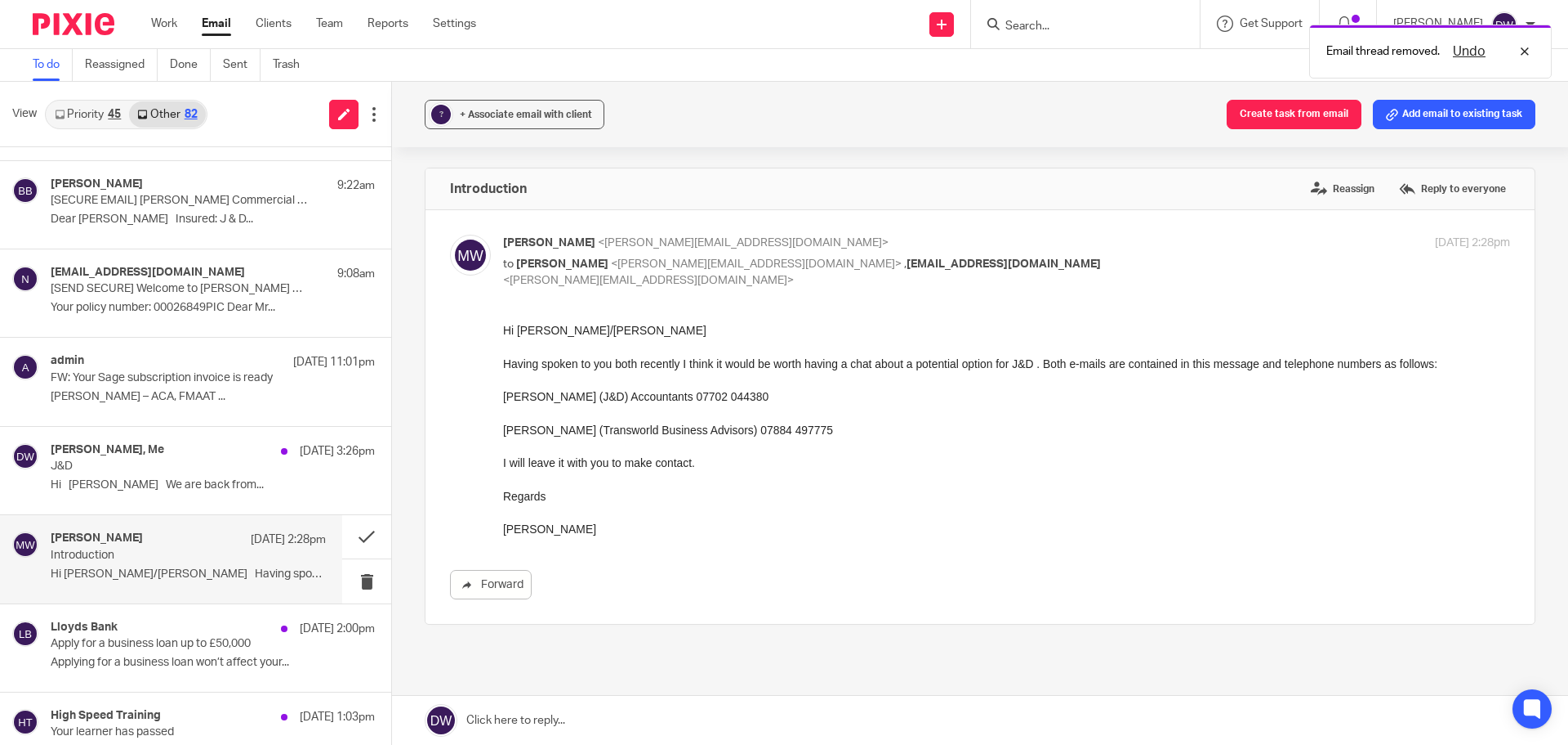
scroll to position [0, 0]
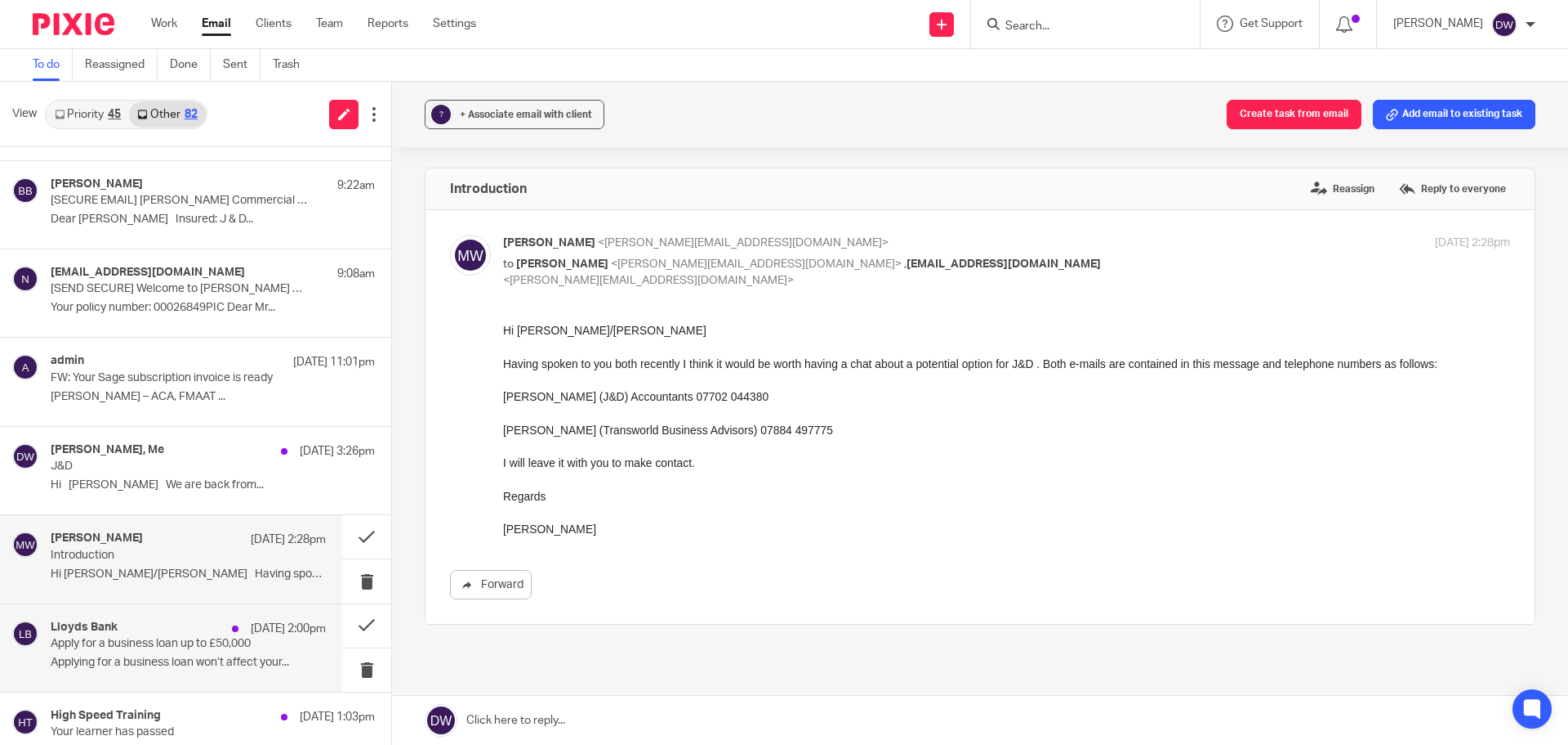
click at [230, 660] on p "Applying for a business loan won’t affect your..." at bounding box center [188, 662] width 275 height 14
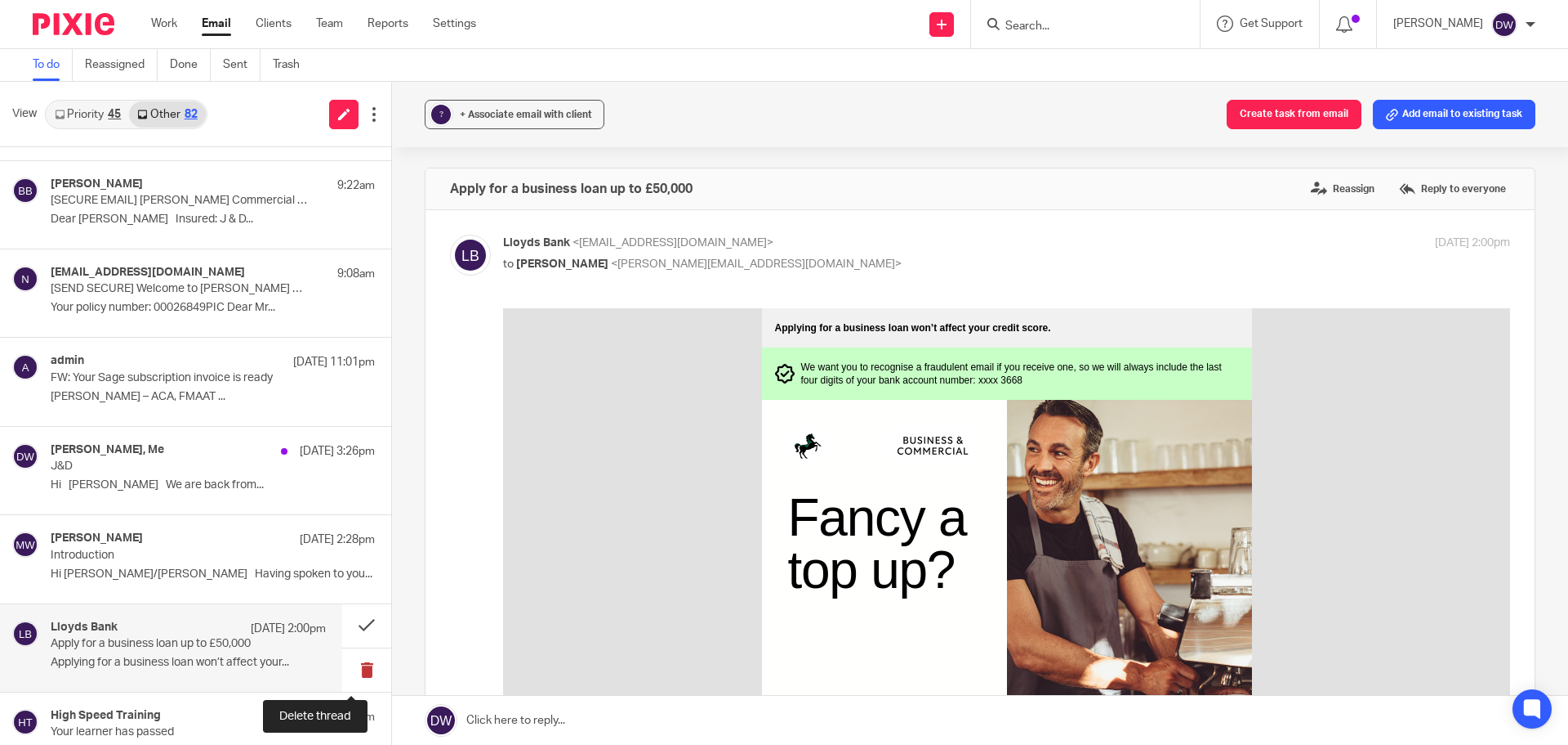
click at [344, 664] on button at bounding box center [366, 669] width 49 height 43
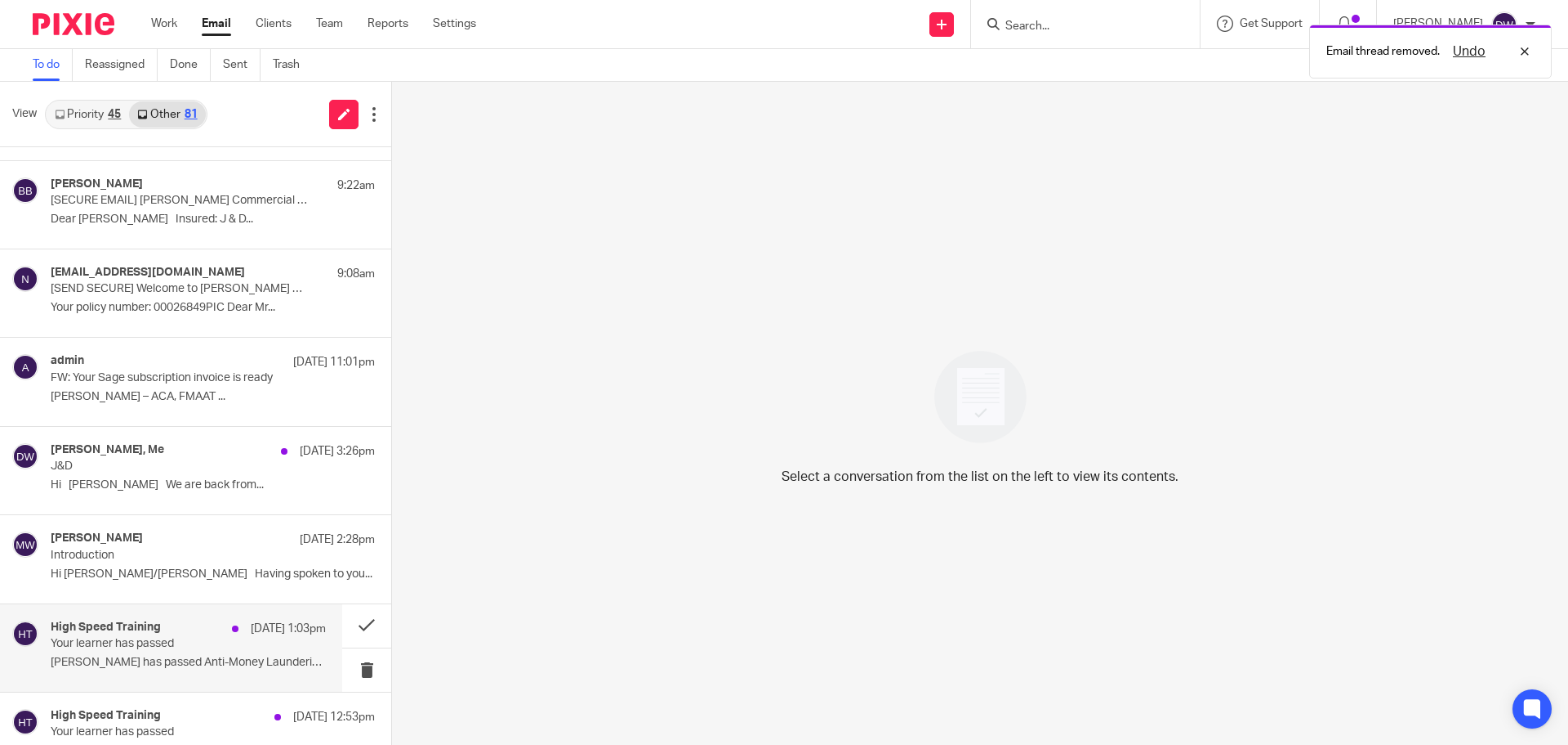
click at [154, 651] on div "High Speed Training 10 Oct 1:03pm Your learner has passed Jack Drydale has pass…" at bounding box center [188, 647] width 275 height 55
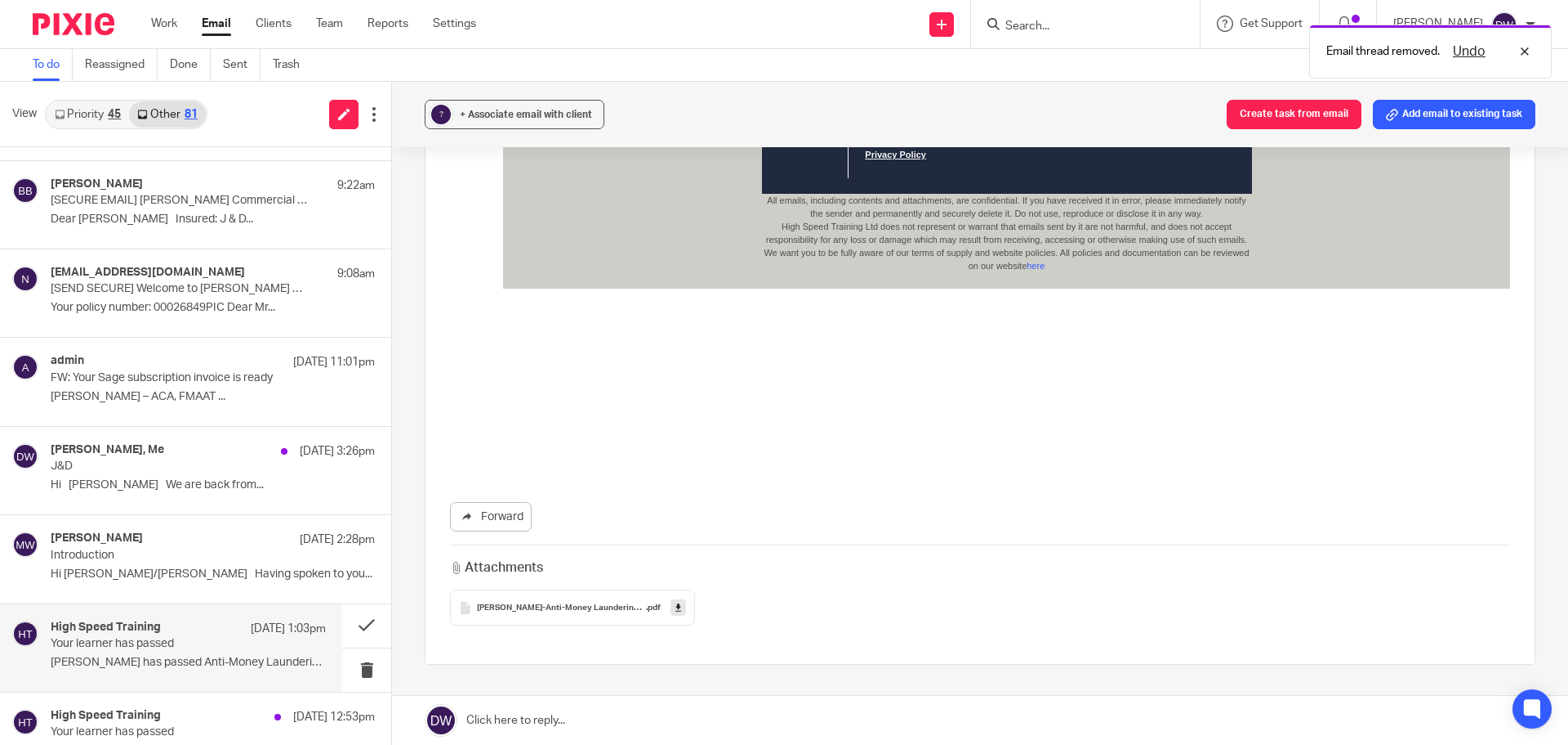
scroll to position [1062, 0]
click at [671, 607] on link at bounding box center [679, 605] width 16 height 16
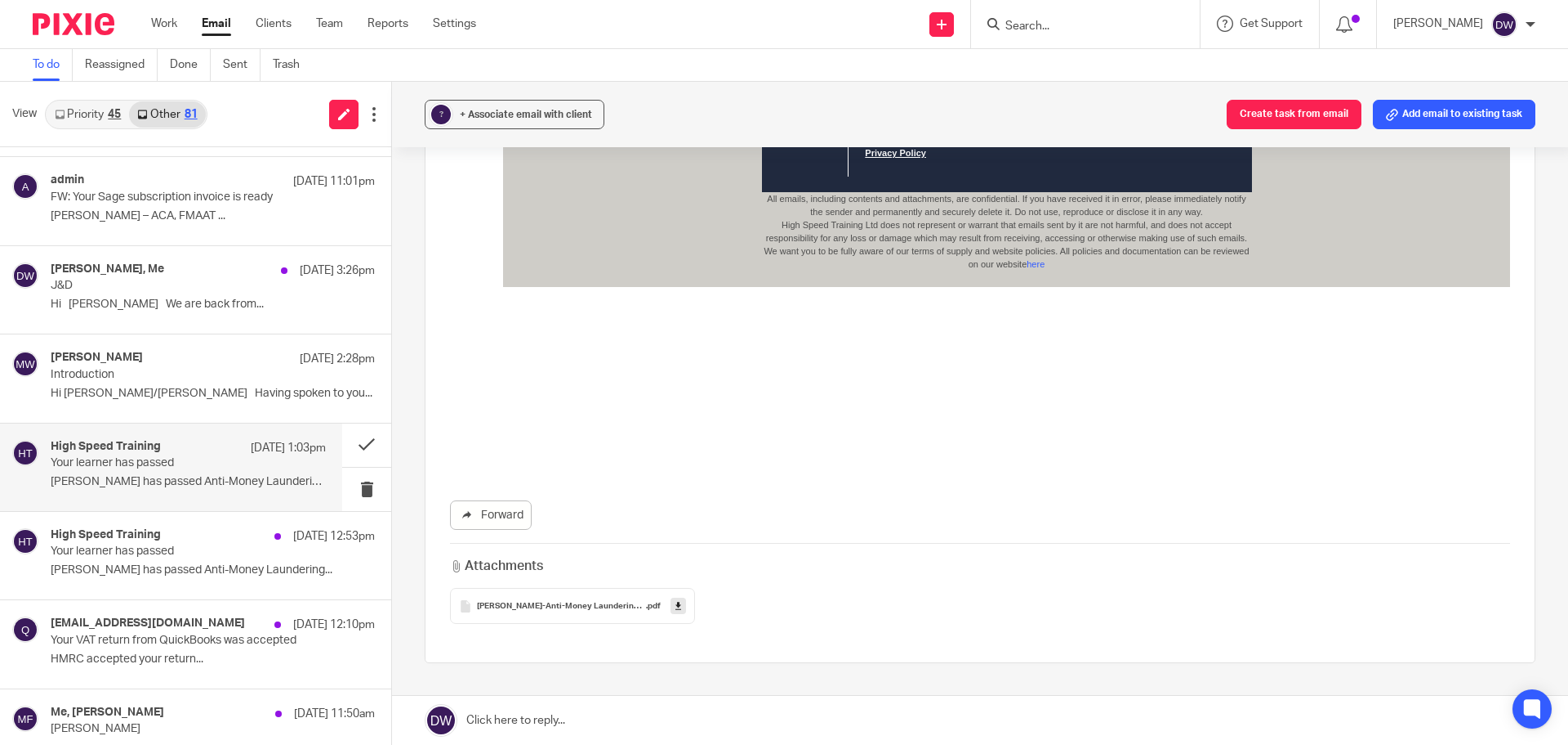
scroll to position [409, 0]
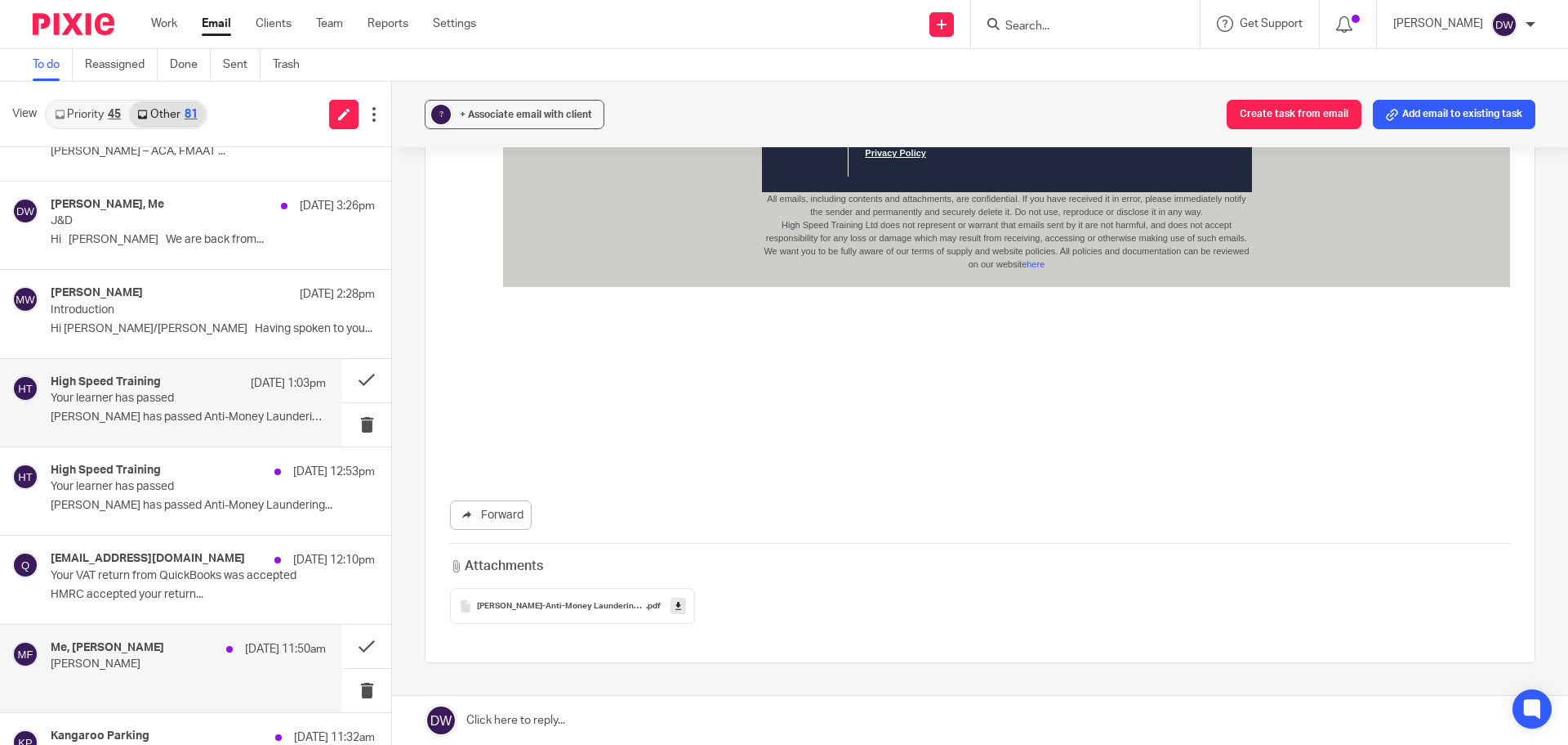
click at [168, 661] on p "Dave Walker" at bounding box center [161, 664] width 221 height 14
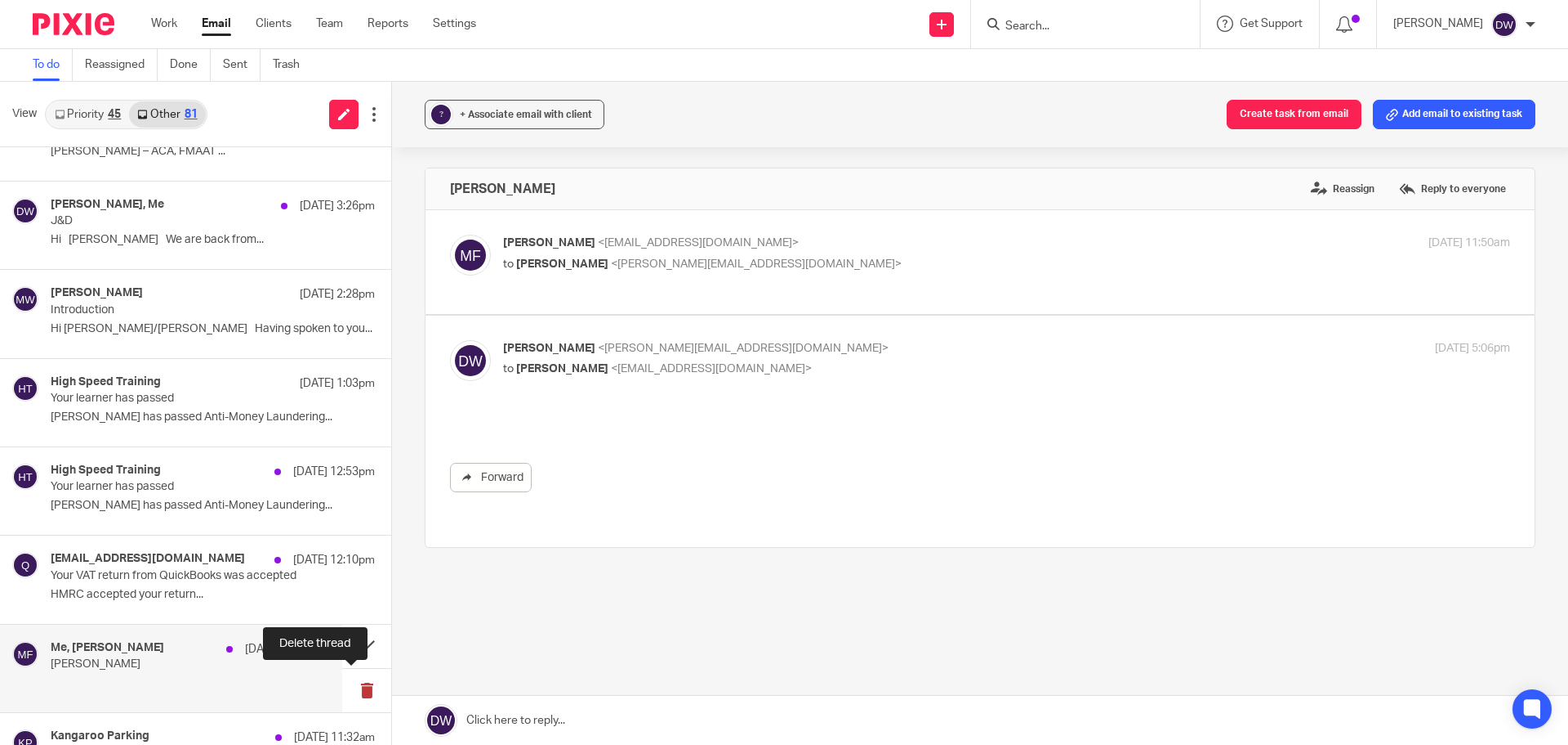
scroll to position [0, 0]
click at [367, 683] on button at bounding box center [366, 690] width 49 height 43
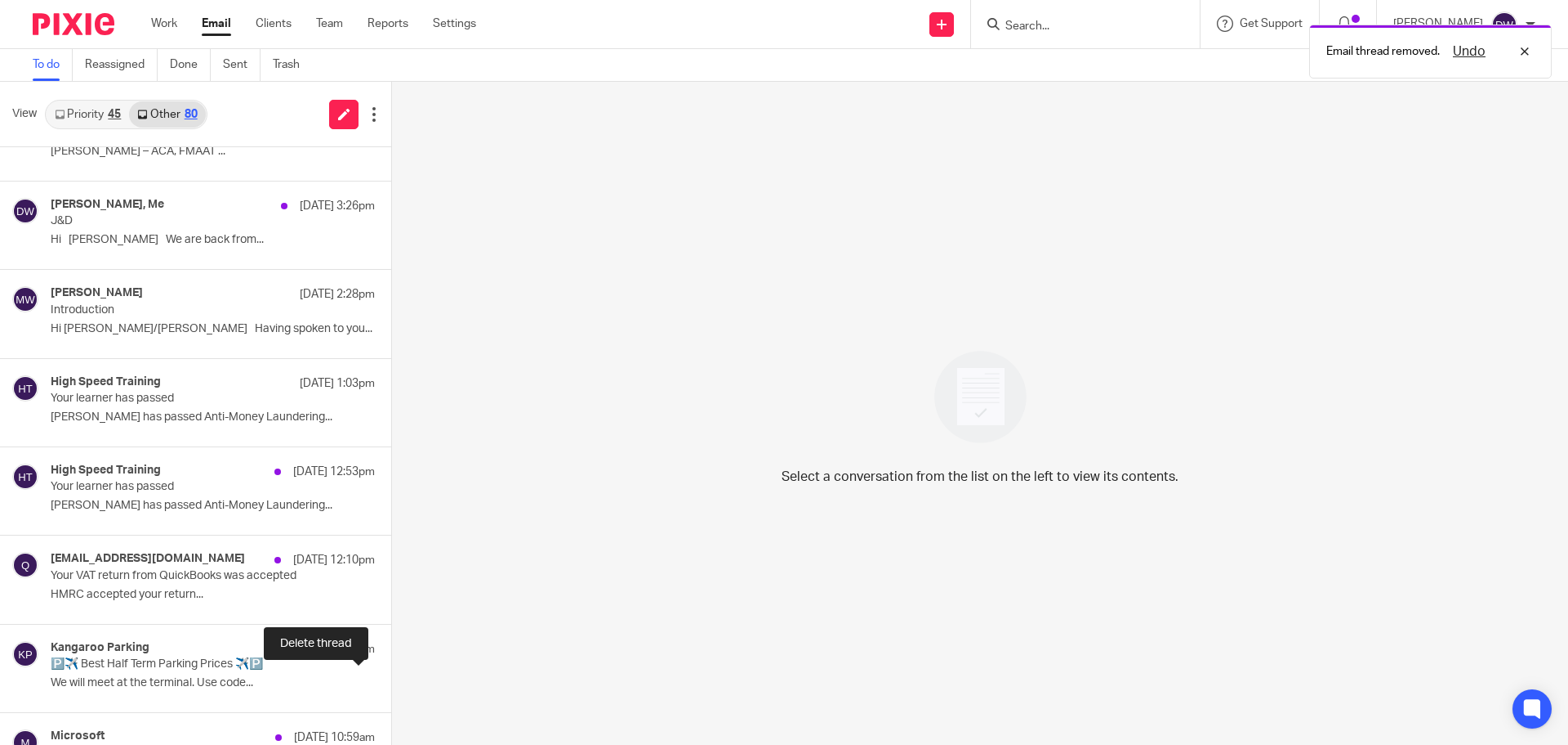
click at [391, 683] on button at bounding box center [397, 690] width 13 height 43
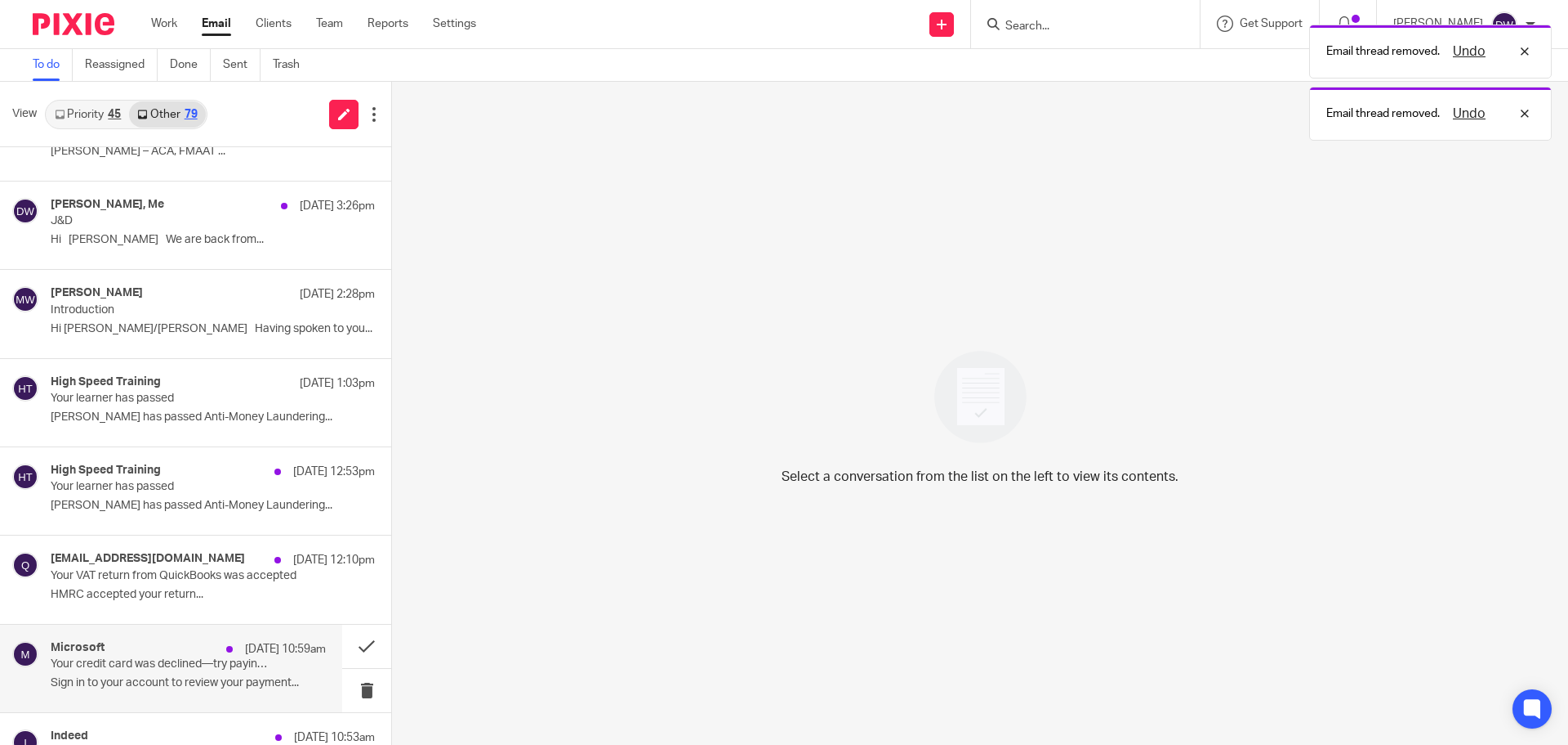
click at [190, 646] on div "Microsoft 10 Oct 10:59am" at bounding box center [188, 649] width 275 height 16
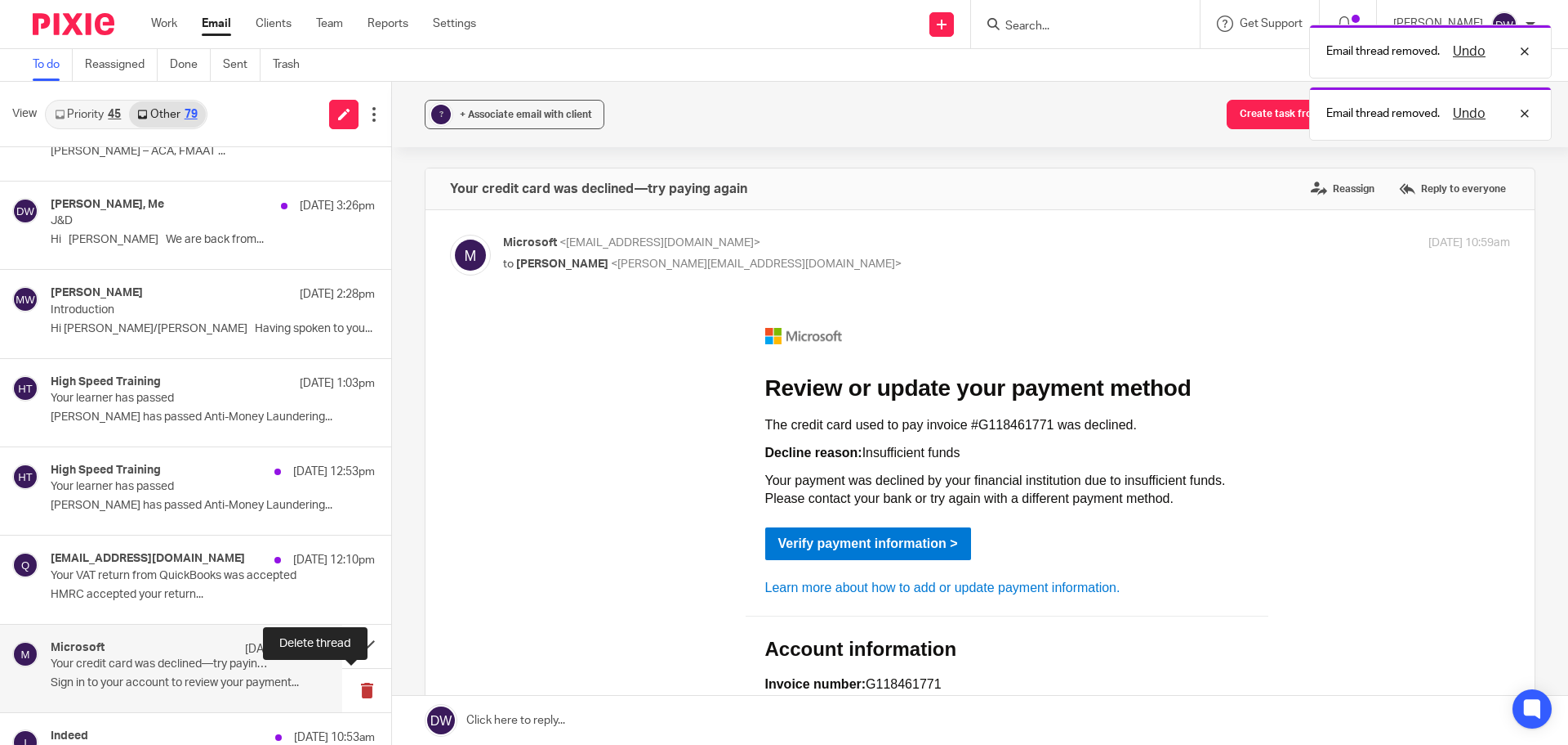
click at [347, 683] on button at bounding box center [366, 690] width 49 height 43
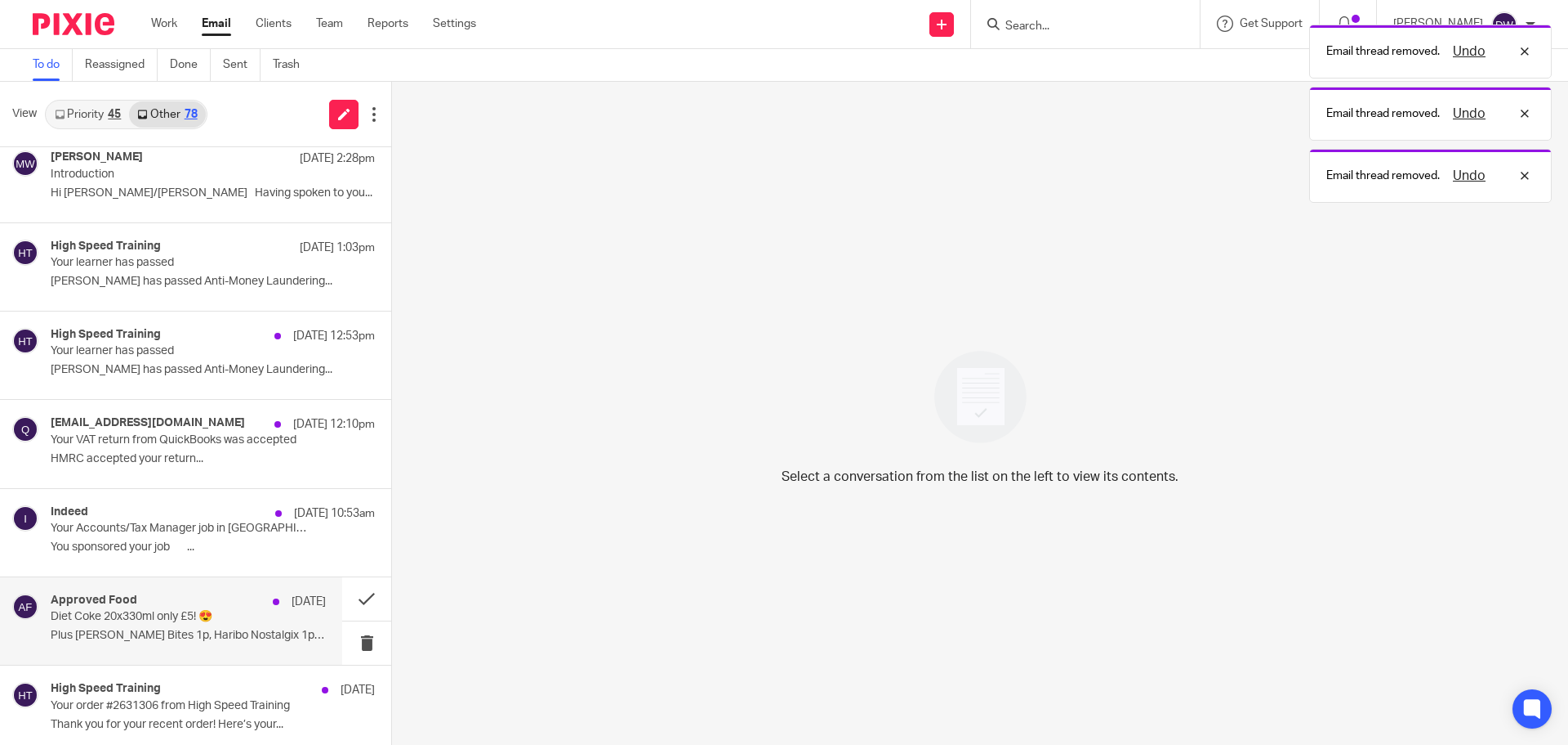
scroll to position [572, 0]
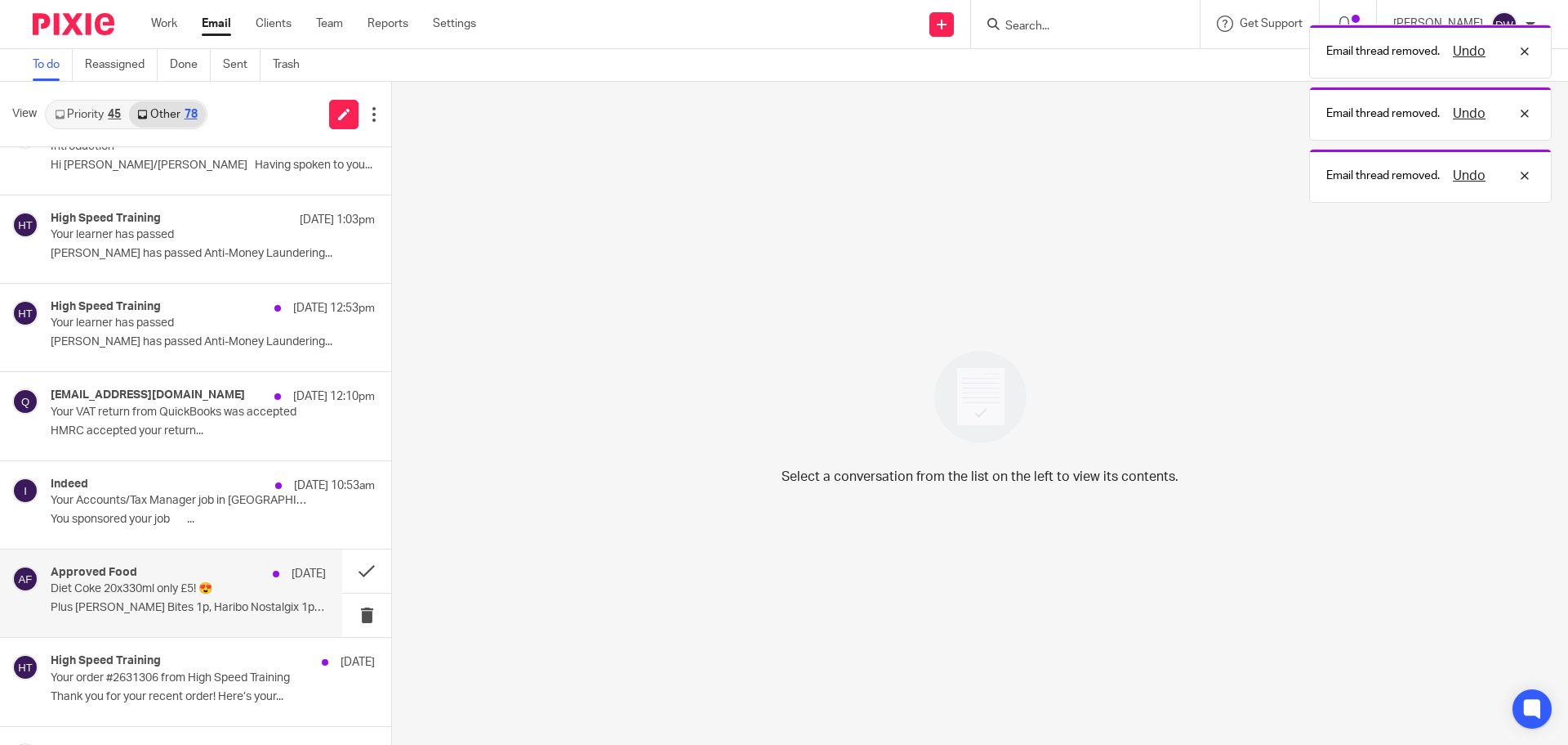
click at [160, 609] on p "Plus Jacobs Bites 1p, Haribo Nostalgix 1p, Mr..." at bounding box center [188, 608] width 275 height 14
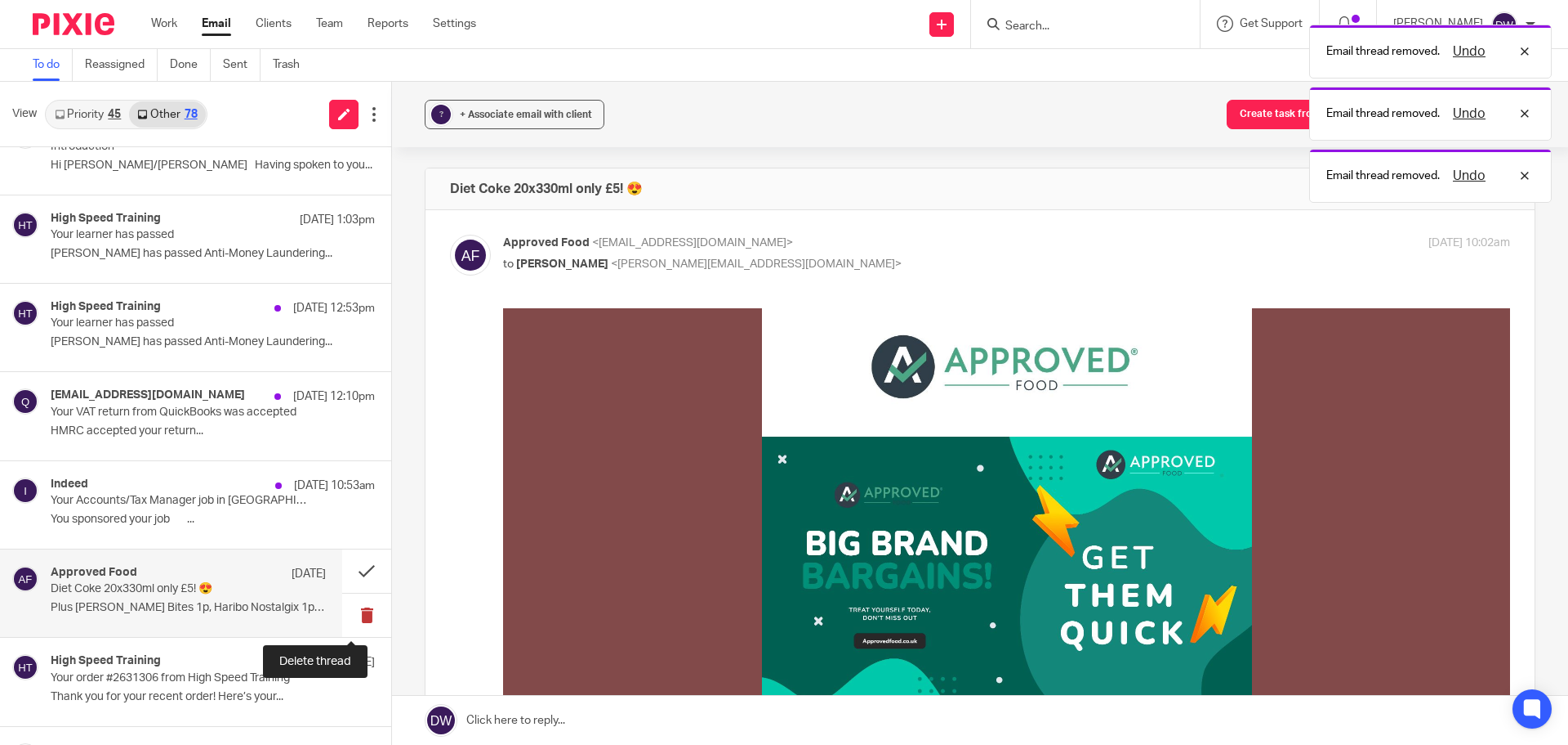
scroll to position [0, 0]
click at [342, 619] on button at bounding box center [366, 614] width 49 height 43
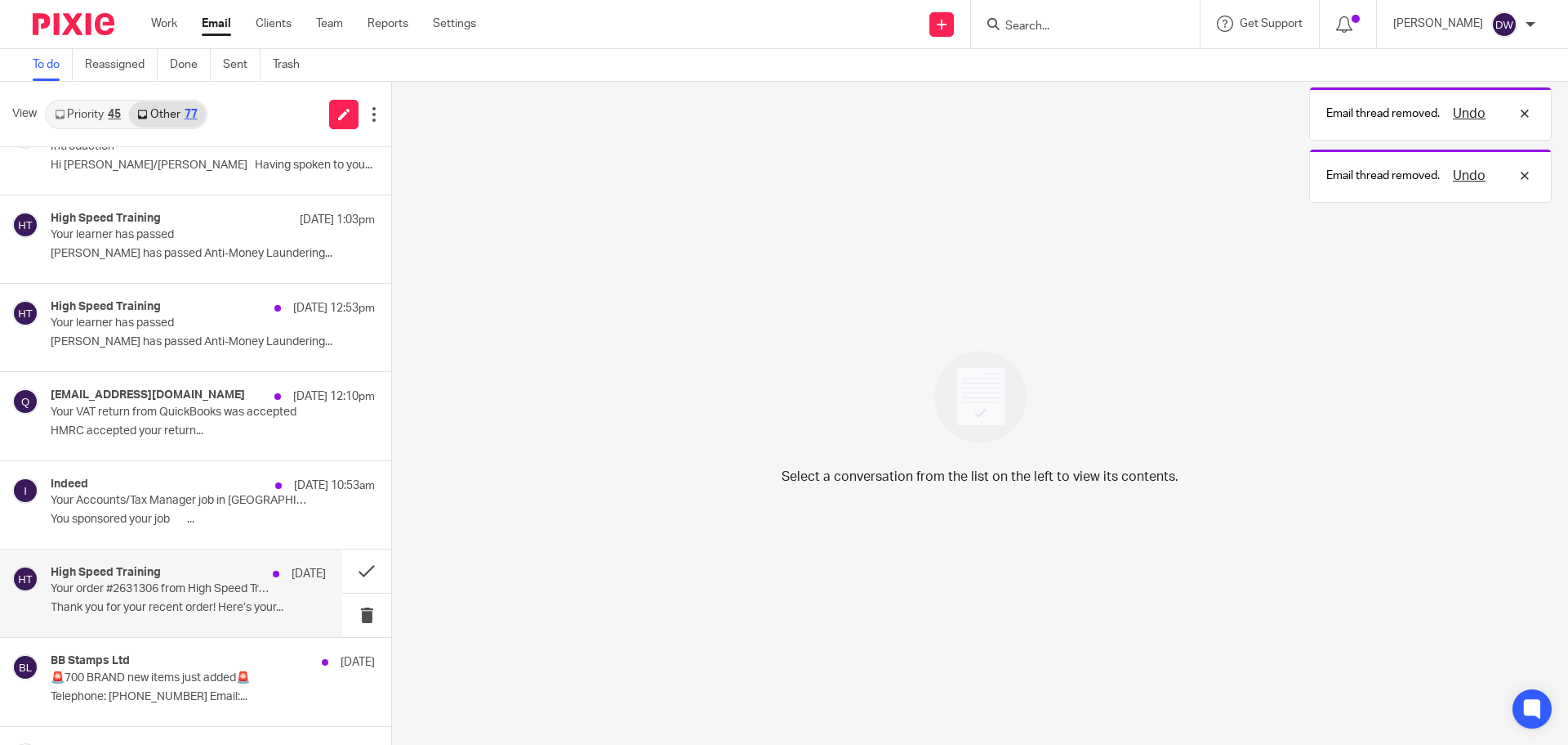
click at [194, 597] on div "High Speed Training 10 Oct Your order #2631306 from High Speed Training Thank y…" at bounding box center [188, 593] width 275 height 55
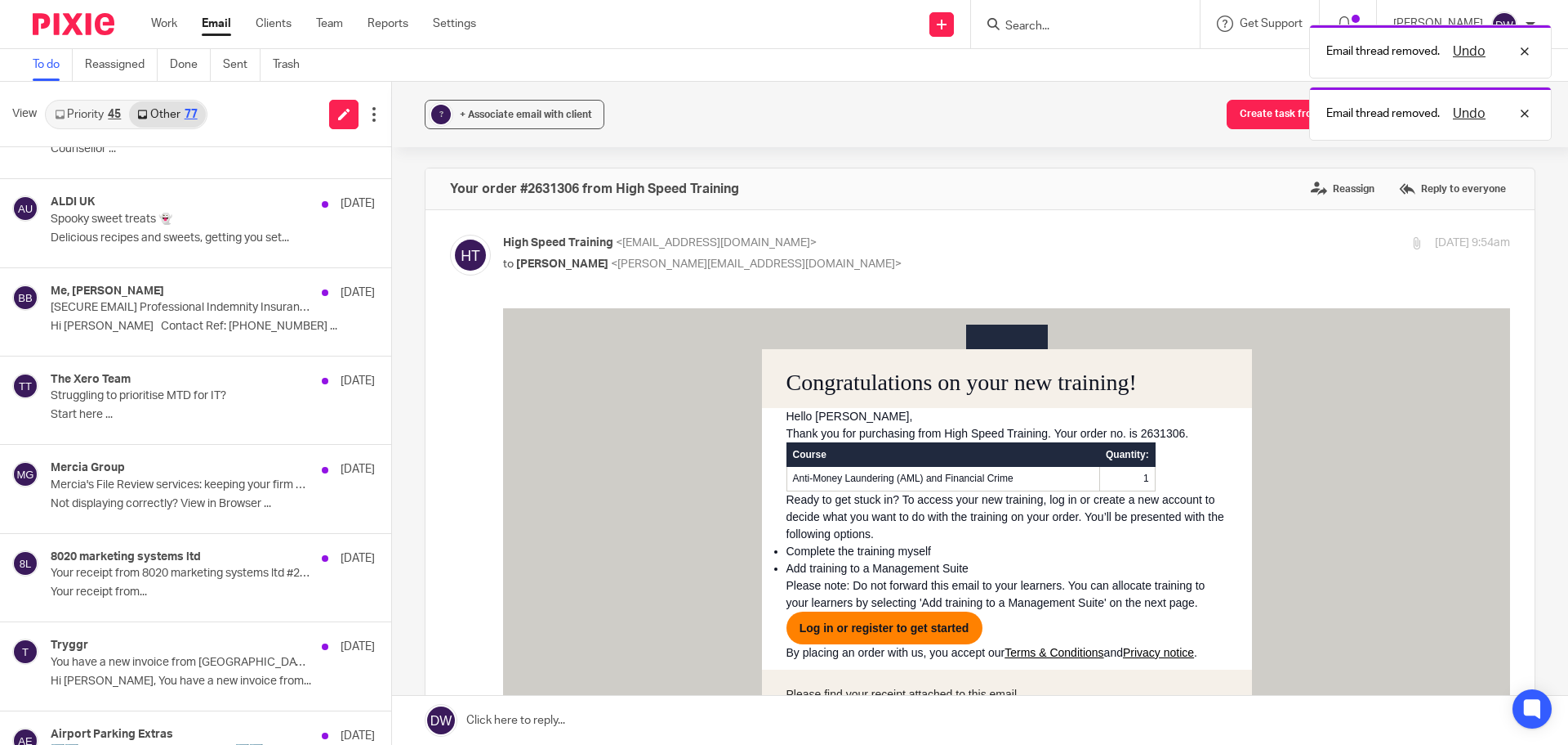
scroll to position [1308, 0]
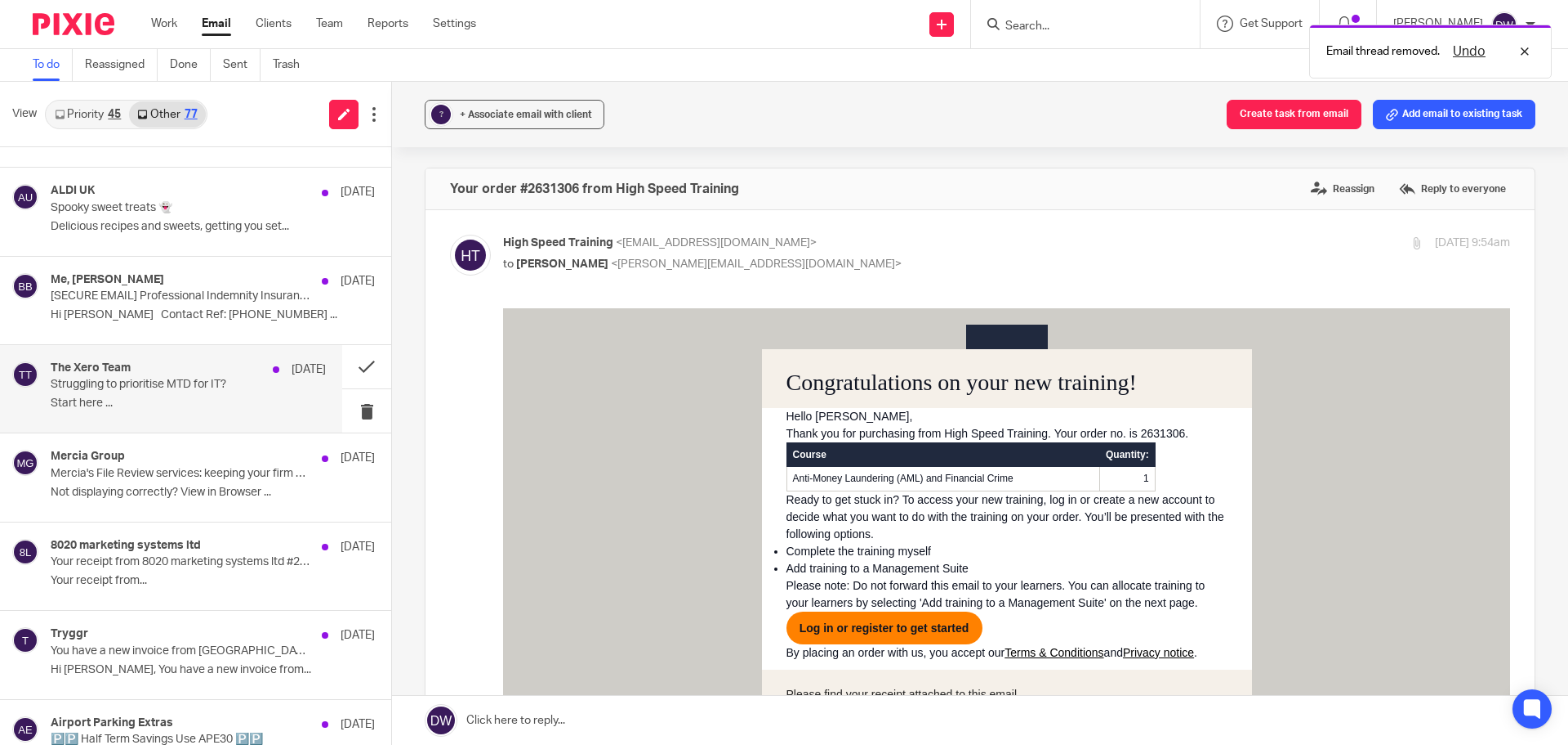
click at [239, 376] on div "The Xero Team 9 Oct" at bounding box center [188, 369] width 275 height 16
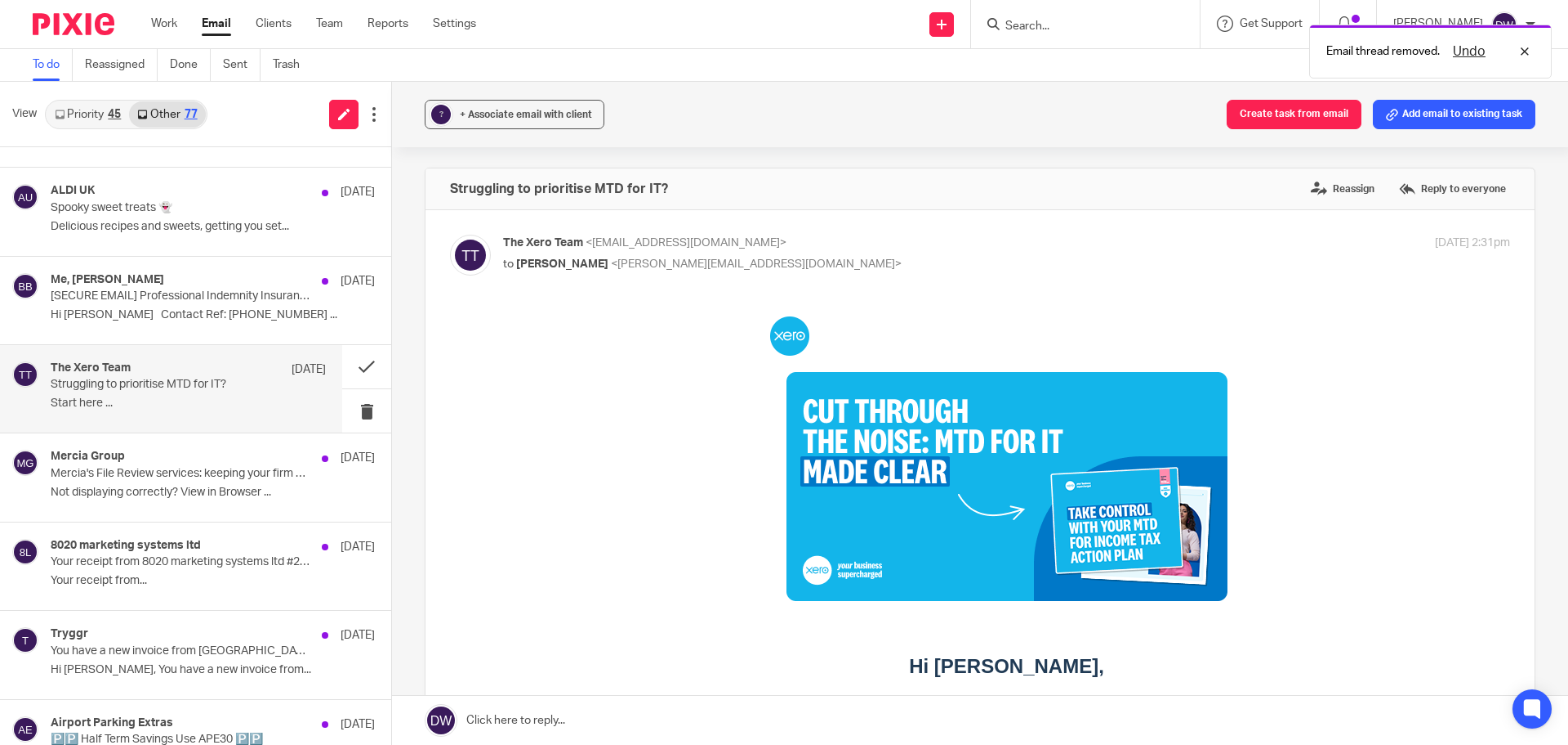
scroll to position [0, 0]
click at [349, 414] on button at bounding box center [366, 410] width 49 height 43
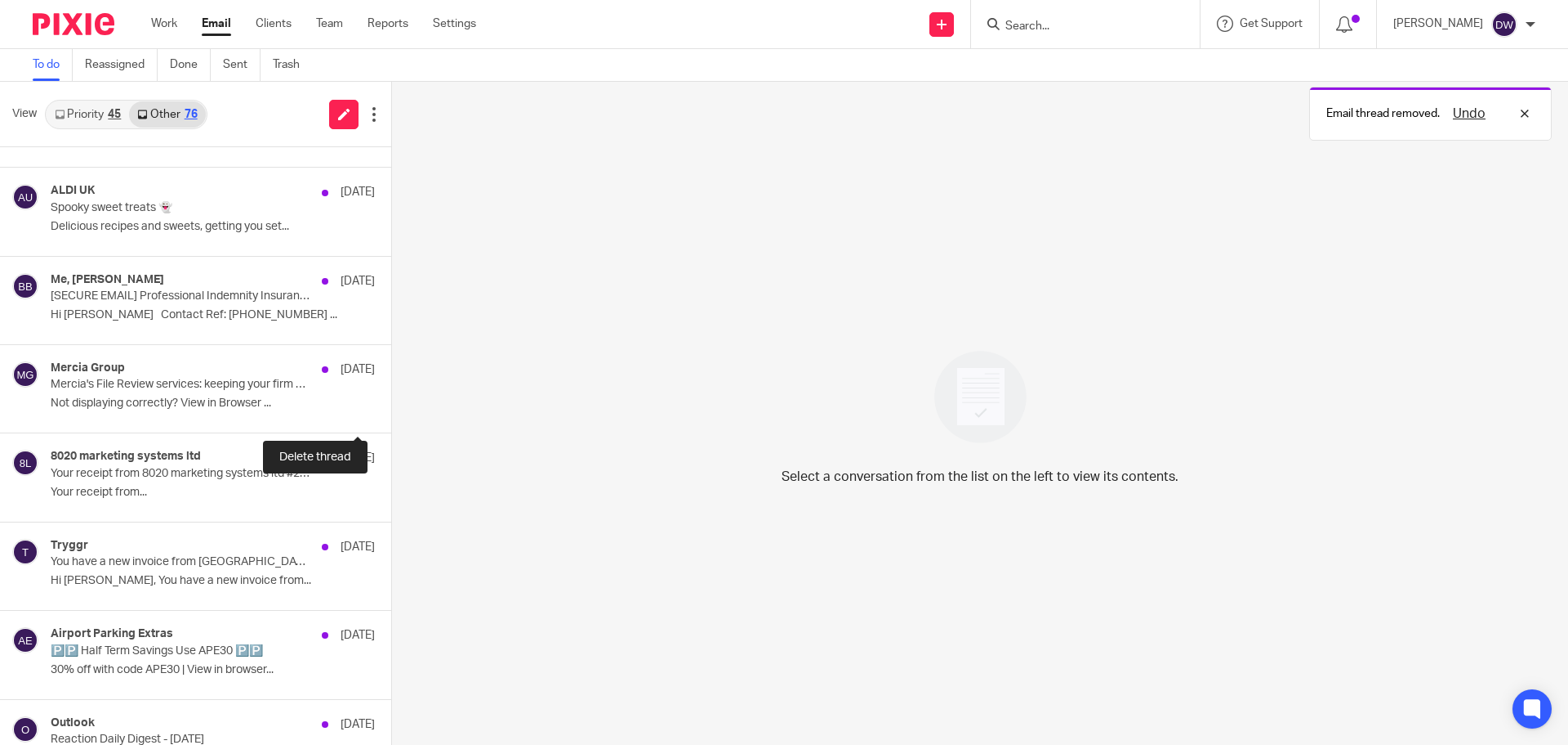
click at [391, 414] on button at bounding box center [397, 410] width 13 height 43
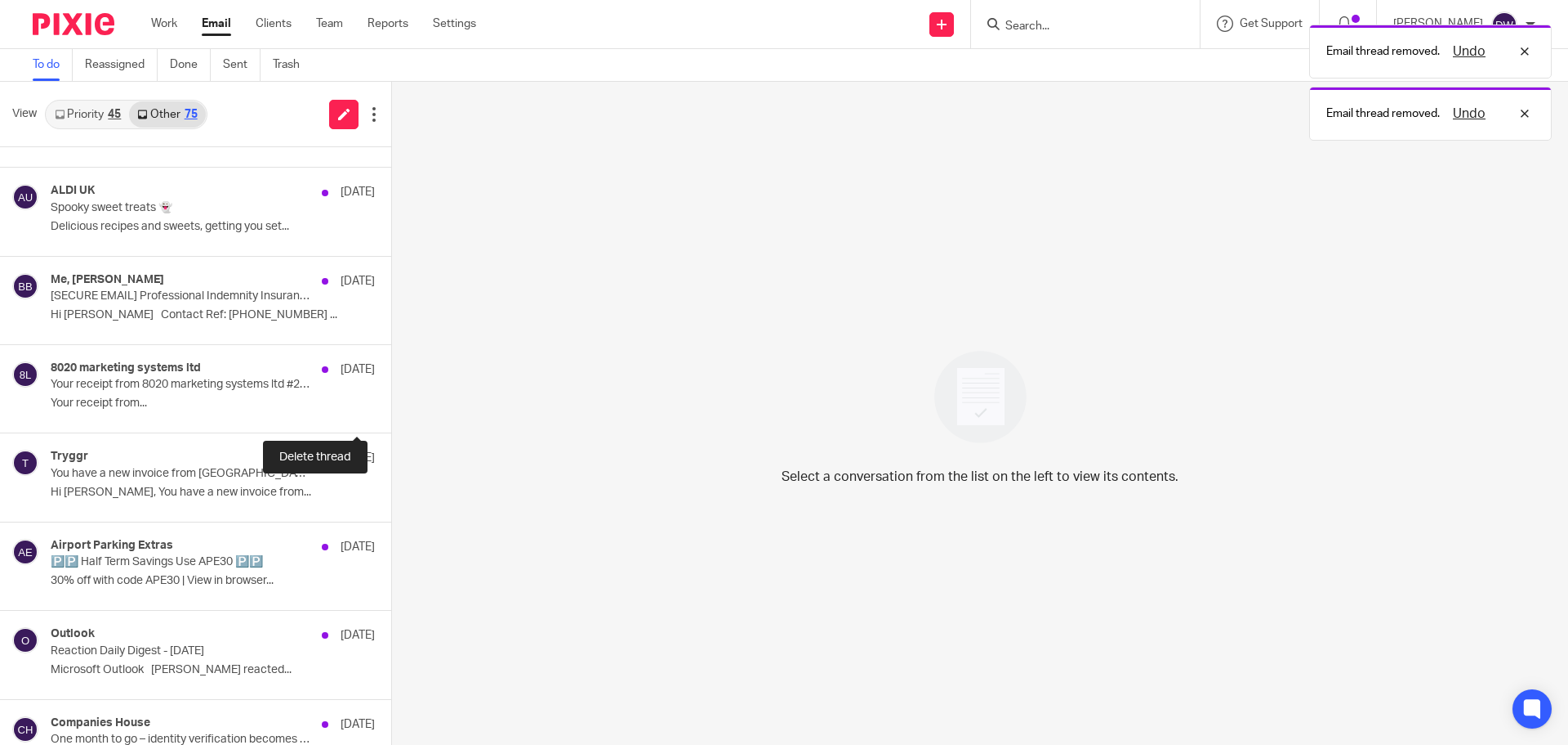
click at [391, 414] on button at bounding box center [397, 410] width 13 height 43
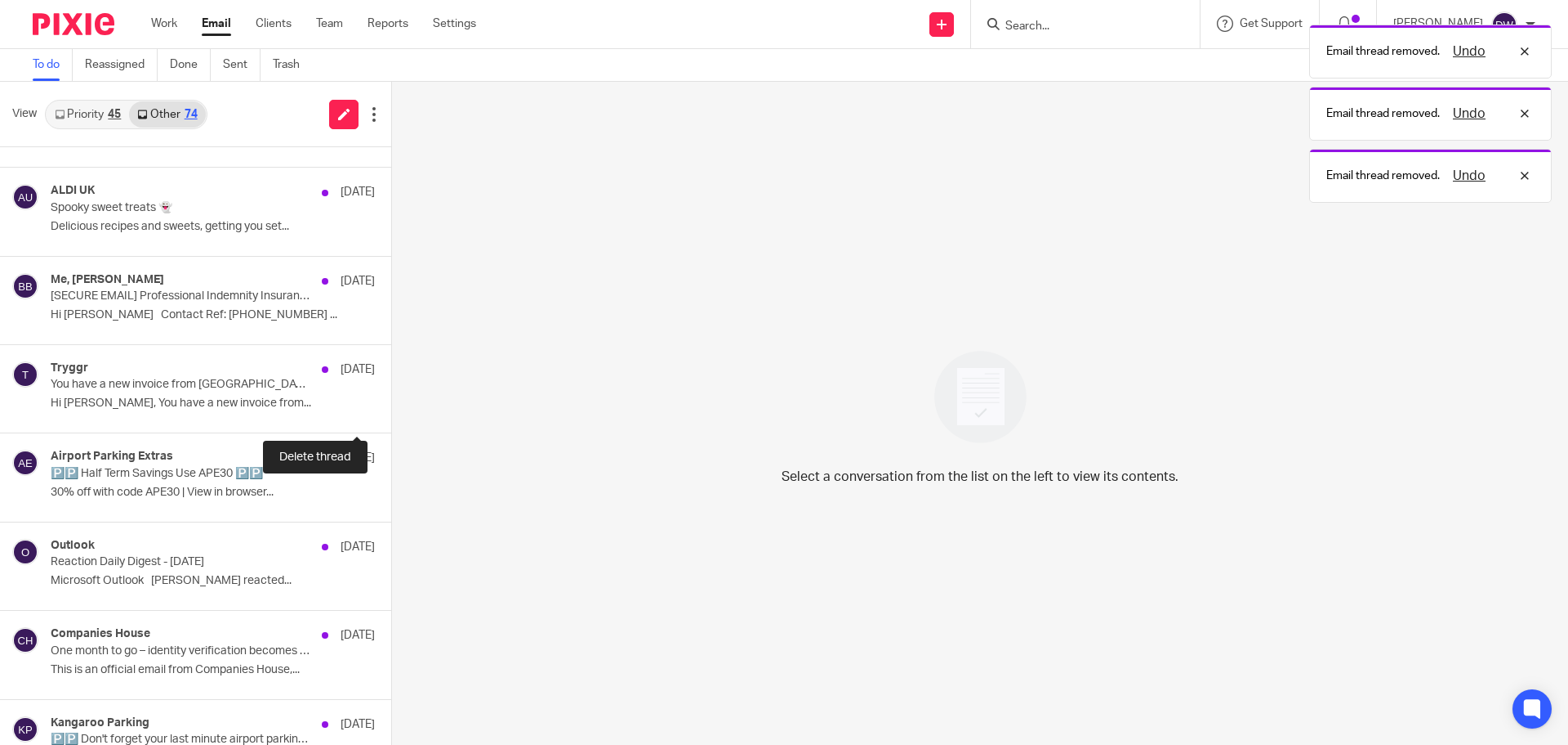
click at [391, 414] on button at bounding box center [397, 410] width 13 height 43
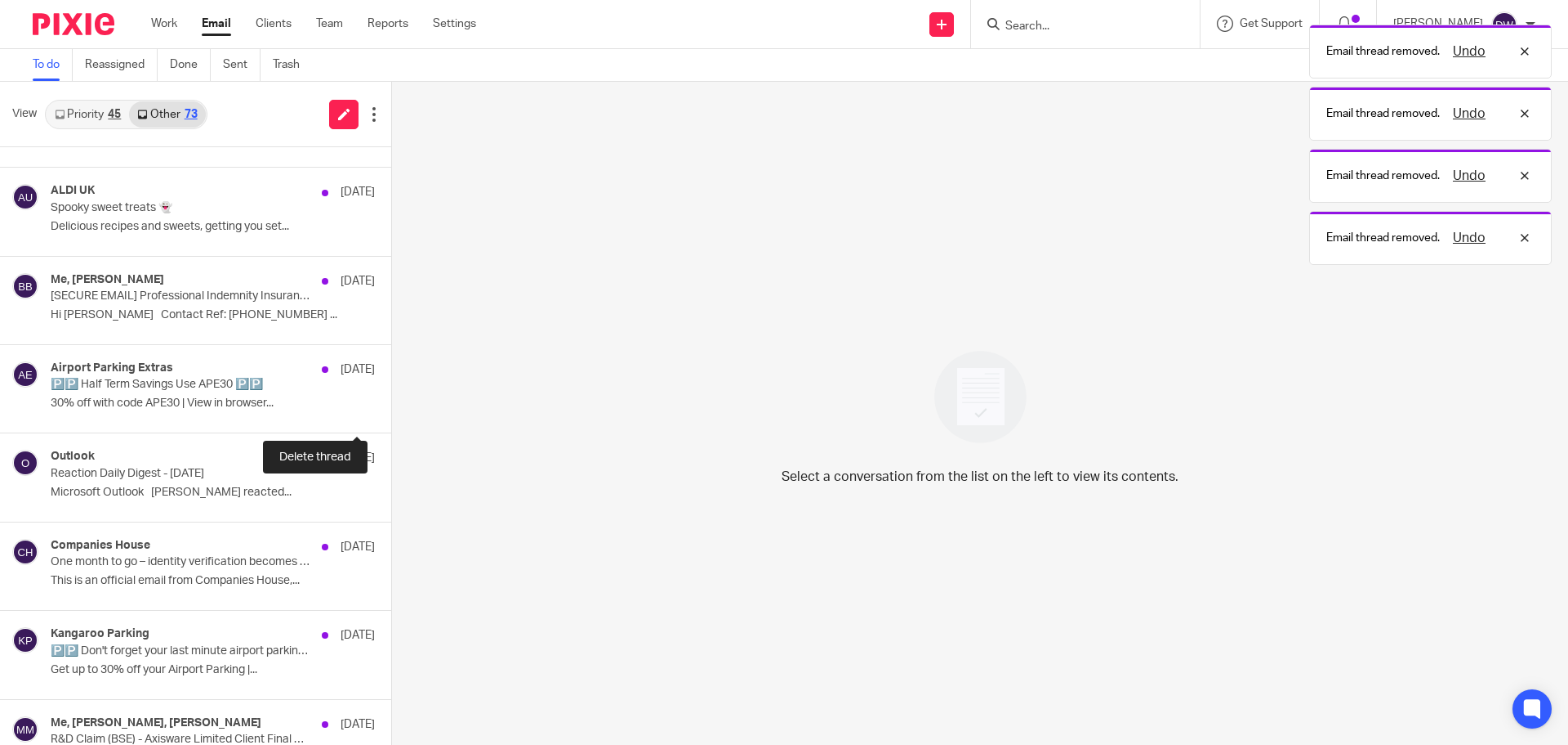
click at [391, 414] on button at bounding box center [397, 410] width 13 height 43
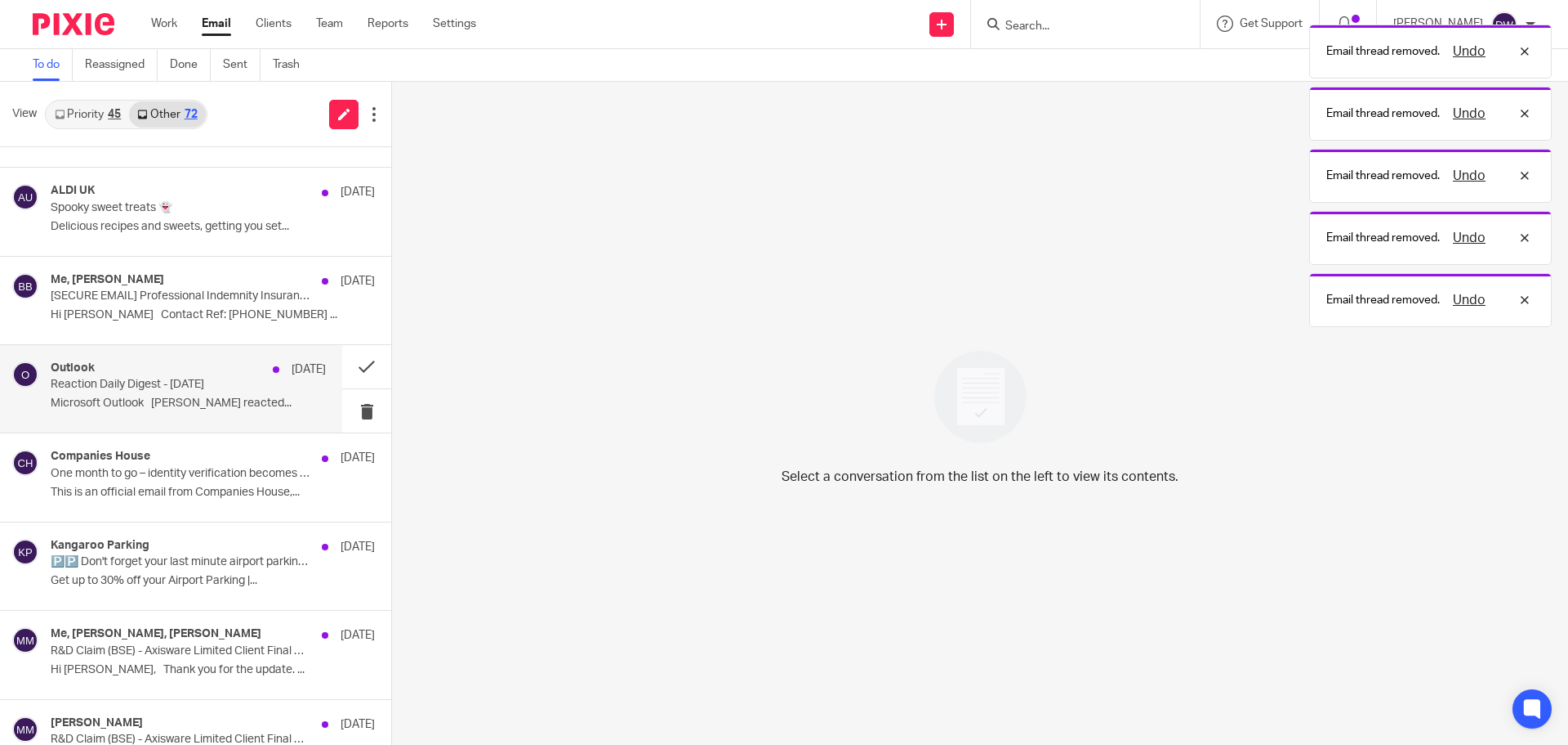
click at [226, 380] on p "Reaction Daily Digest - Wednesday, 8 October 2025" at bounding box center [161, 385] width 221 height 14
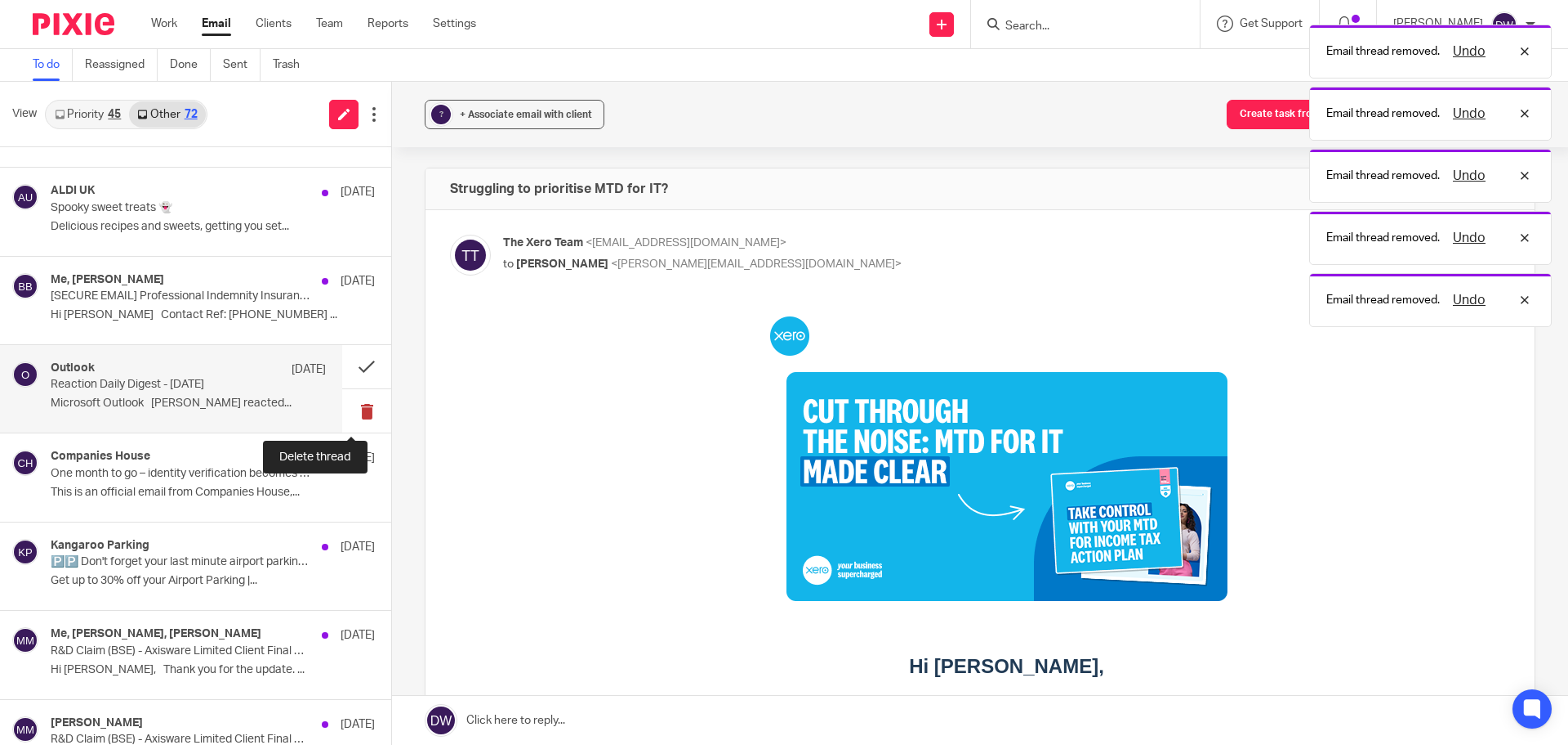
click at [342, 414] on button at bounding box center [366, 410] width 49 height 43
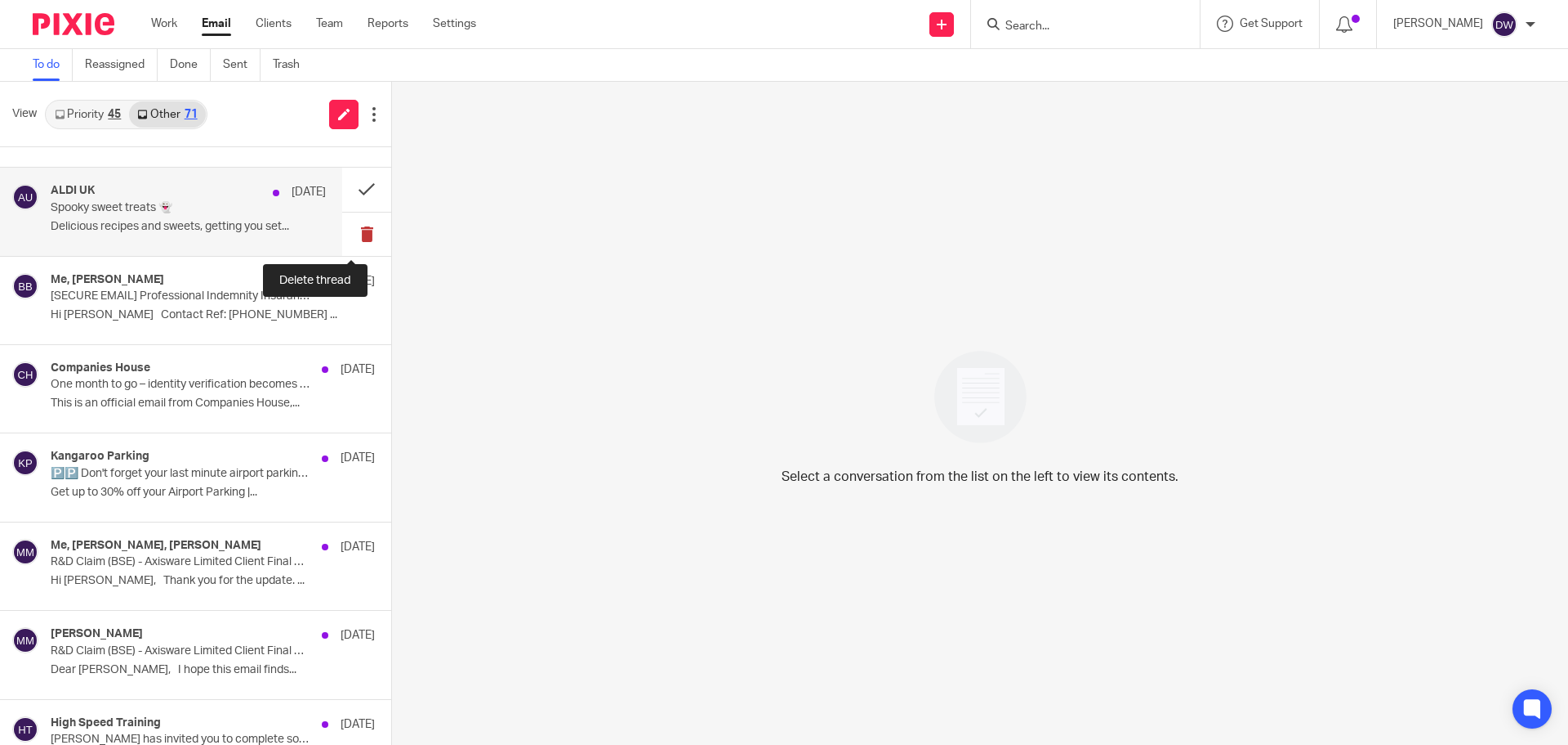
click at [344, 239] on button at bounding box center [366, 233] width 49 height 43
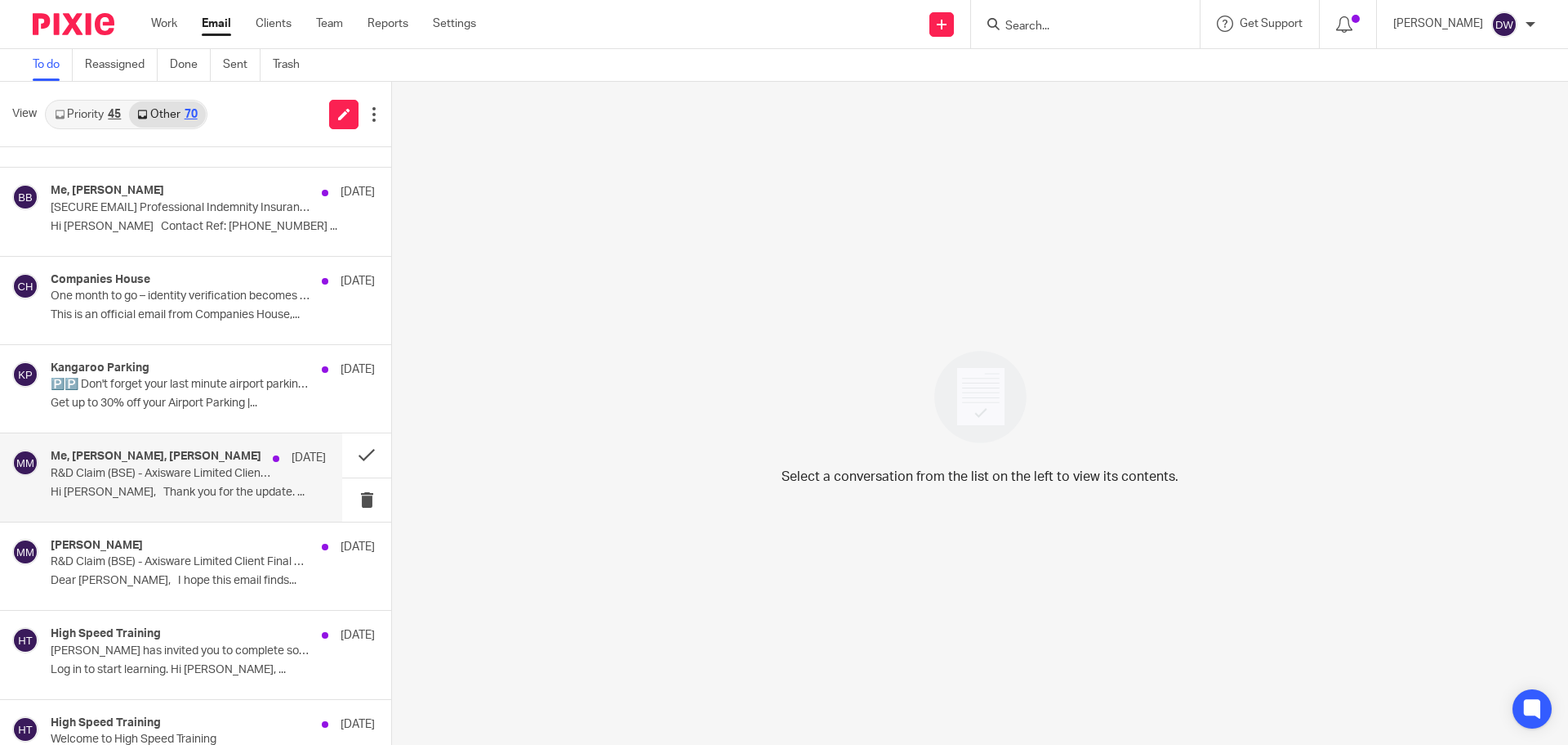
click at [234, 486] on p "Hi Dominic, Thank you for the update. ..." at bounding box center [188, 492] width 275 height 14
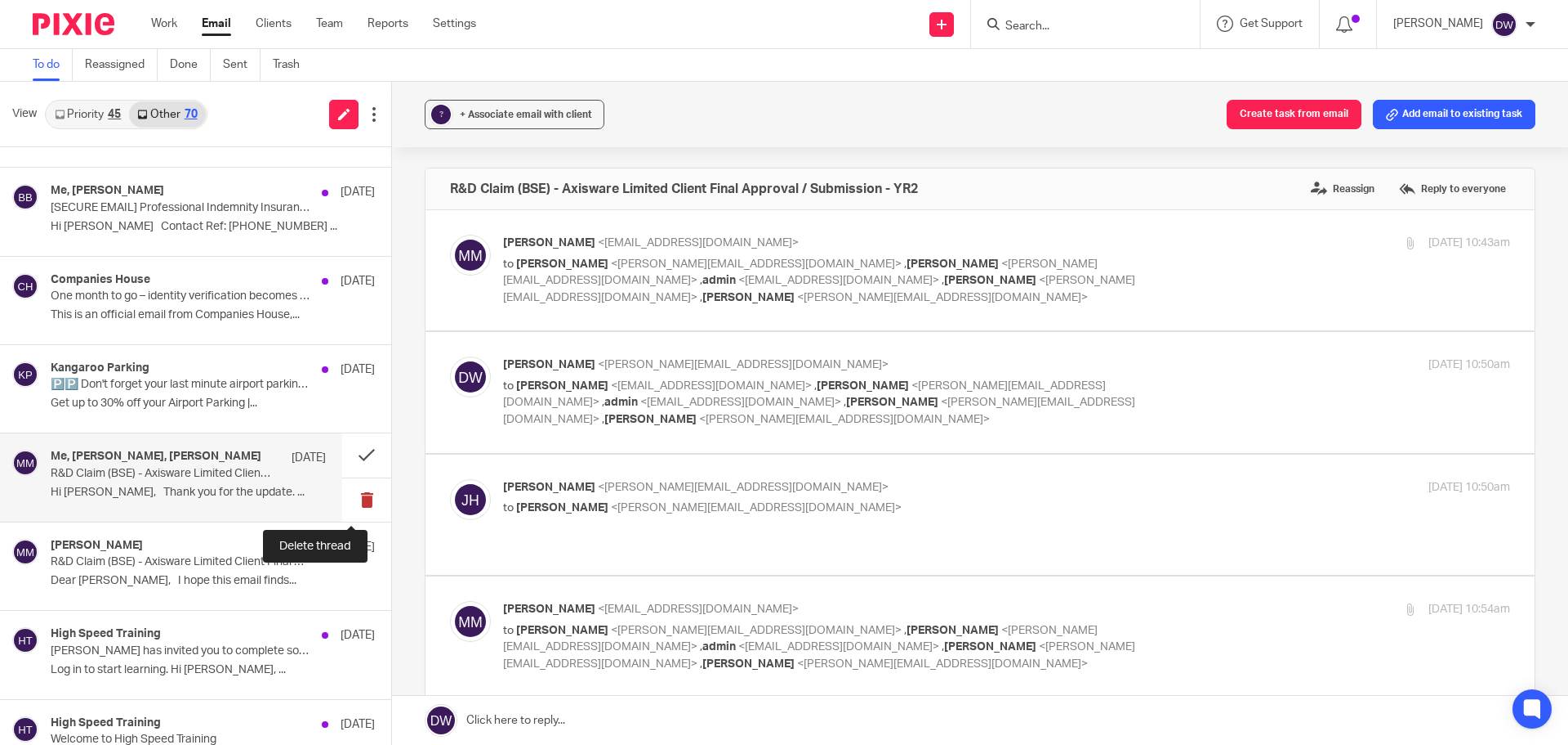
click at [351, 497] on button at bounding box center [366, 499] width 49 height 43
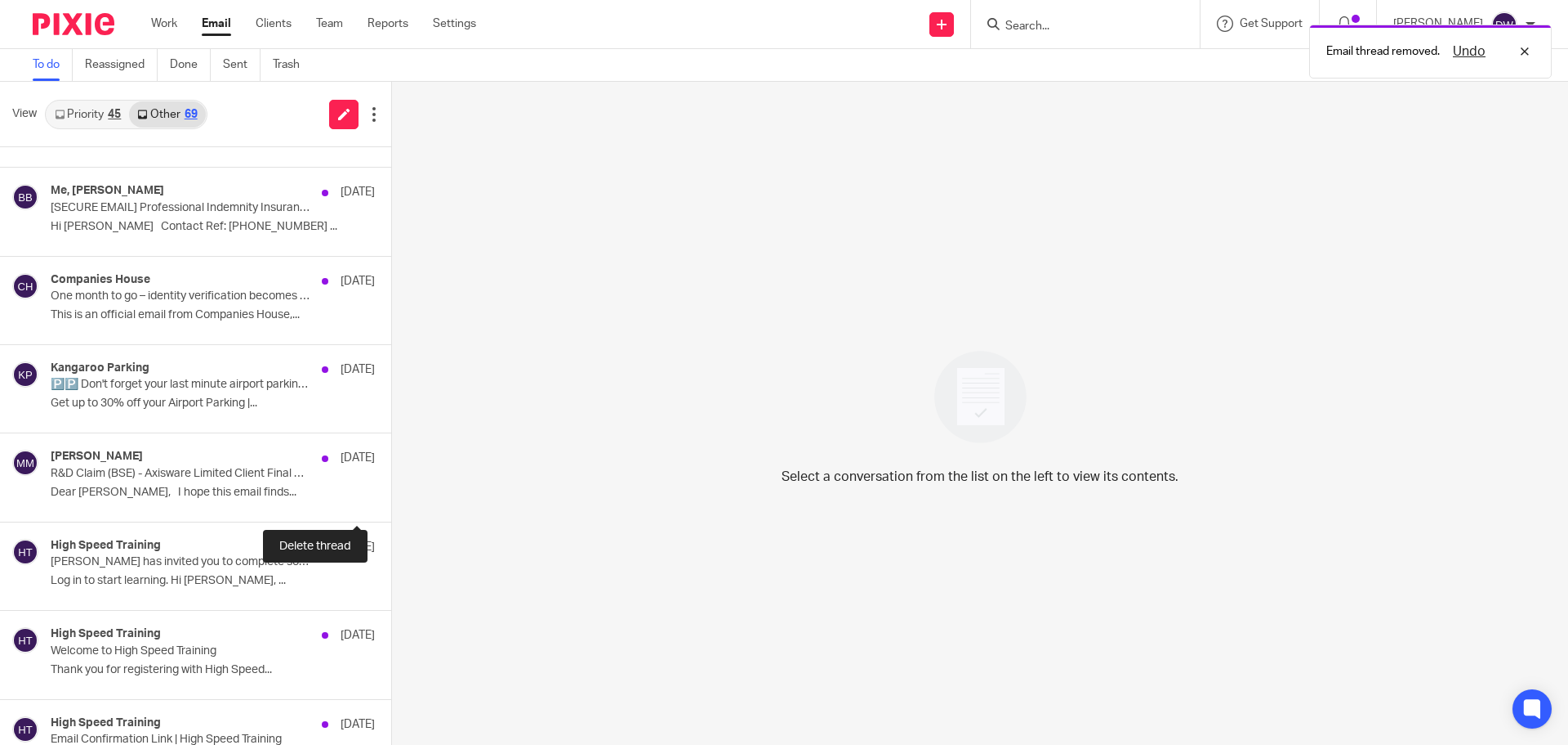
click at [391, 497] on button at bounding box center [397, 499] width 13 height 43
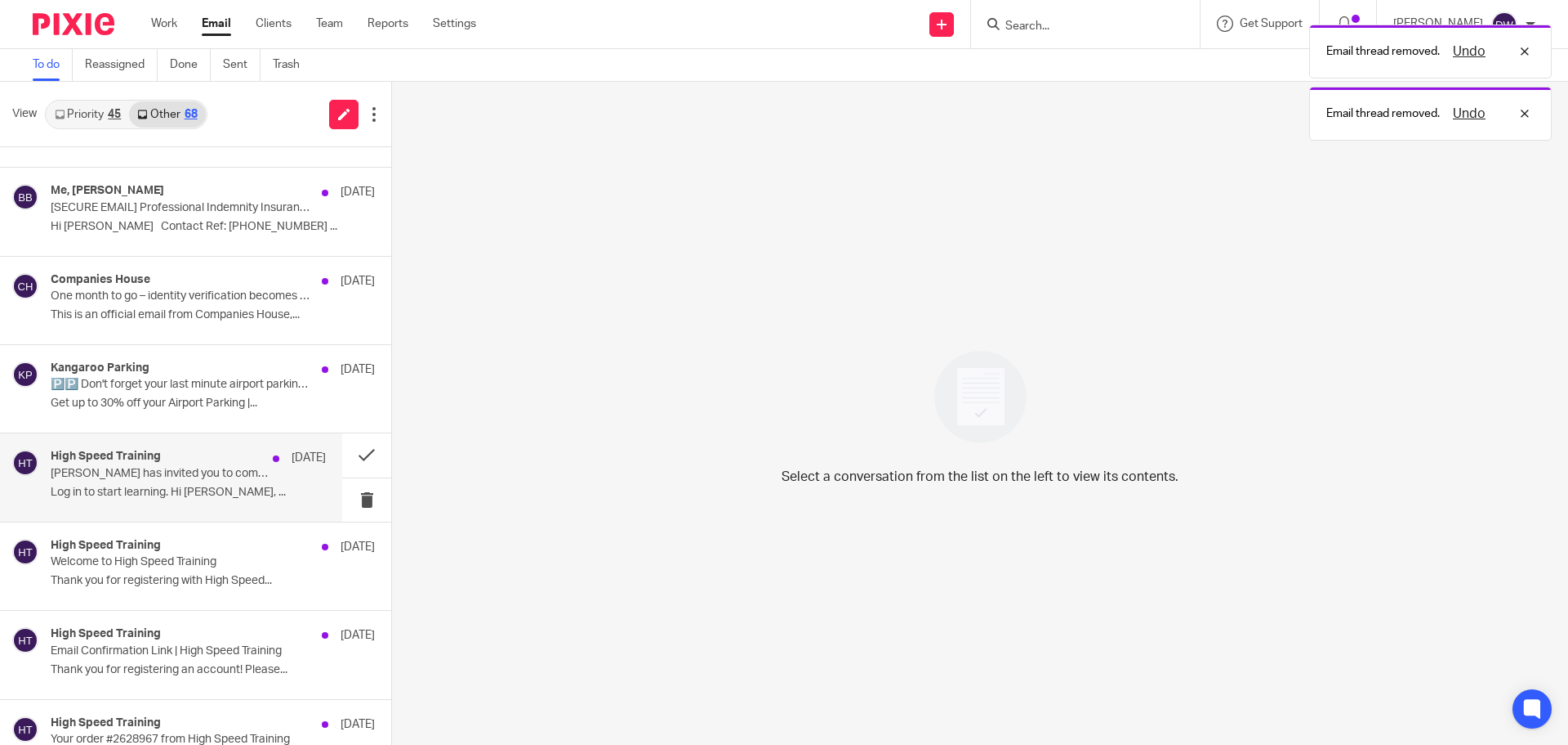
click at [244, 467] on p "Dominic Watkins has invited you to complete some online training. This is an au…" at bounding box center [161, 474] width 221 height 14
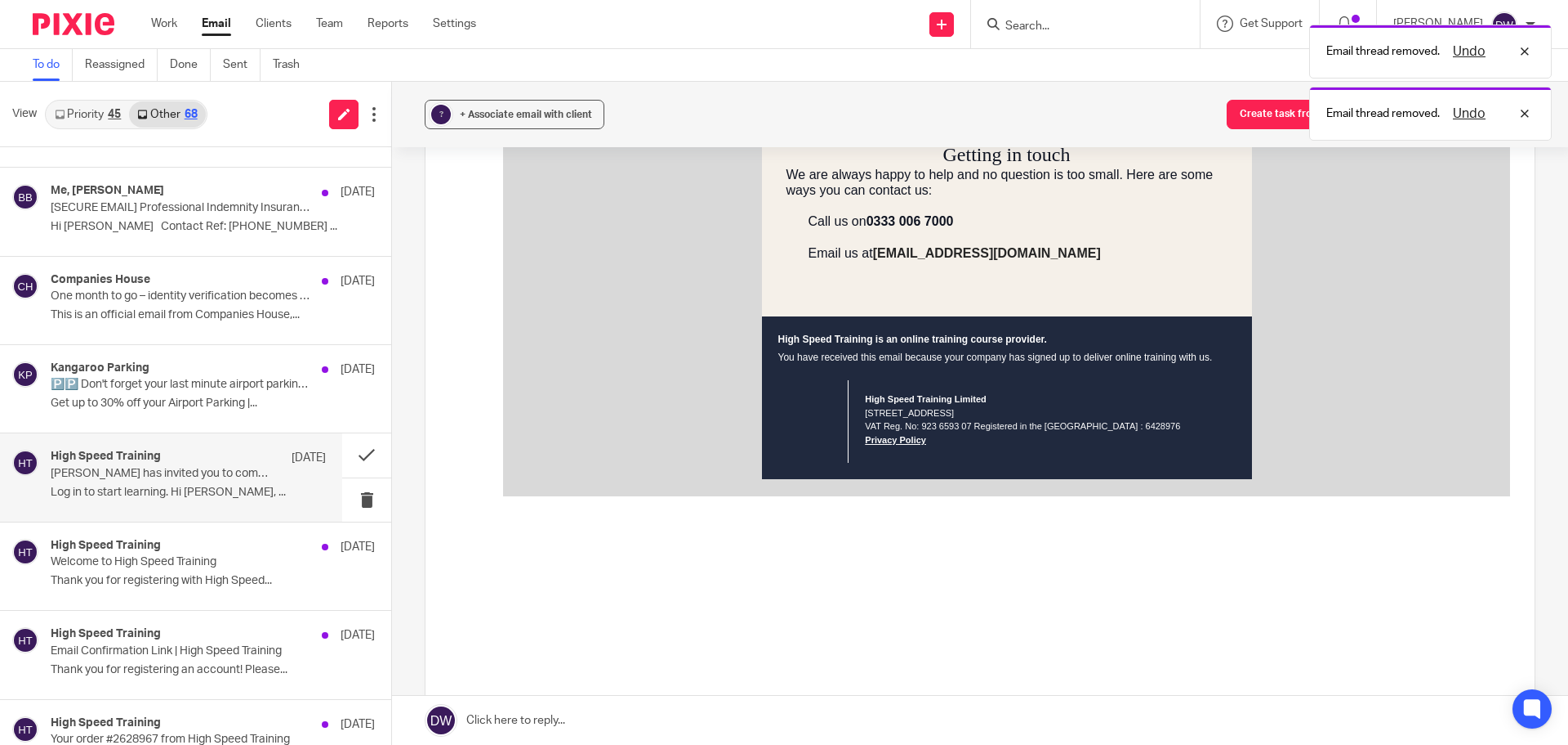
scroll to position [409, 0]
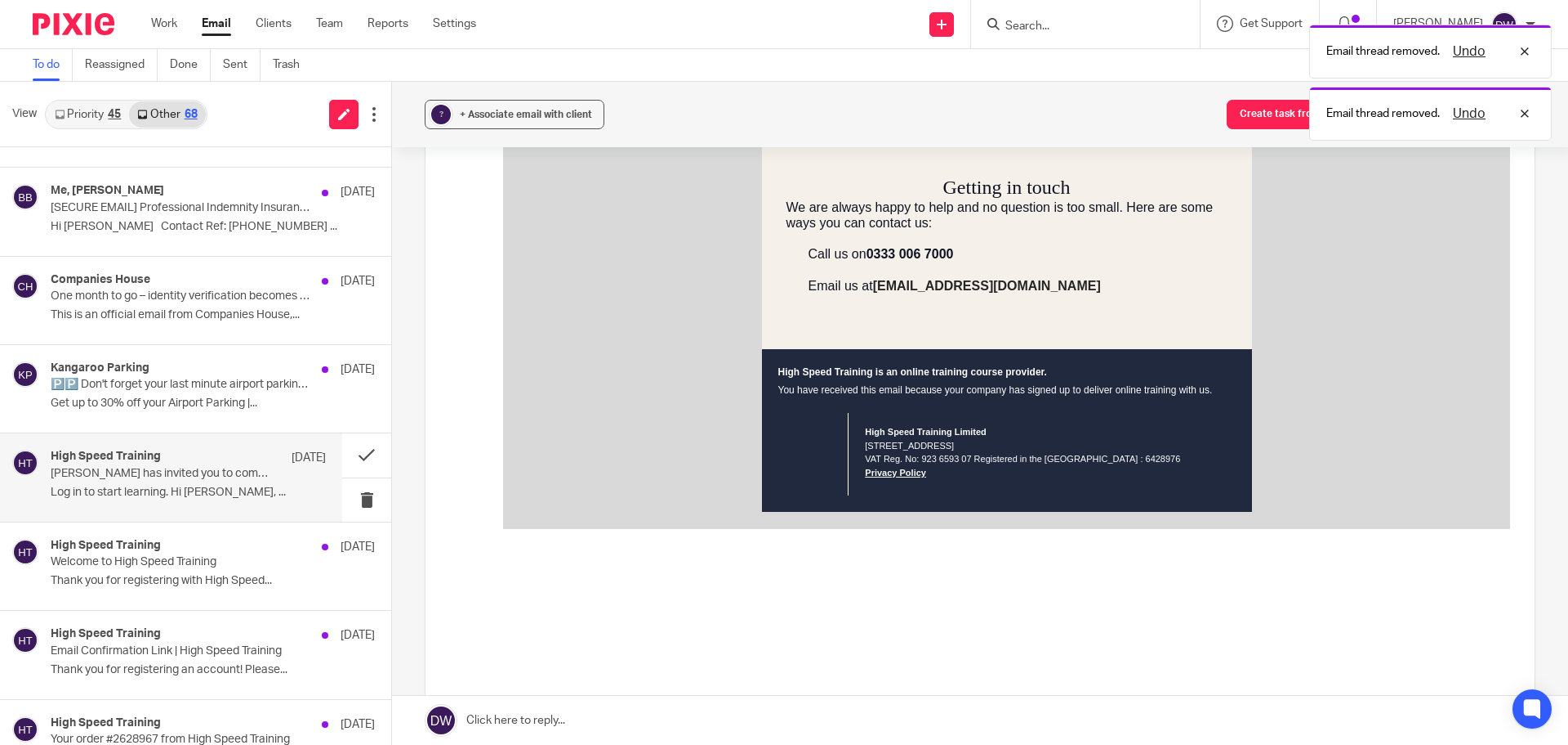
click at [869, 136] on span "Start learning today" at bounding box center [871, 129] width 123 height 14
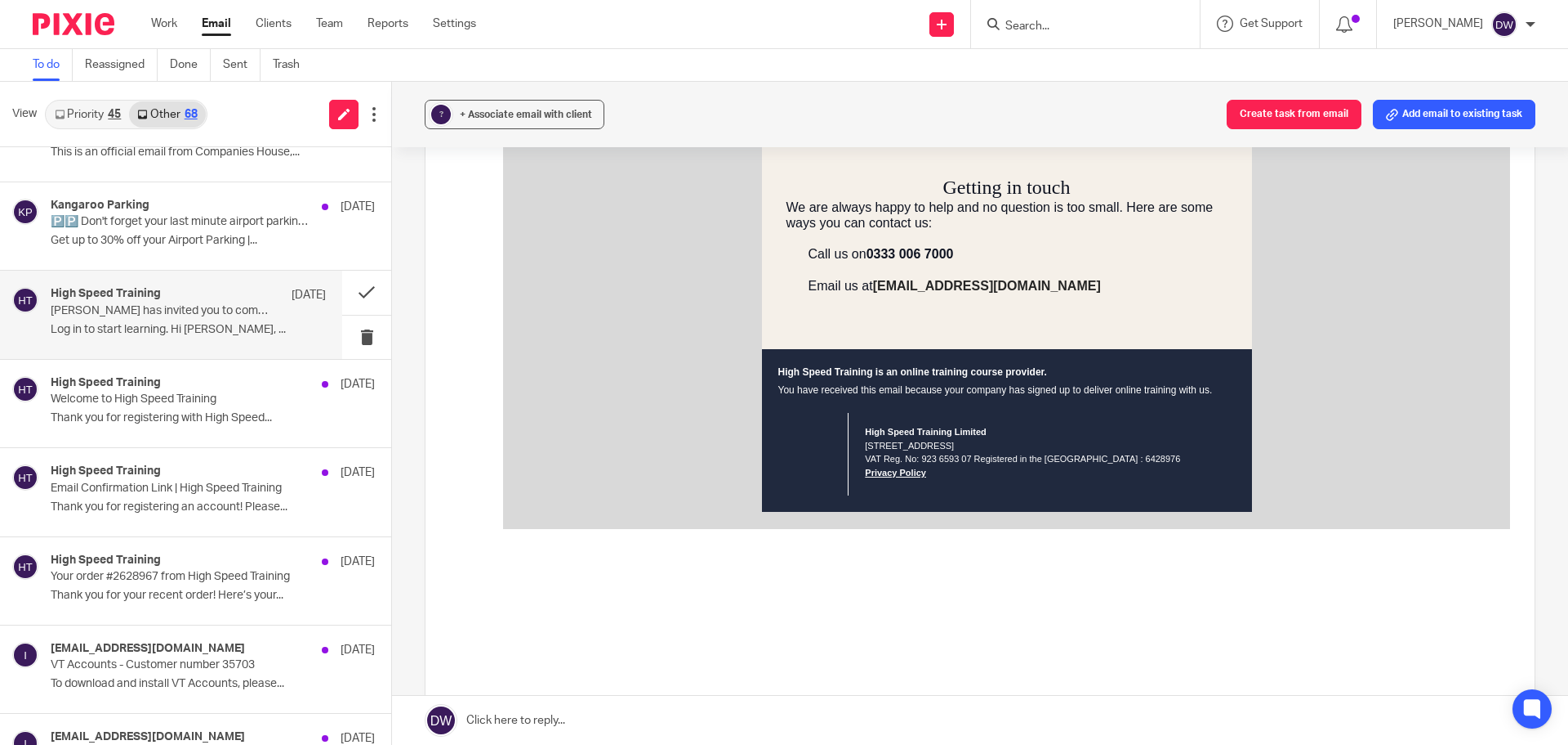
scroll to position [1471, 0]
click at [188, 409] on div "High Speed Training 8 Oct Welcome to High Speed Training Thank you for register…" at bounding box center [188, 402] width 275 height 55
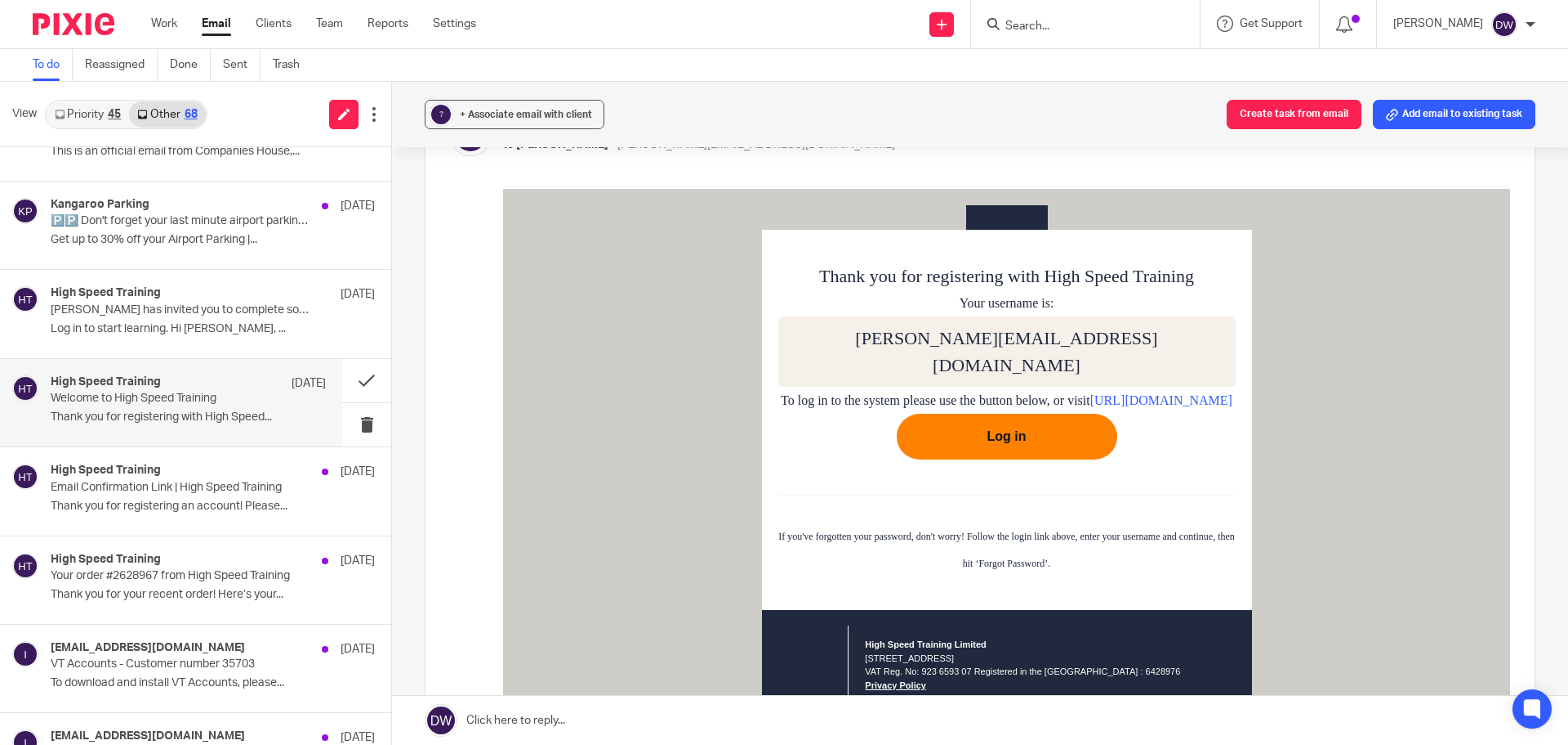
scroll to position [163, 0]
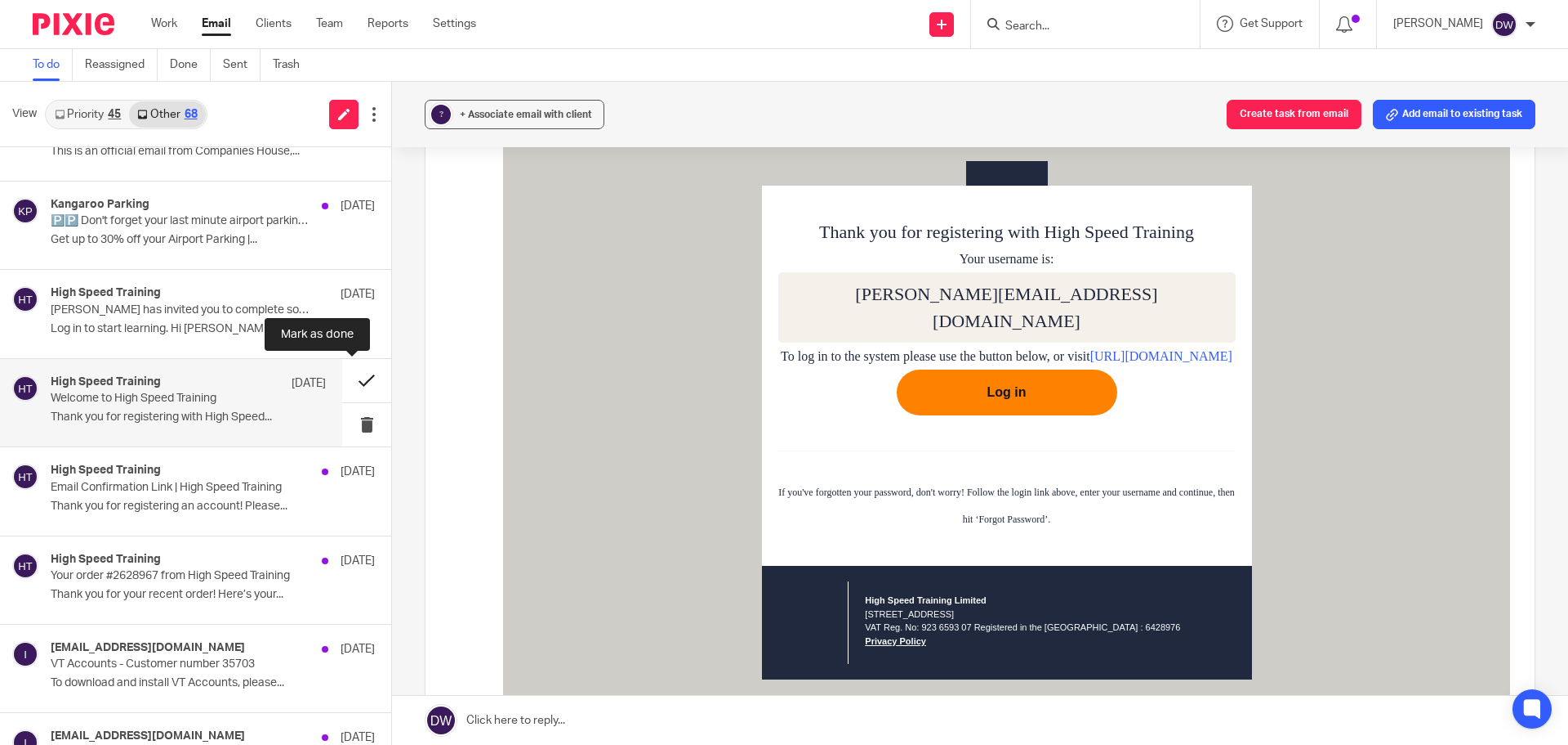
click at [358, 380] on button at bounding box center [366, 380] width 49 height 43
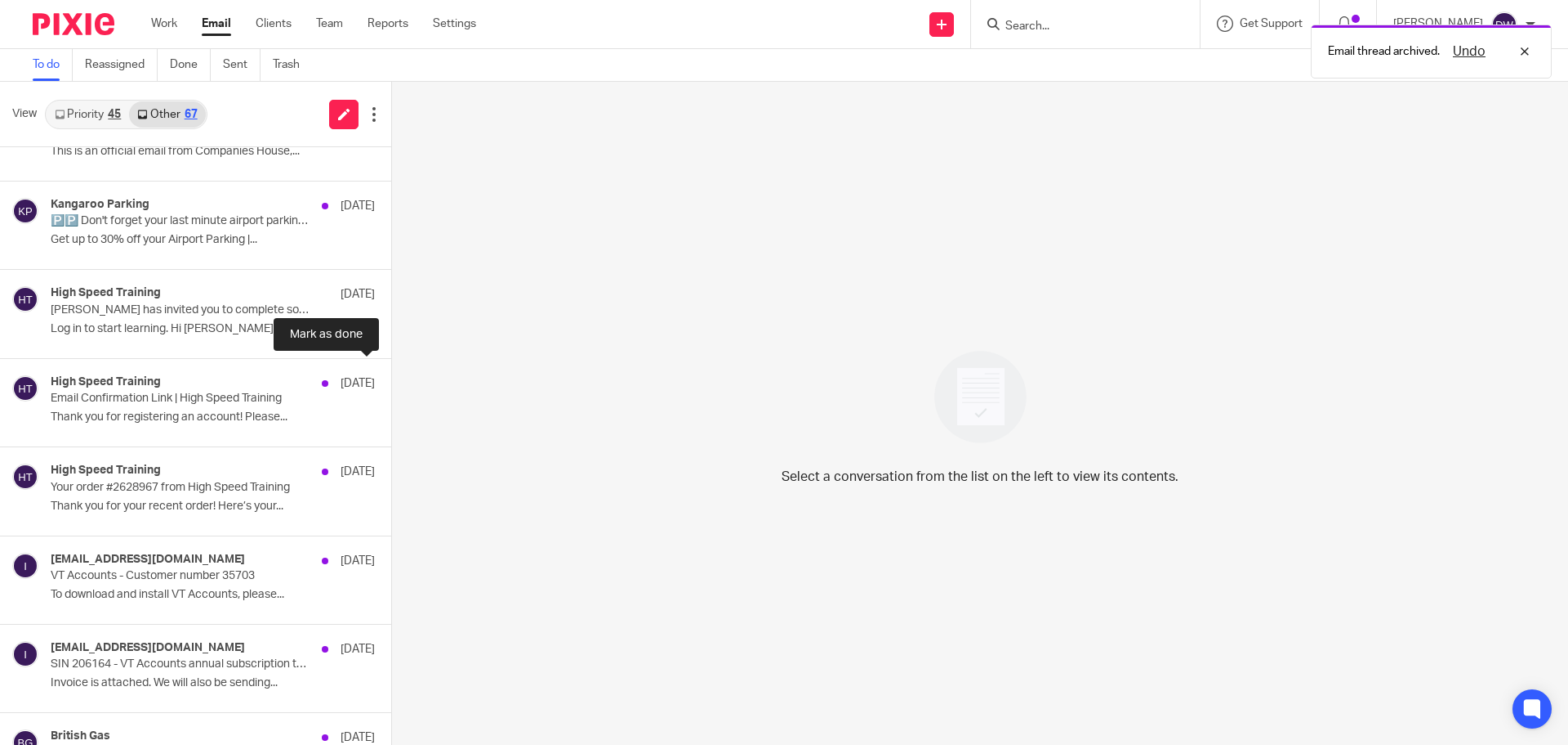
click at [391, 380] on button at bounding box center [397, 380] width 13 height 43
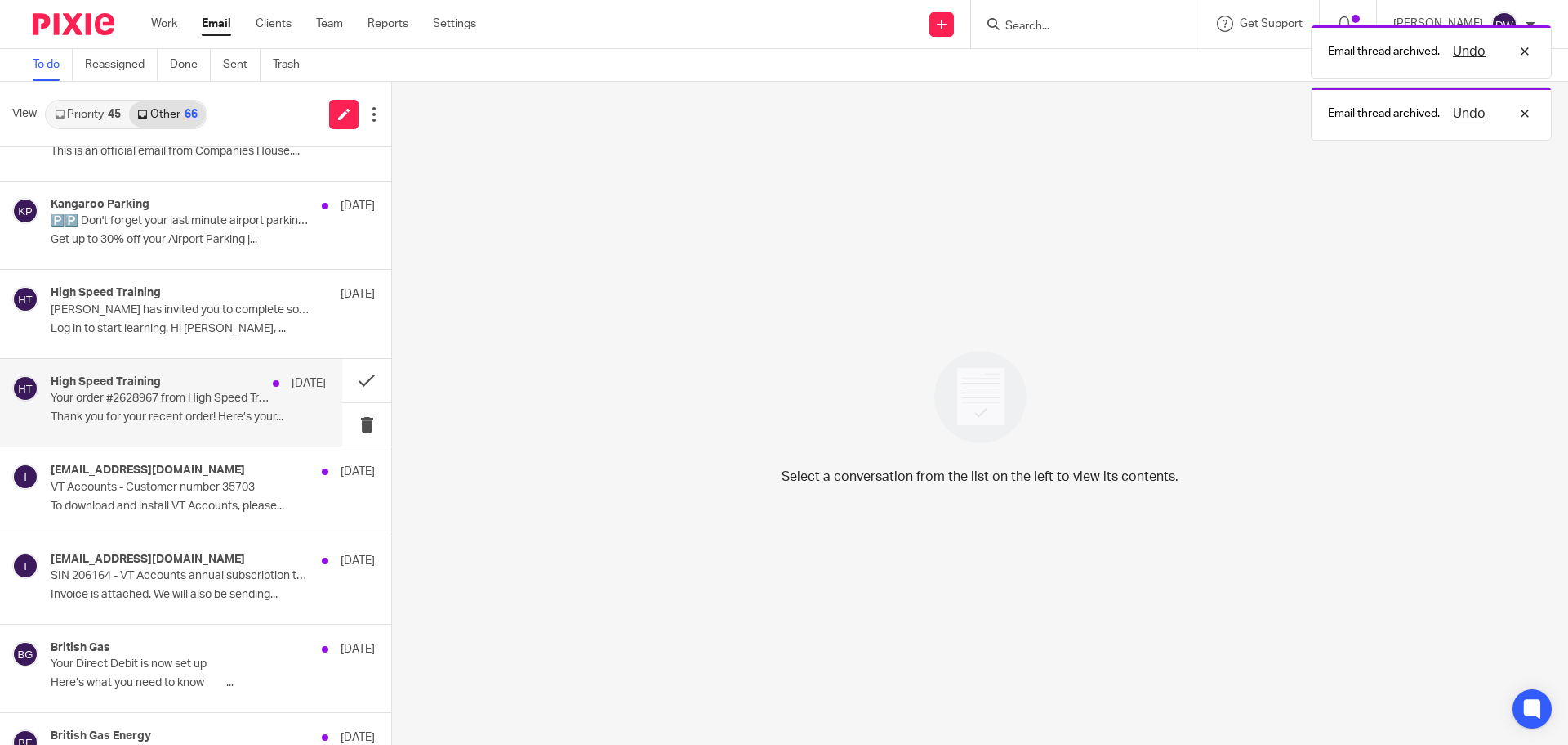
click at [189, 407] on div "High Speed Training 8 Oct Your order #2628967 from High Speed Training Thank yo…" at bounding box center [188, 402] width 275 height 55
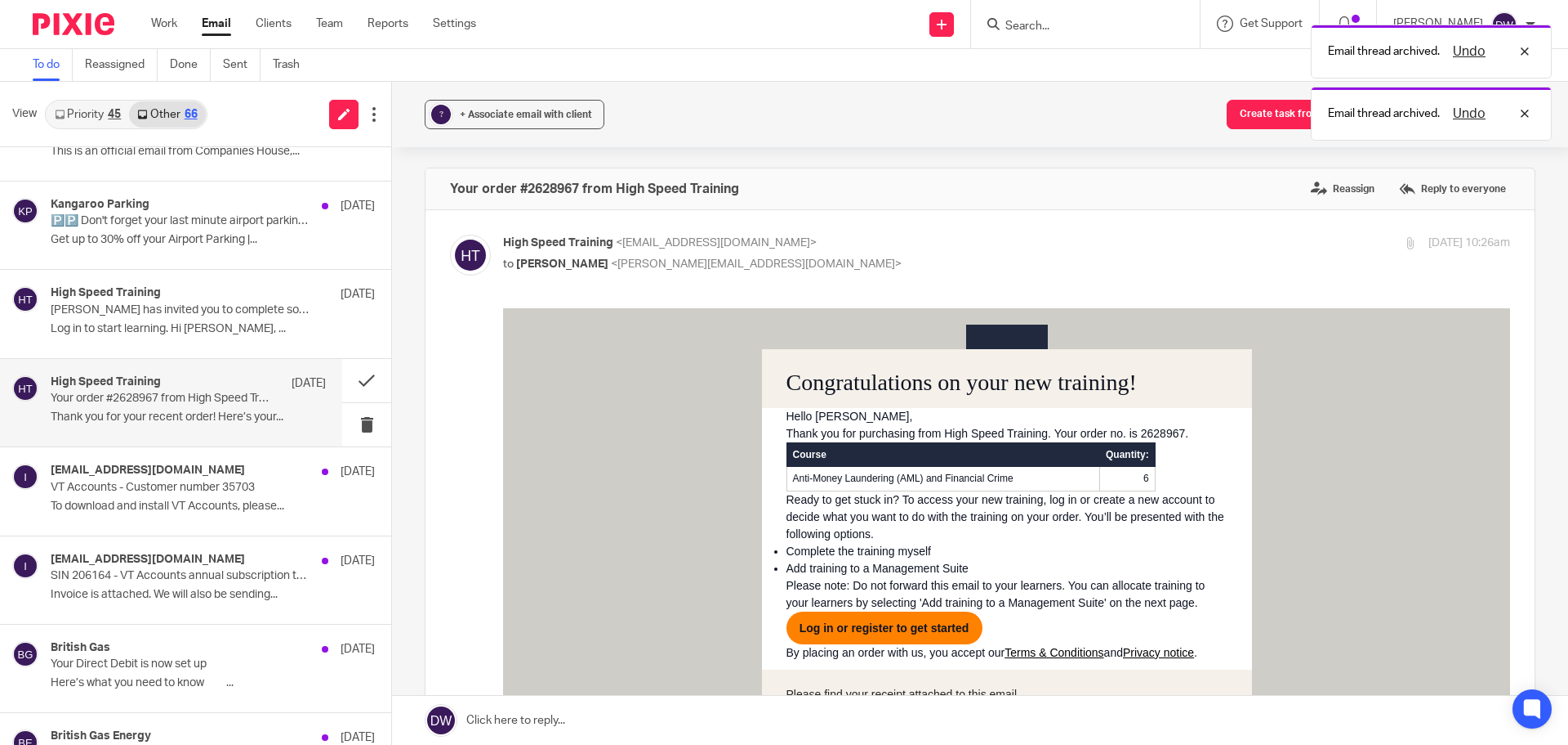
scroll to position [0, 0]
click at [349, 423] on button at bounding box center [366, 424] width 49 height 43
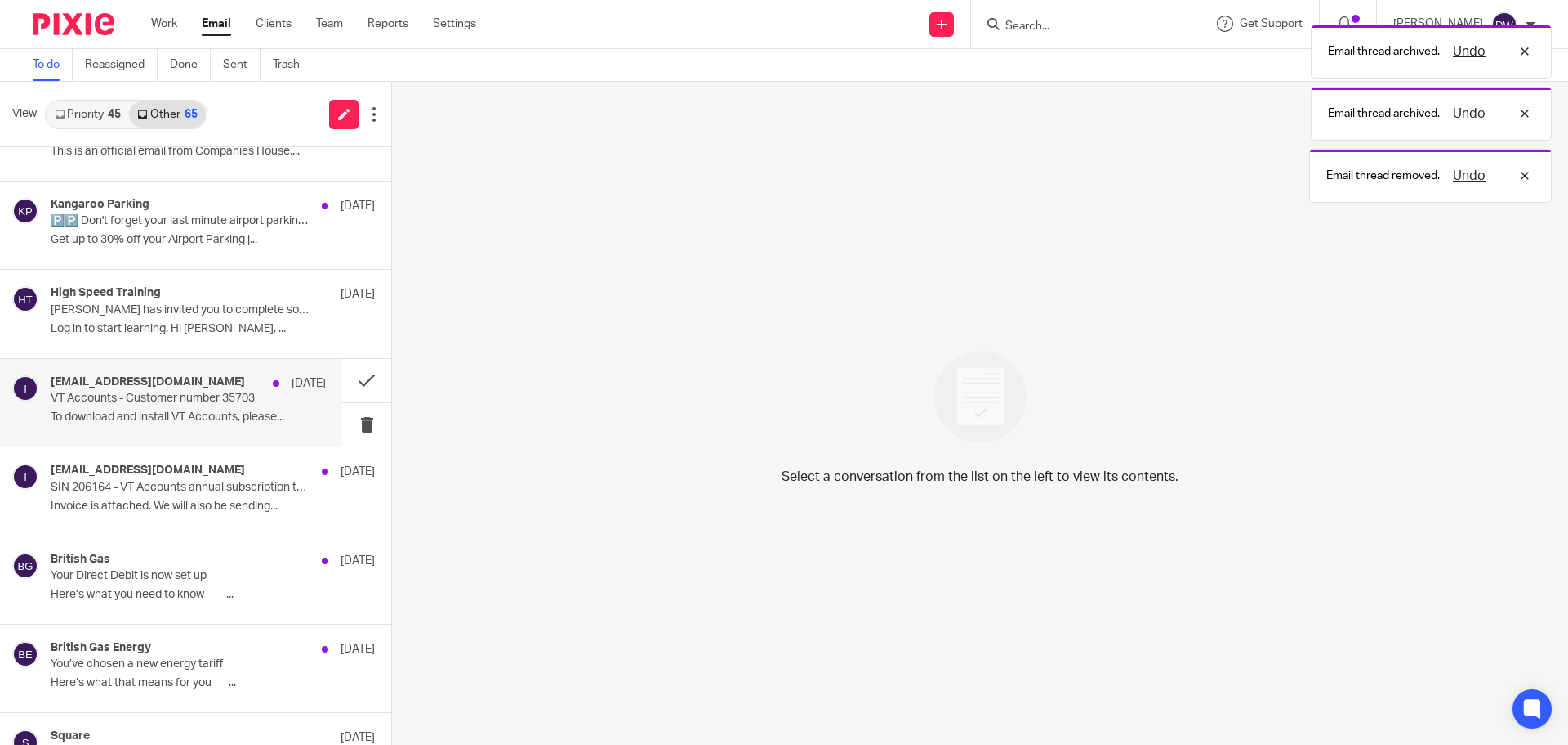
click at [186, 418] on p "To download and install VT Accounts, please..." at bounding box center [188, 417] width 275 height 14
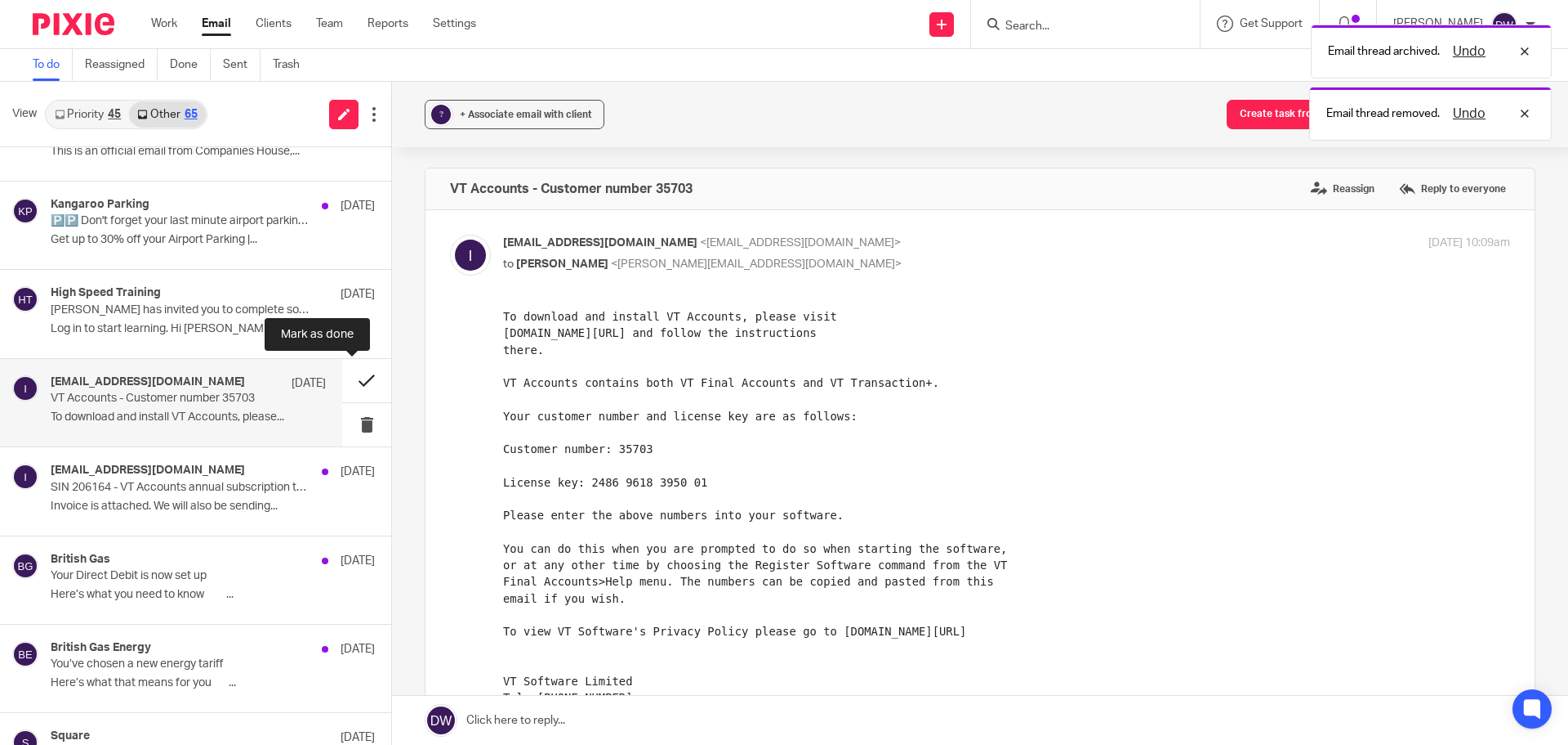
click at [360, 371] on button at bounding box center [366, 380] width 49 height 43
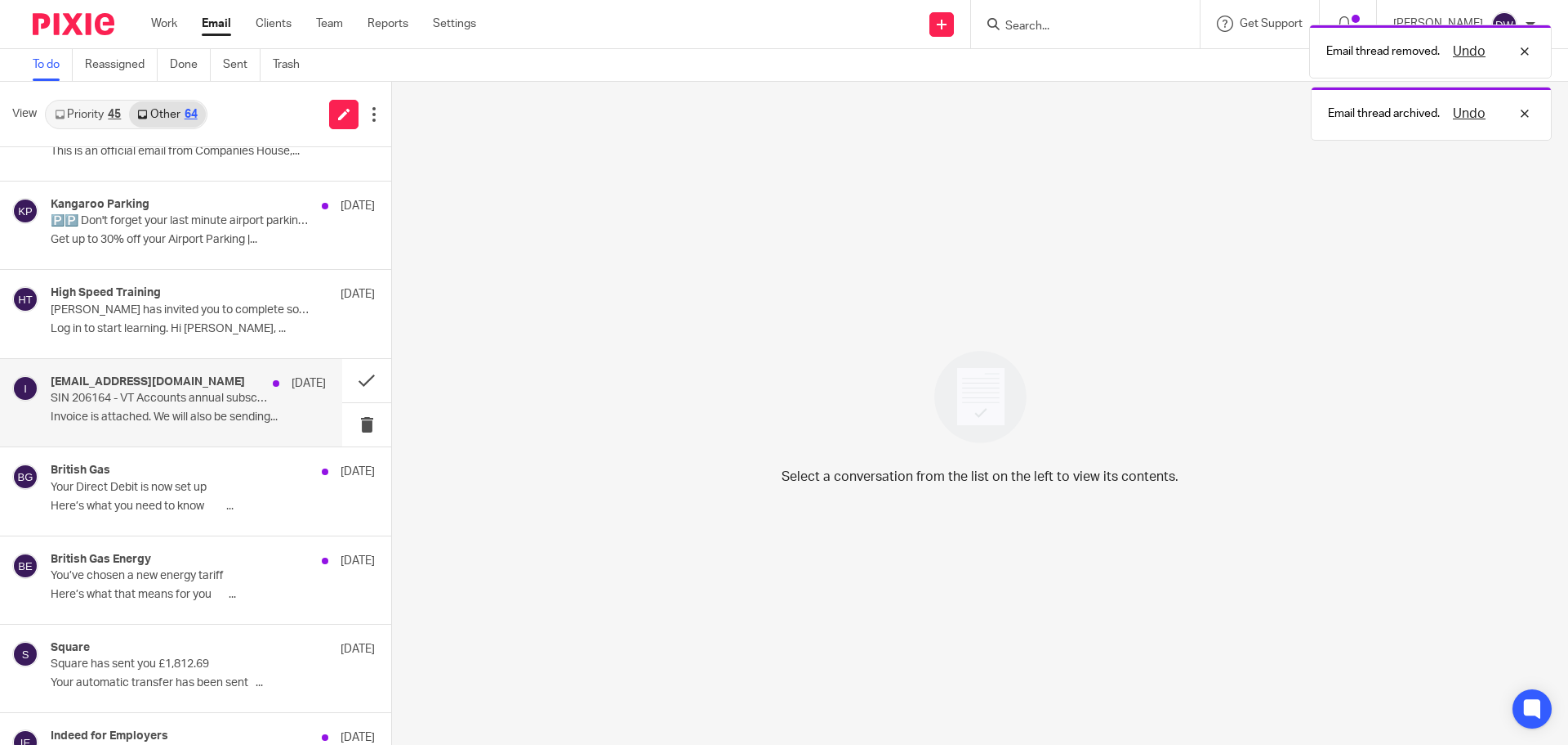
click at [213, 387] on div "info@vtsoftware.co.uk 8 Oct" at bounding box center [188, 383] width 275 height 16
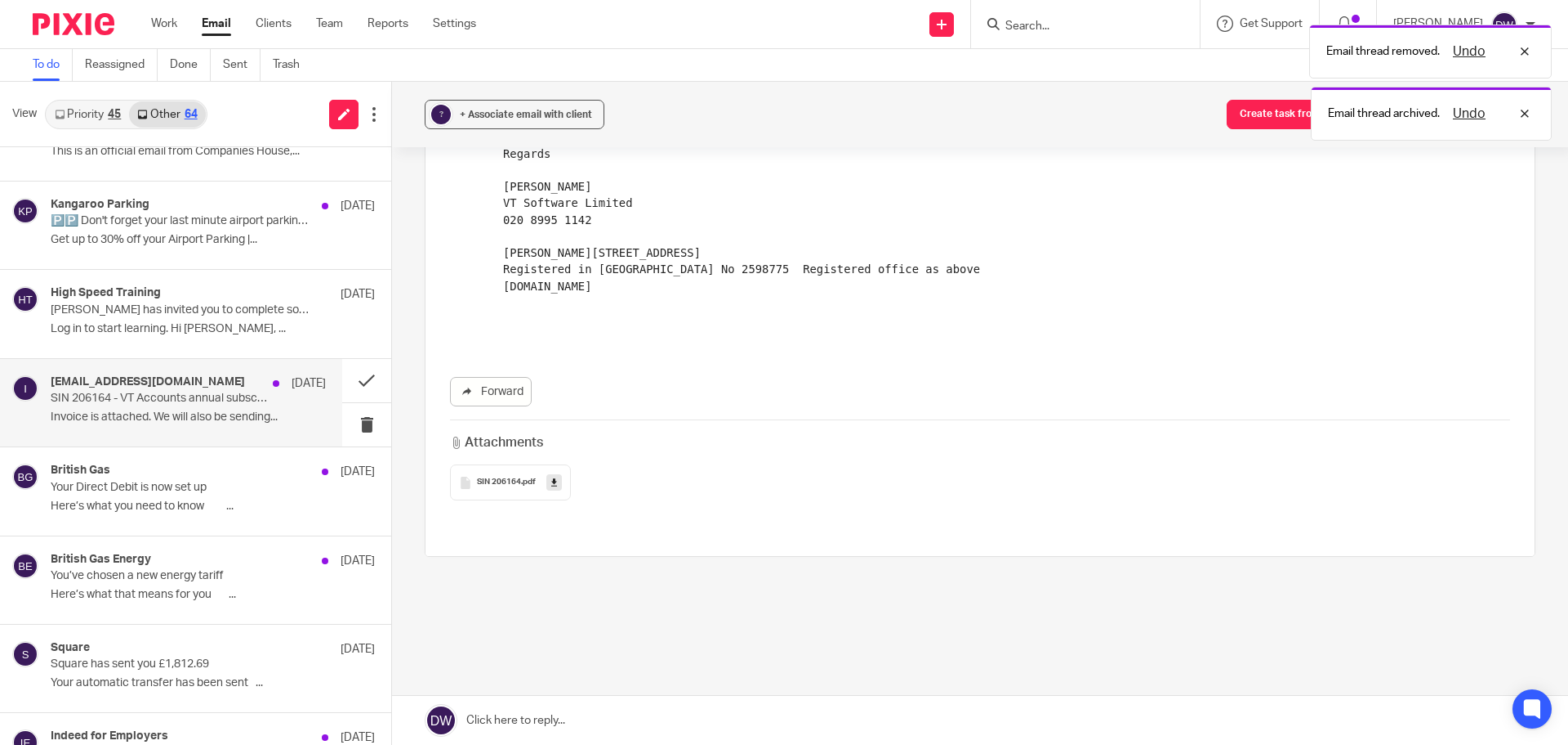
scroll to position [270, 0]
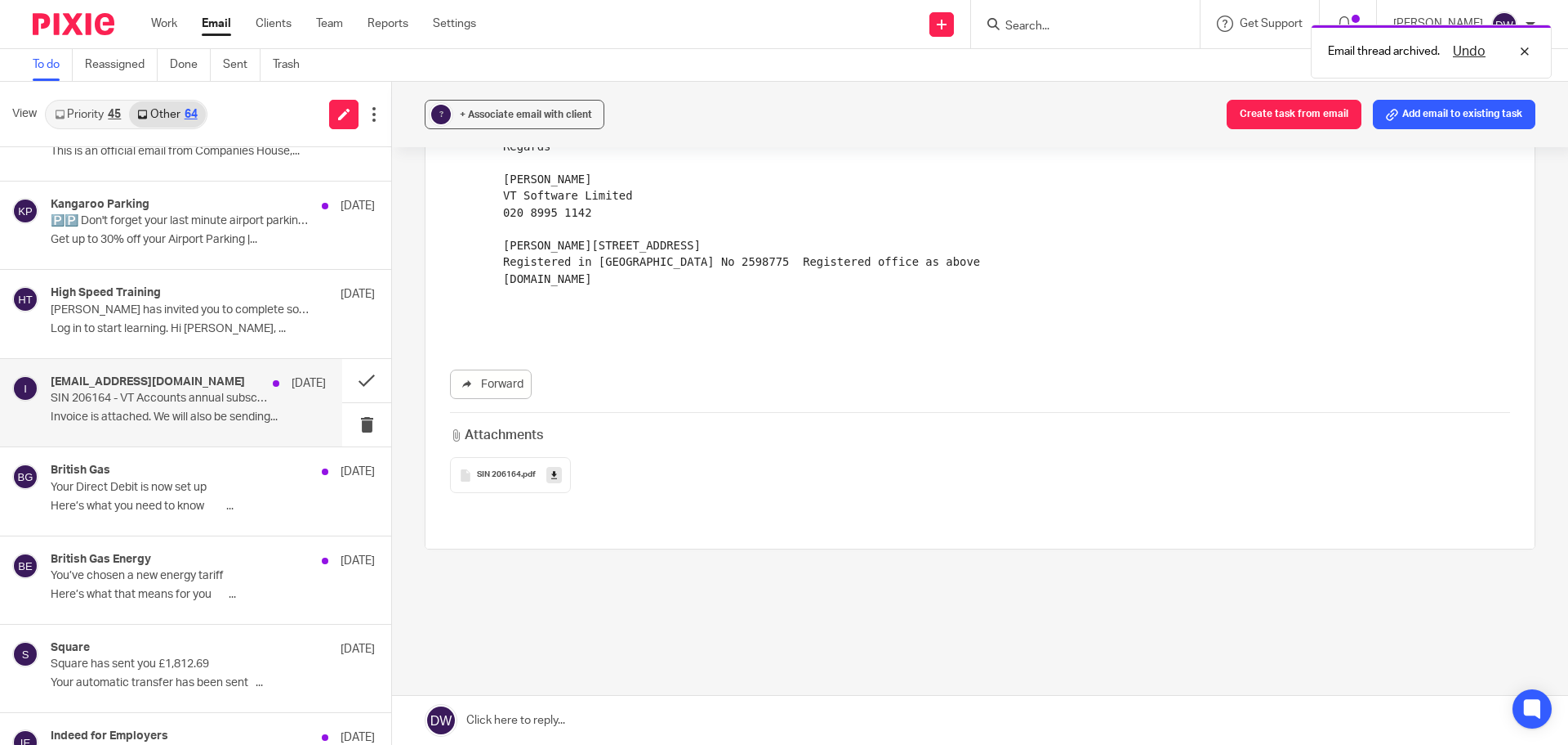
click at [533, 475] on span ".pdf" at bounding box center [528, 475] width 15 height 10
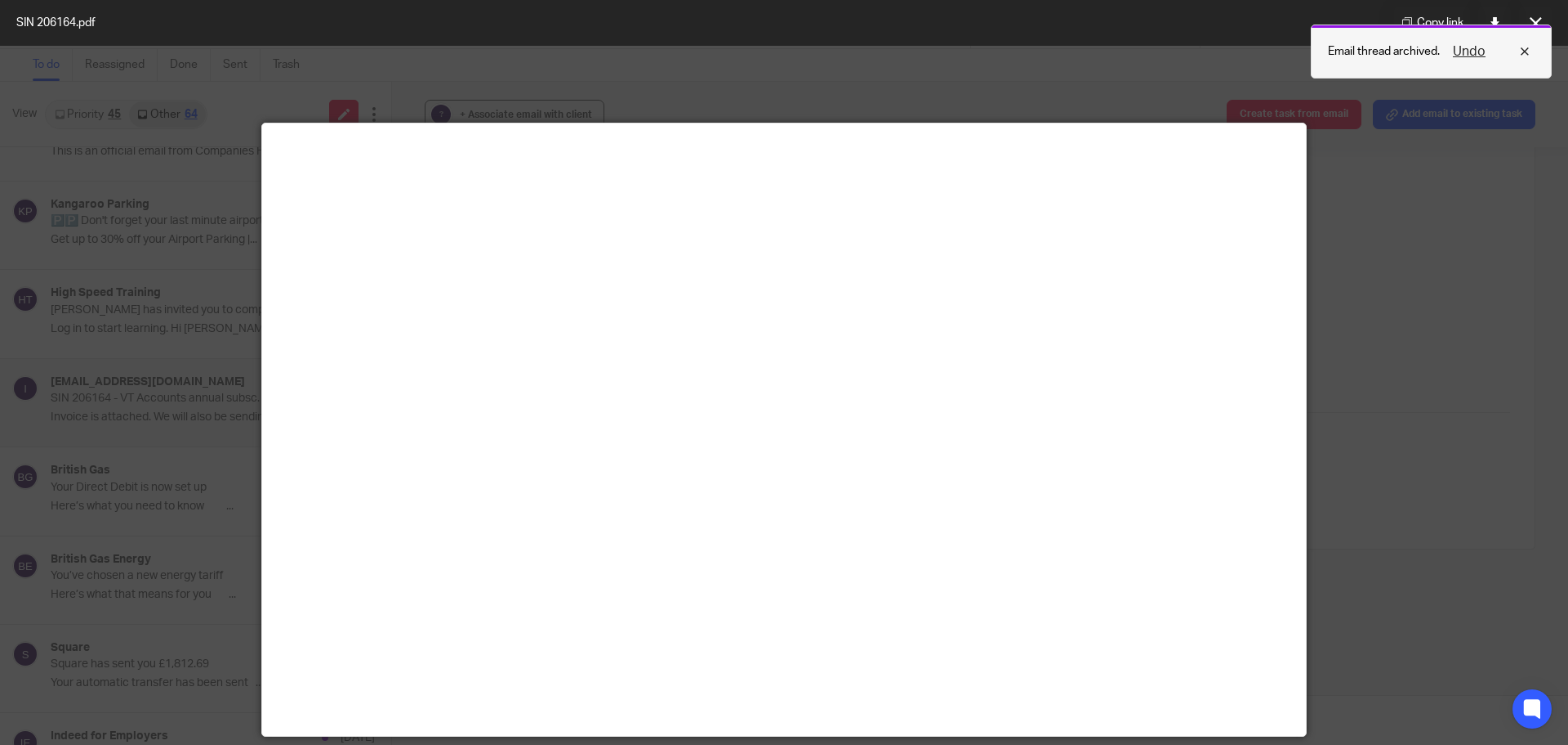
click at [1526, 52] on div "Undo" at bounding box center [1487, 52] width 95 height 20
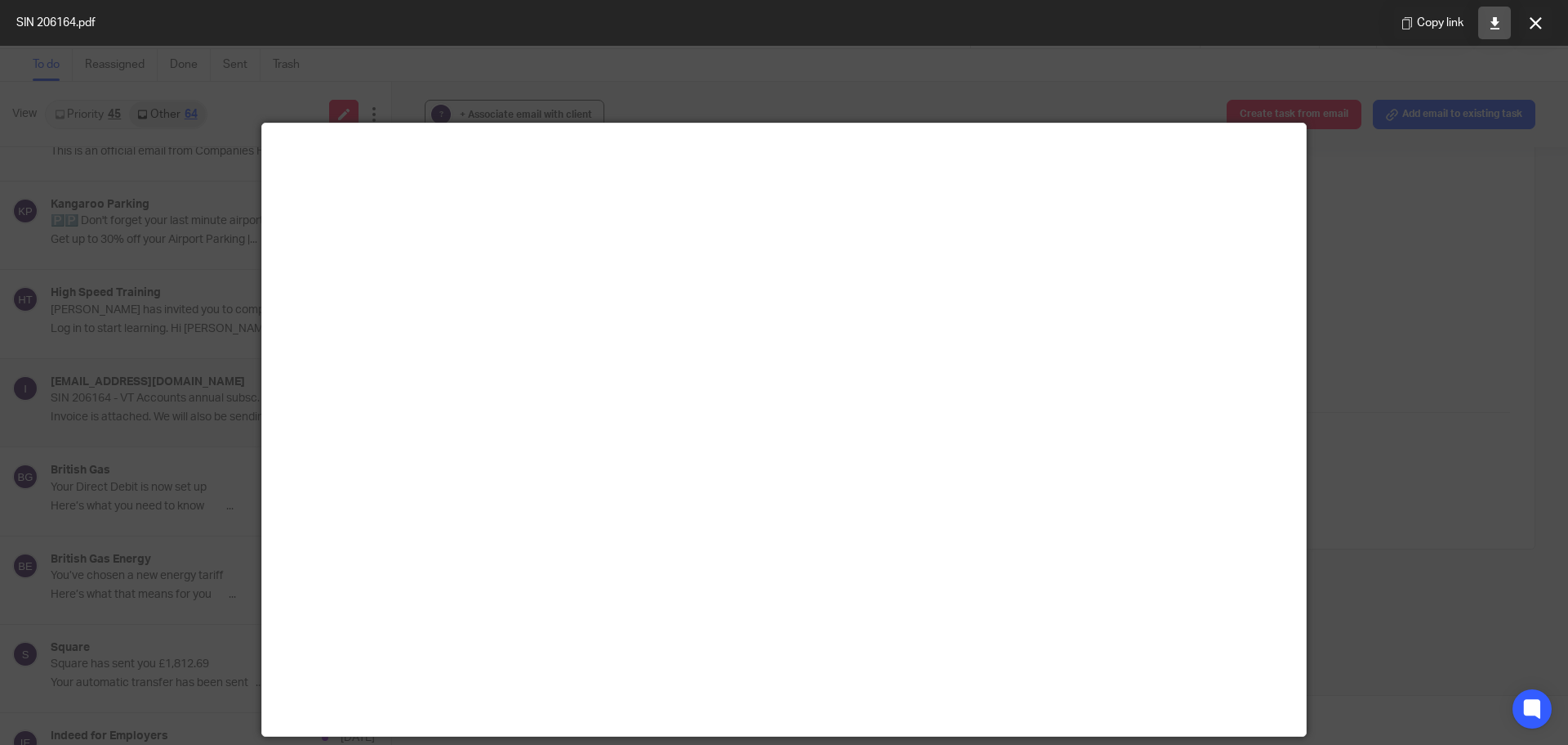
click at [1495, 26] on icon at bounding box center [1495, 23] width 12 height 12
click at [1546, 19] on button at bounding box center [1535, 23] width 33 height 33
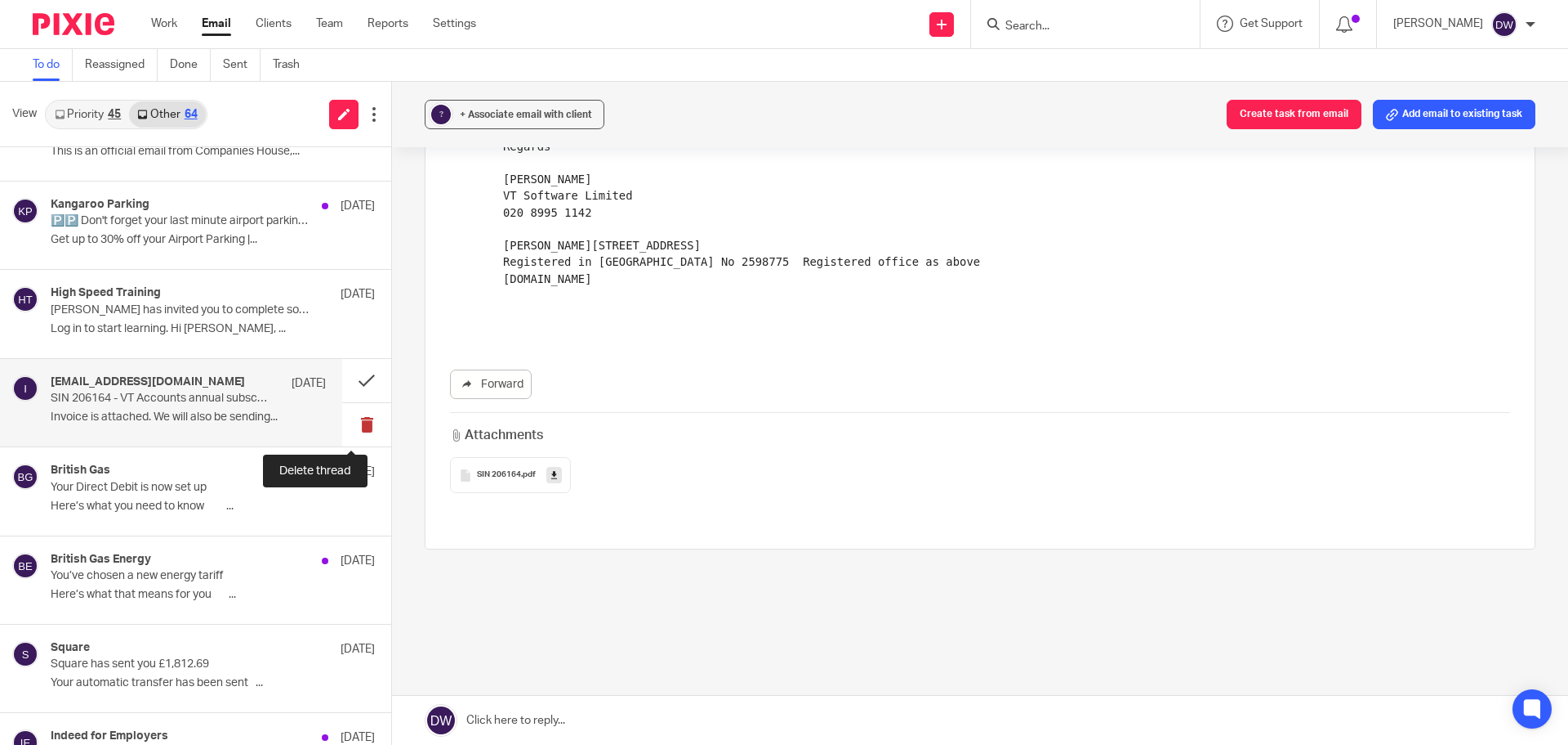
click at [365, 418] on button at bounding box center [366, 424] width 49 height 43
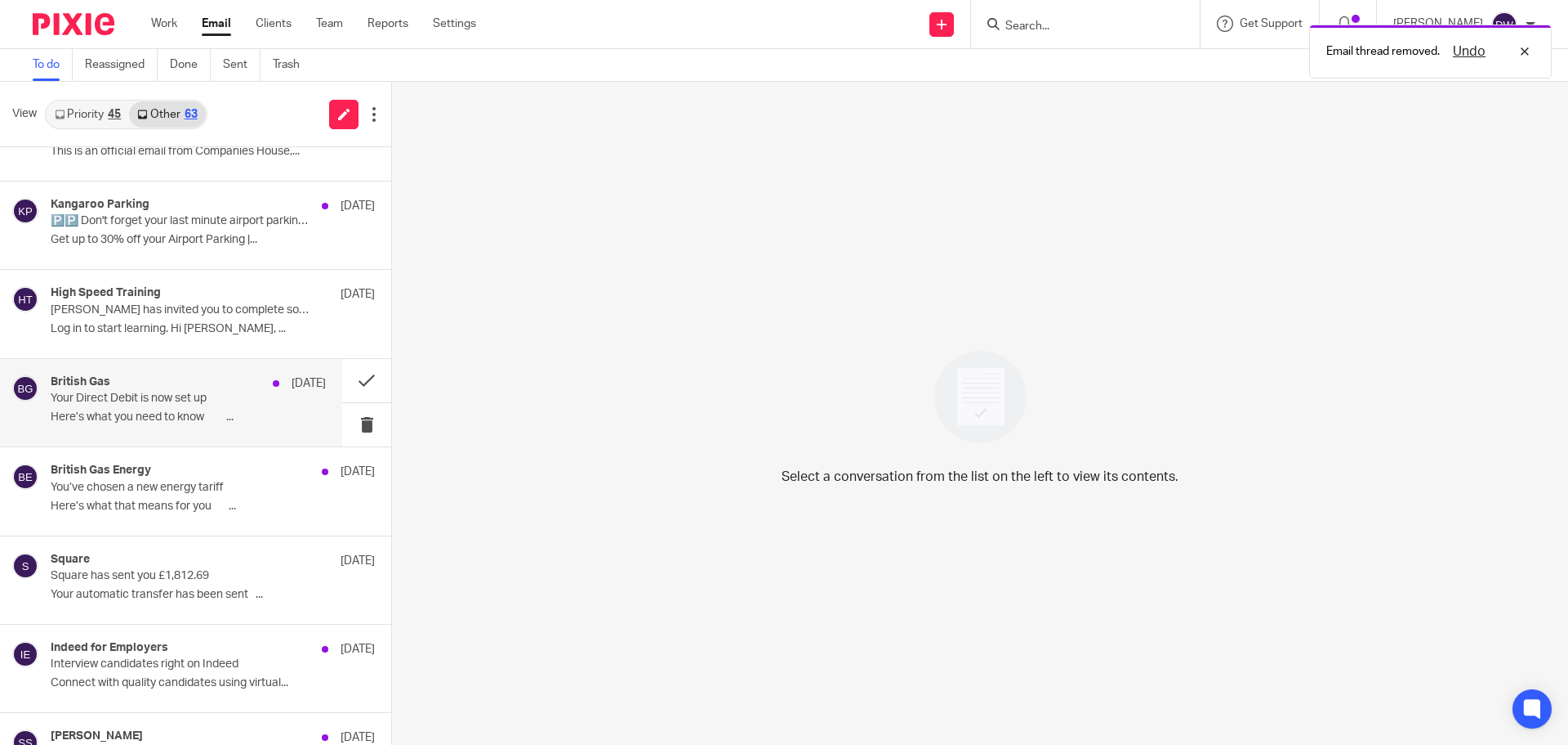
click at [274, 408] on div "British Gas 7 Oct Your Direct Debit is now set up Here’s what you need to know …" at bounding box center [188, 402] width 275 height 55
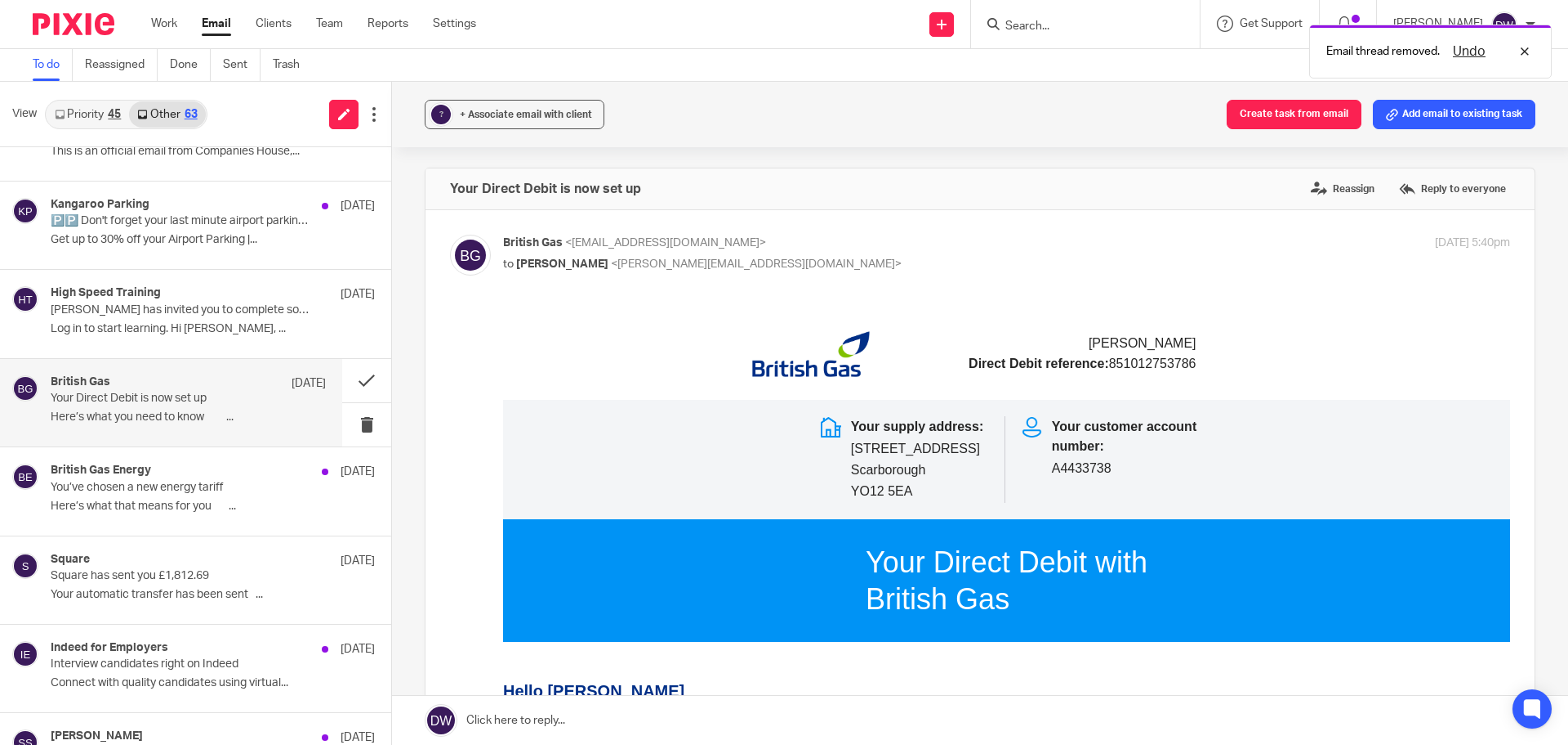
scroll to position [0, 0]
click at [345, 422] on button at bounding box center [366, 424] width 49 height 43
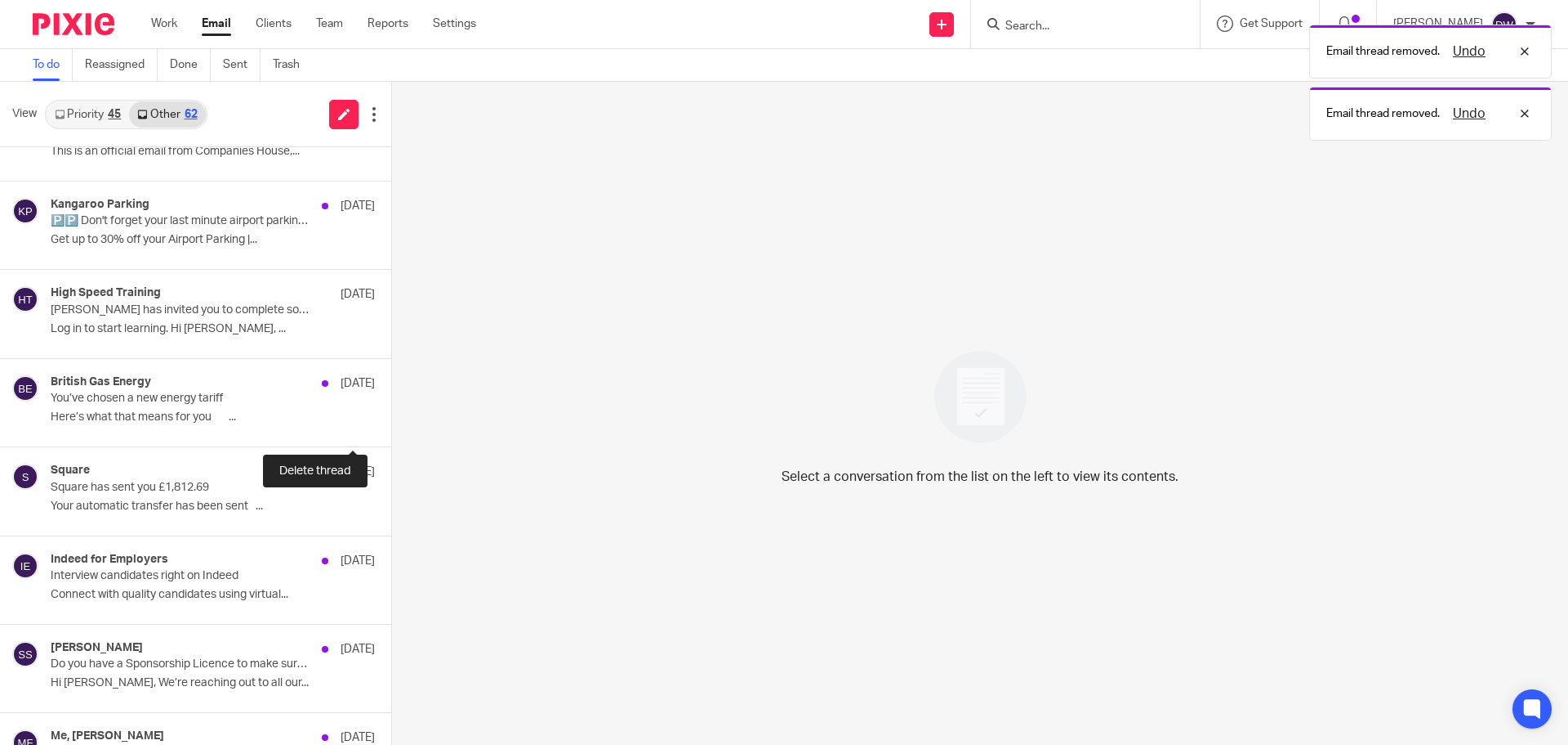
click at [391, 422] on button at bounding box center [397, 424] width 13 height 43
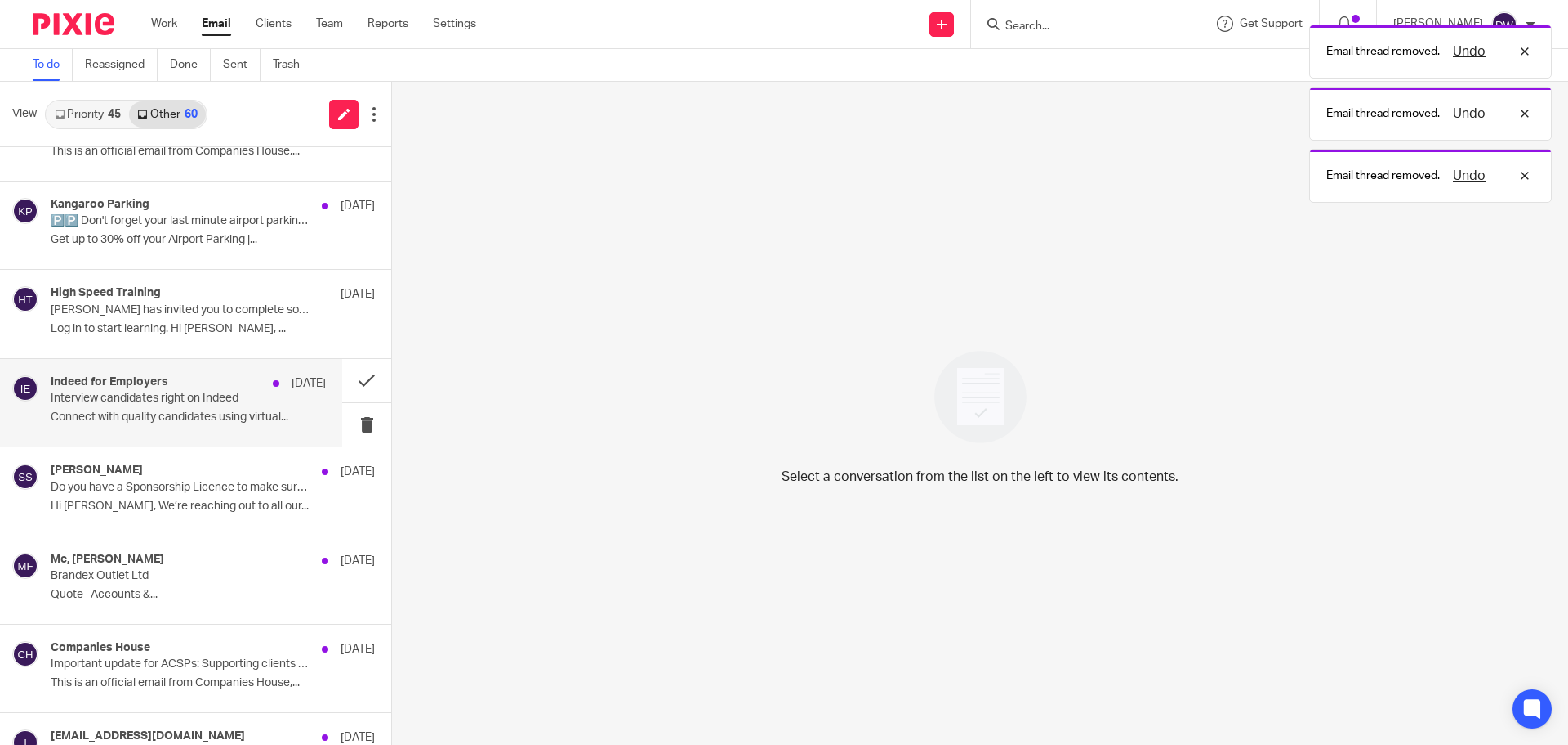
click at [154, 428] on div "Indeed for Employers 6 Oct Interview candidates right on Indeed Connect with qu…" at bounding box center [188, 402] width 275 height 55
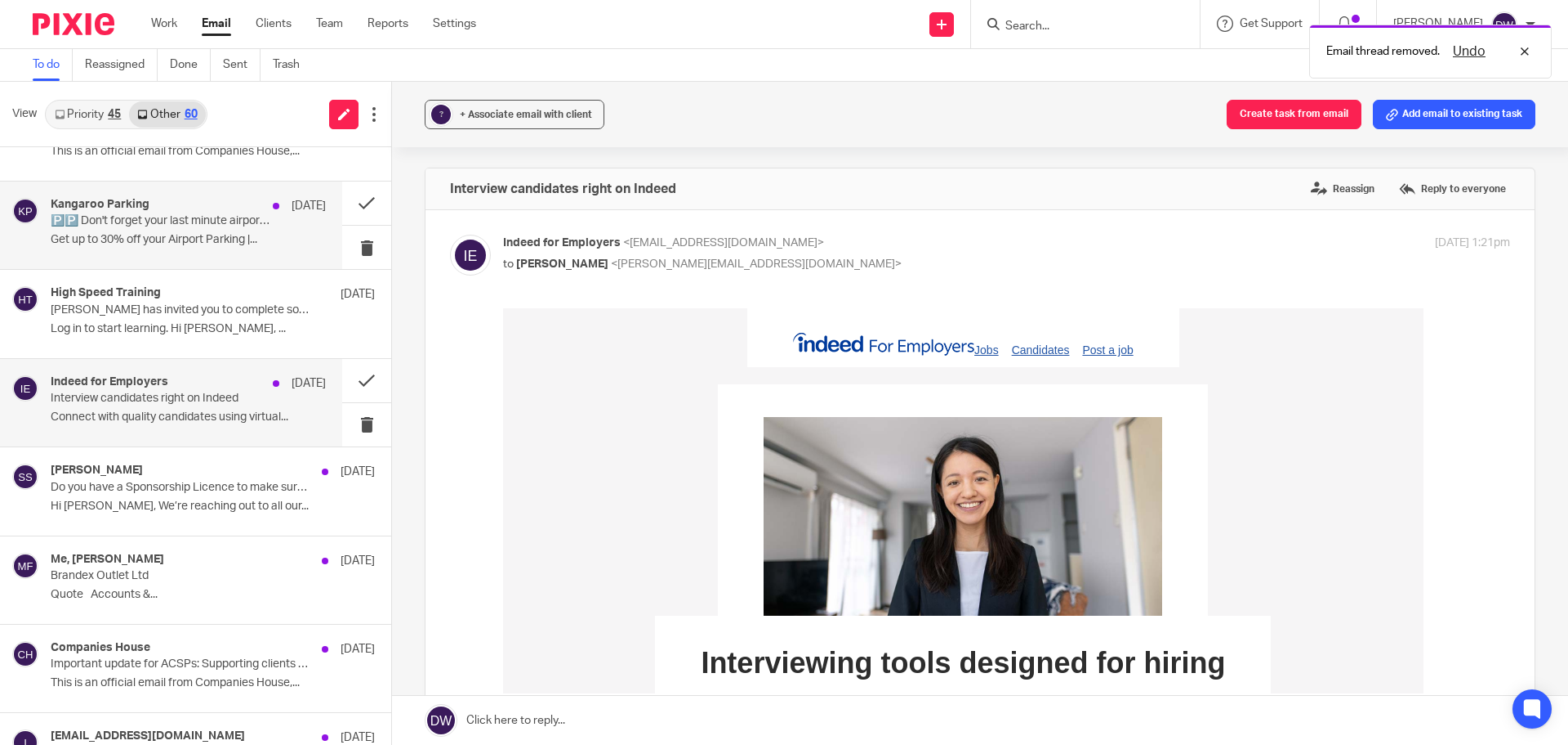
click at [228, 207] on div "Kangaroo Parking 8 Oct" at bounding box center [188, 206] width 275 height 16
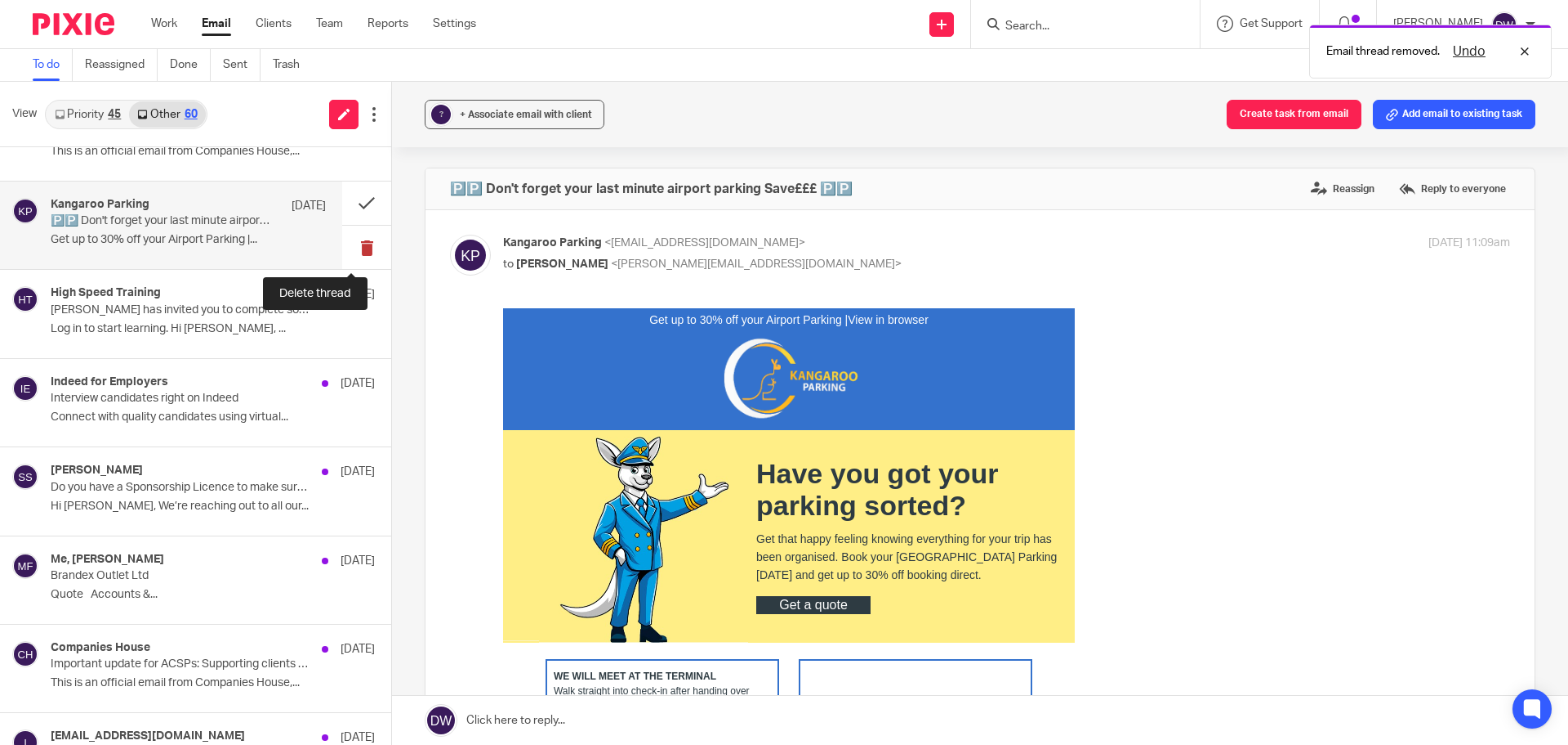
click at [351, 246] on button at bounding box center [366, 247] width 49 height 43
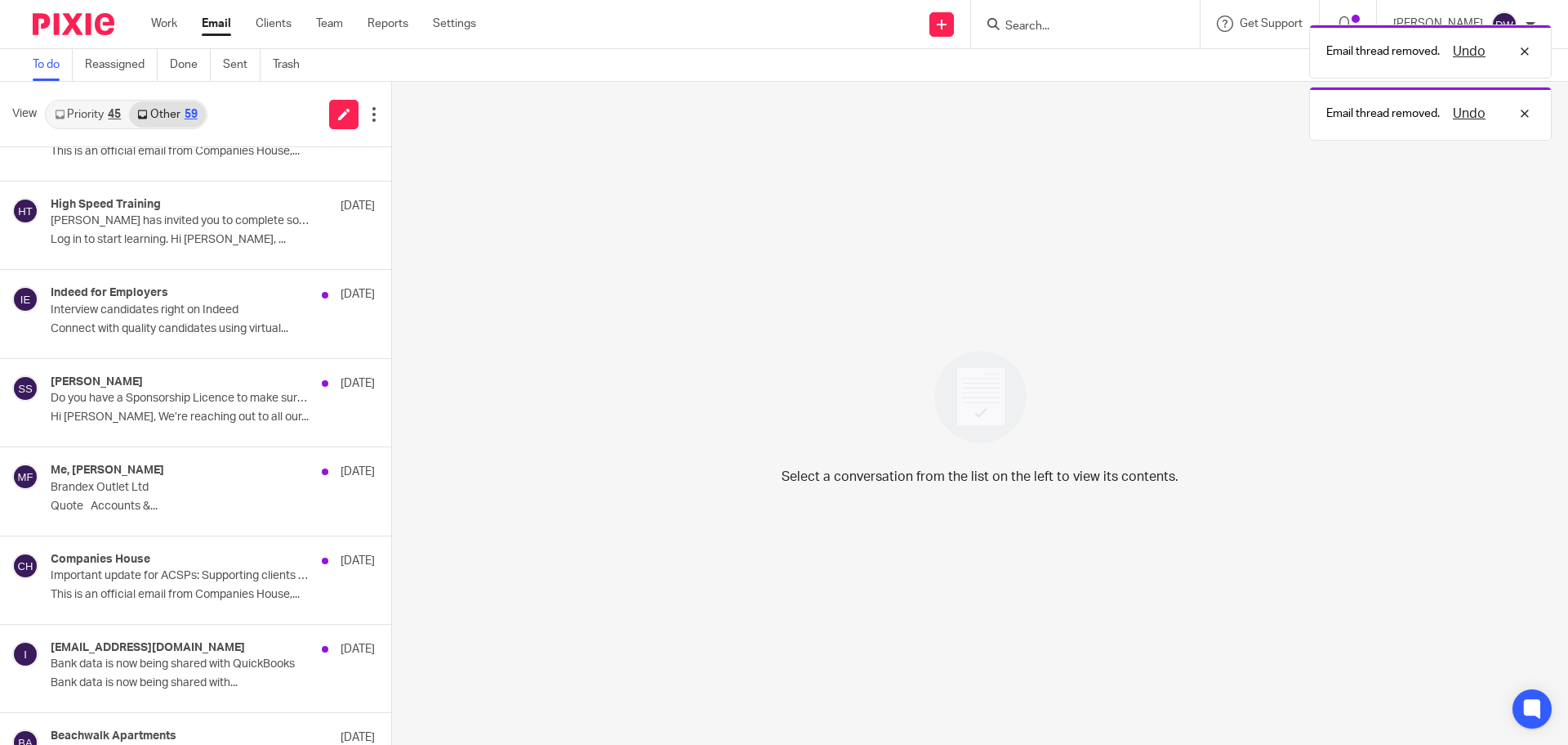
click at [64, 123] on link "Priority 45" at bounding box center [88, 114] width 83 height 26
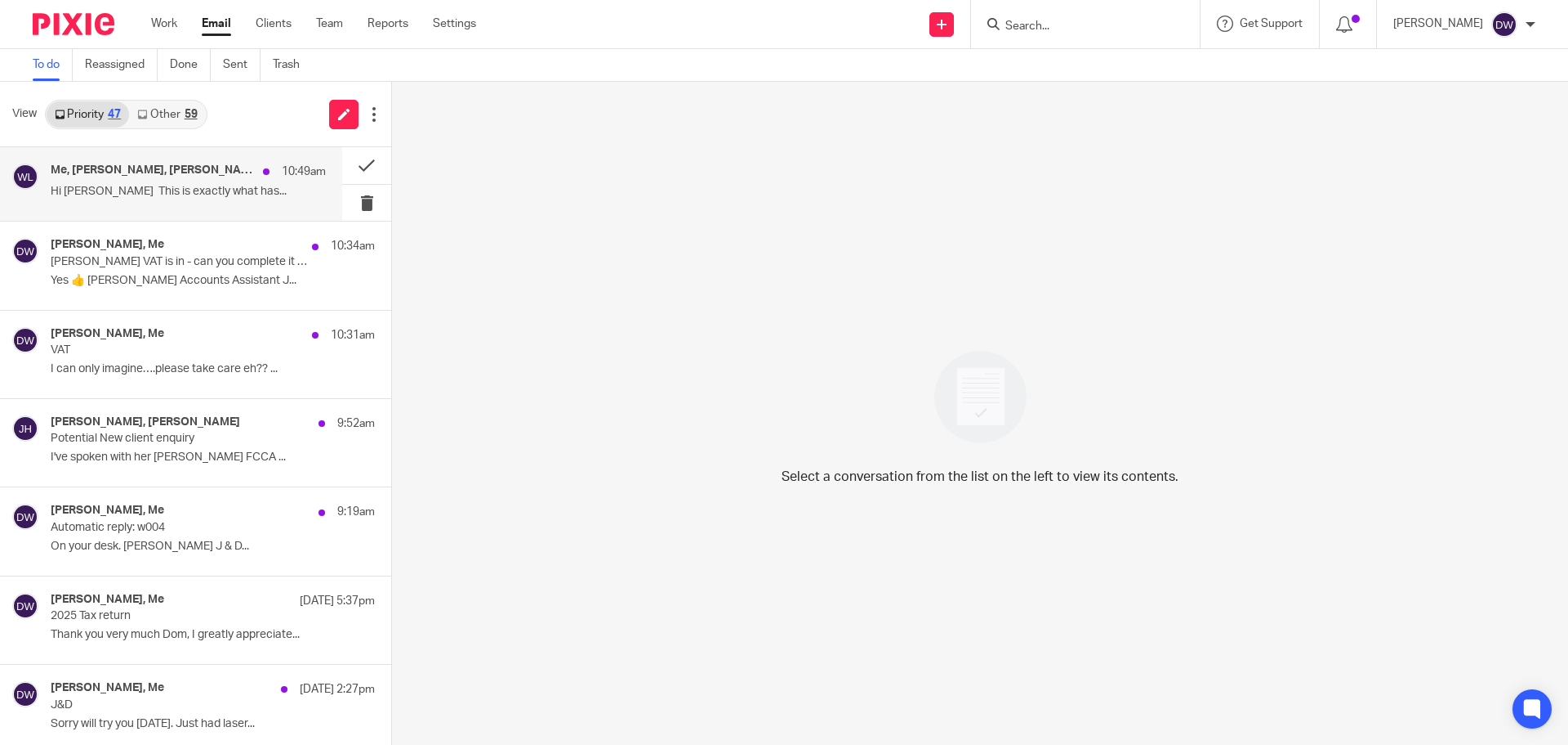
click at [134, 190] on p "Hi [PERSON_NAME] This is exactly what has..." at bounding box center [188, 192] width 275 height 14
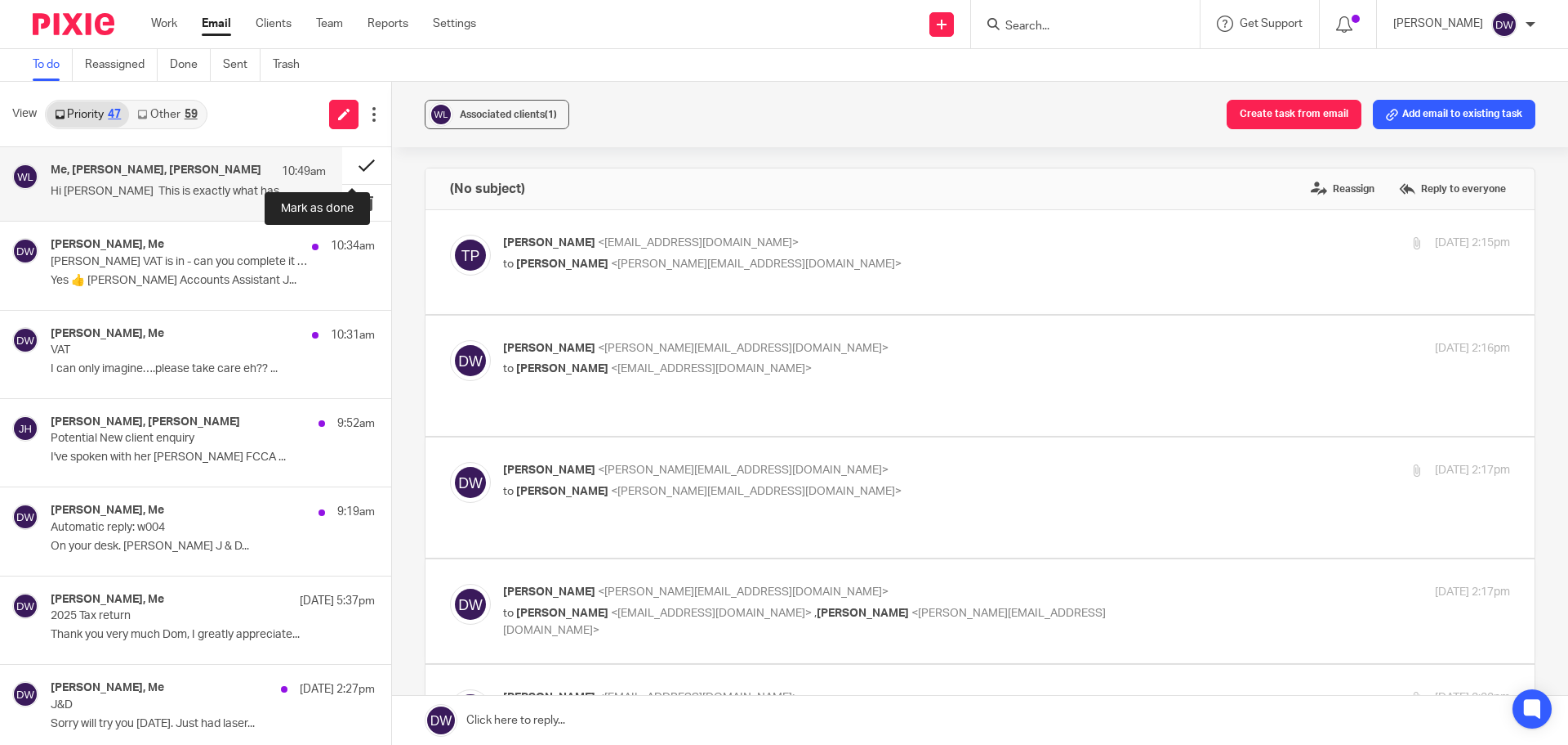
click at [345, 163] on button at bounding box center [366, 165] width 49 height 37
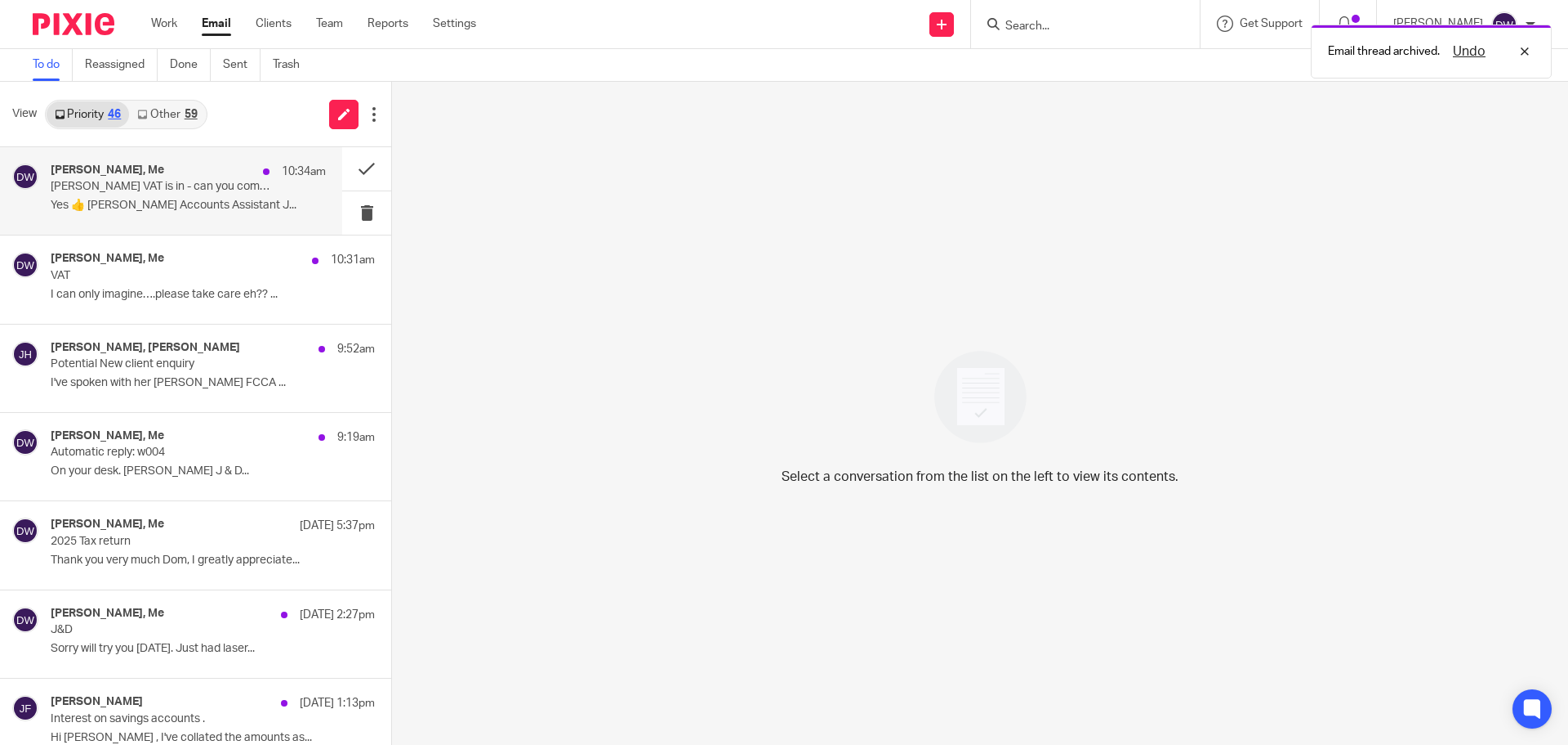
click at [203, 191] on p "[PERSON_NAME] VAT is in - can you complete it (it's one of the smaller & tidier…" at bounding box center [161, 187] width 221 height 14
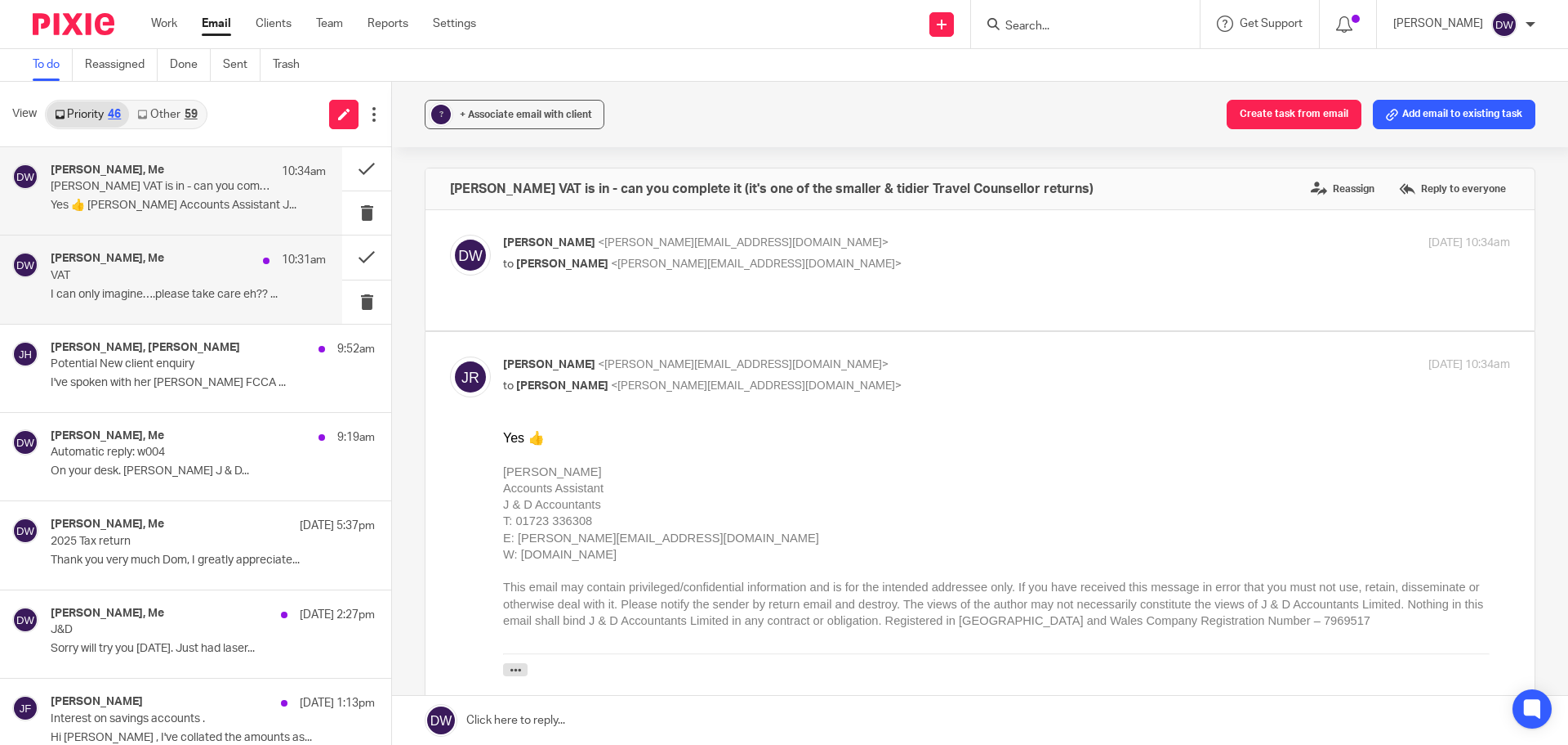
click at [220, 251] on div "[PERSON_NAME], Me 10:31am VAT I can only imagine….please take care eh?? ..." at bounding box center [171, 278] width 342 height 87
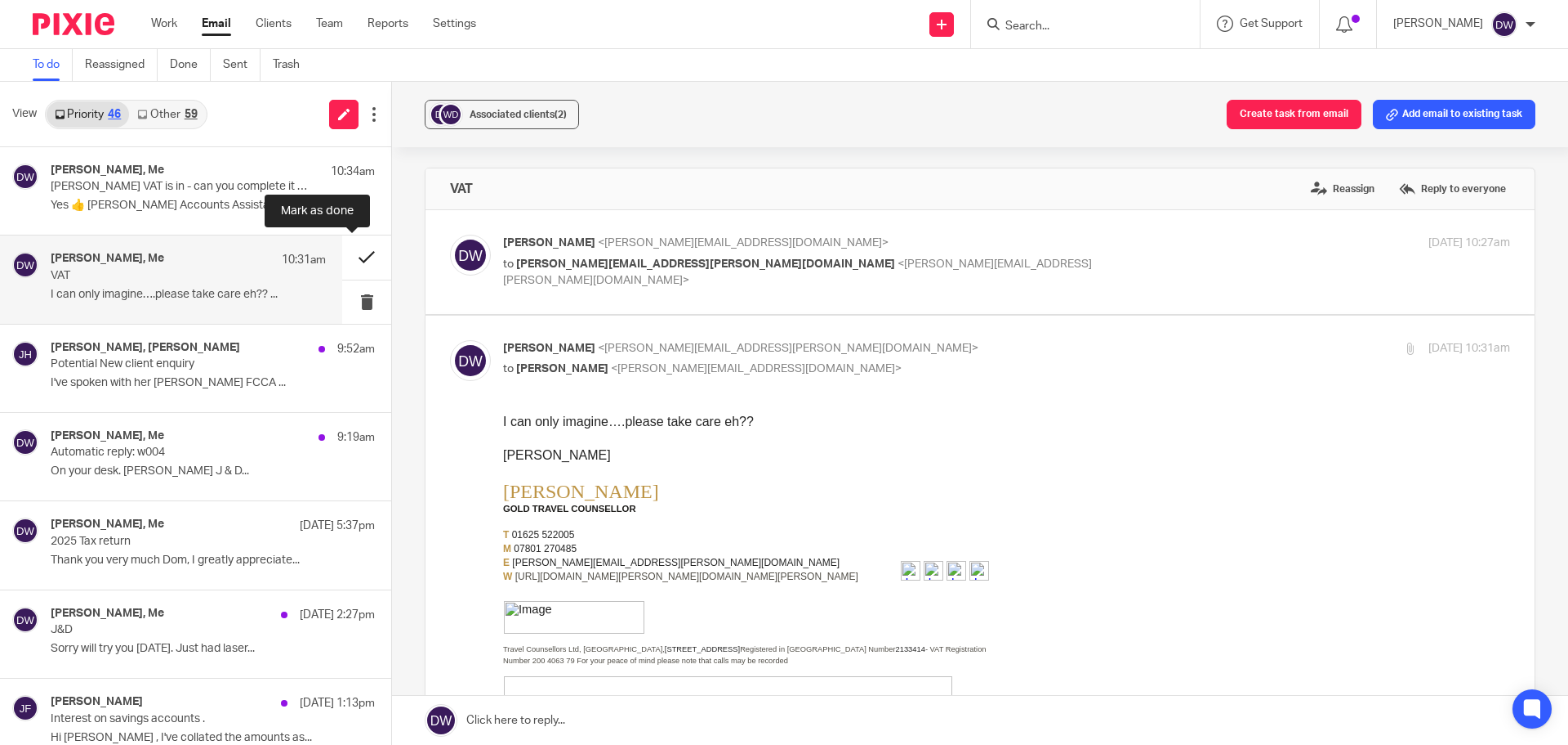
click at [344, 253] on button at bounding box center [366, 256] width 49 height 43
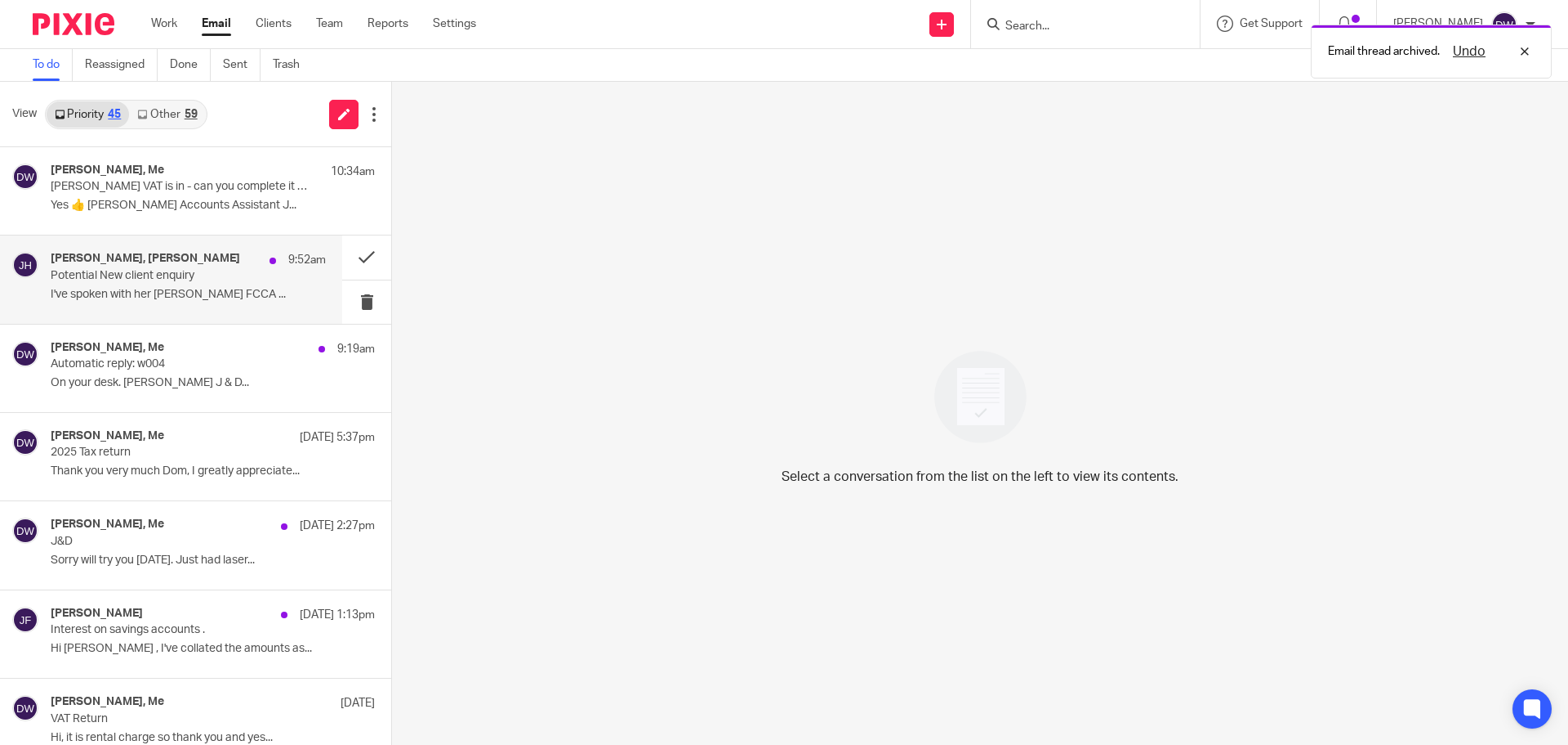
click at [143, 284] on div "[PERSON_NAME], [PERSON_NAME] 9:52am Potential New client enquiry I've spoken wi…" at bounding box center [188, 279] width 275 height 55
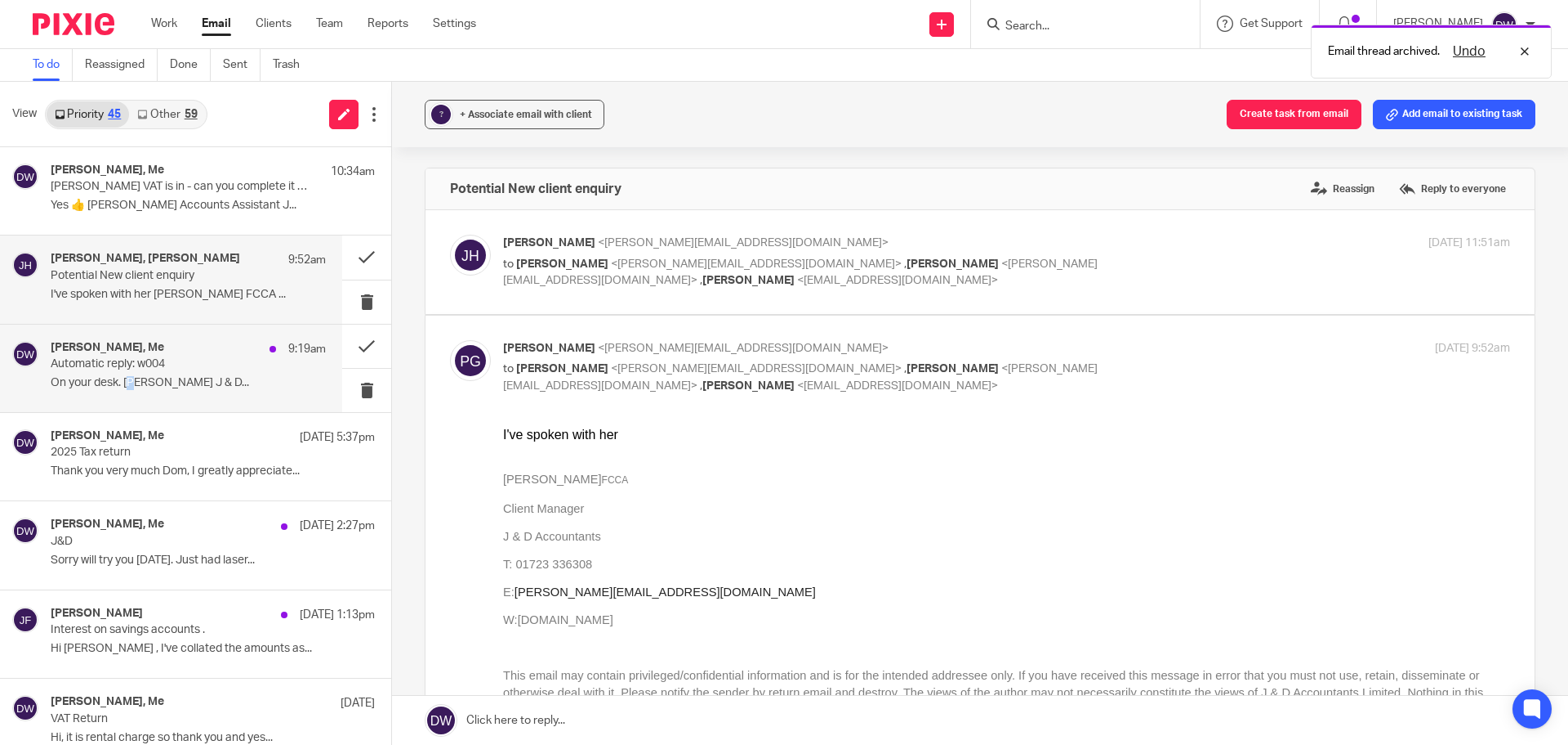
click at [136, 375] on div "[PERSON_NAME], Me 9:19am Automatic reply: w004 On your desk. [PERSON_NAME] J & …" at bounding box center [188, 368] width 275 height 55
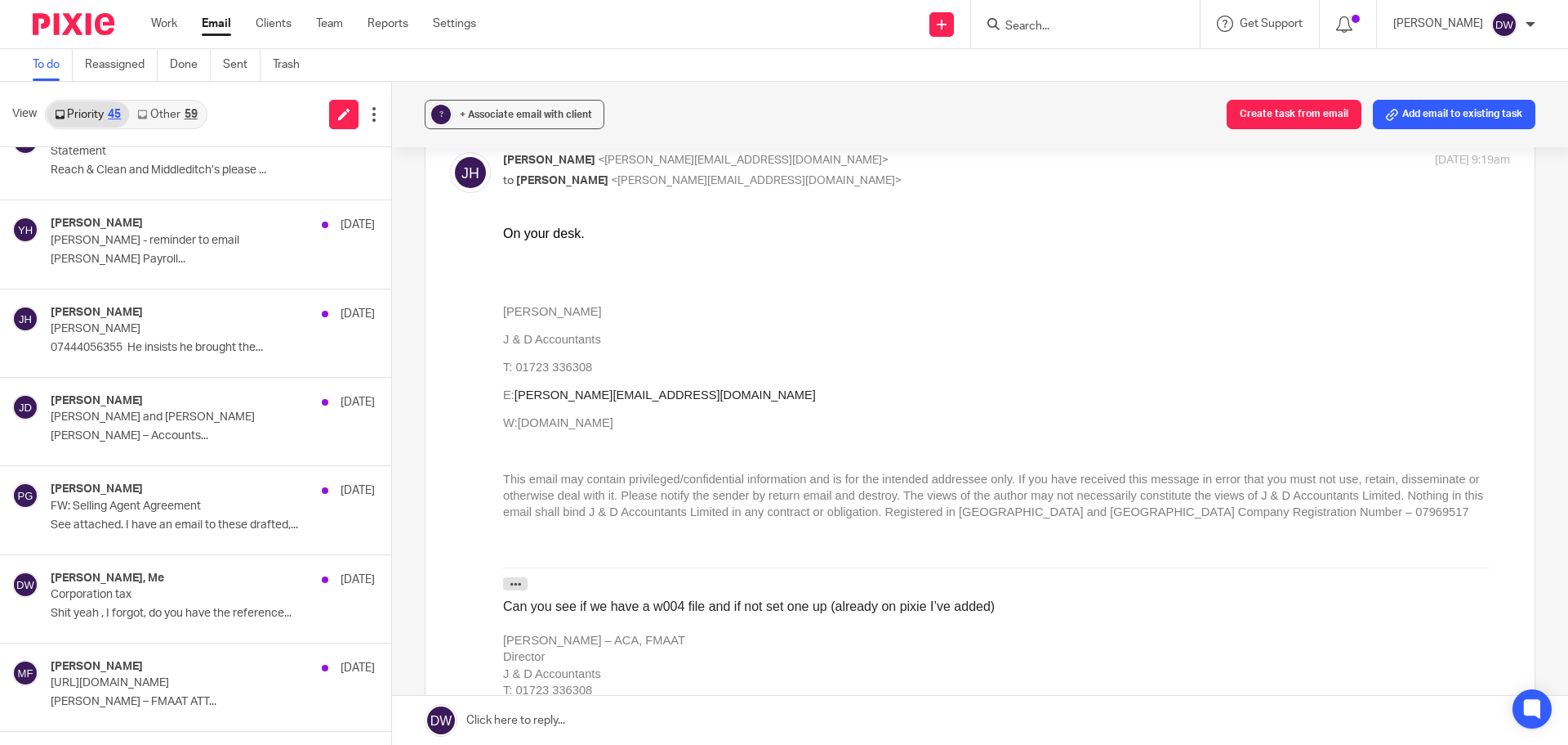
scroll to position [899, 0]
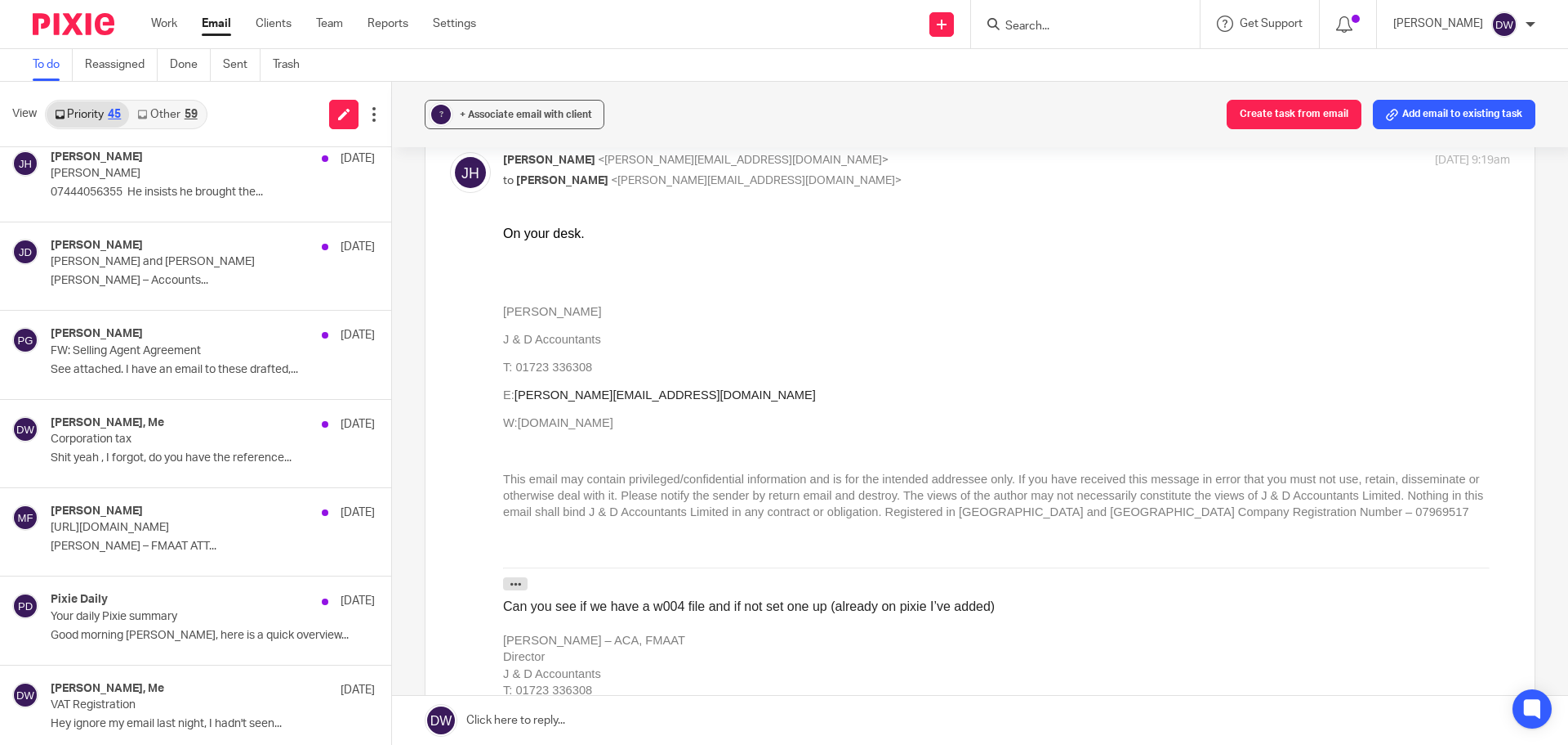
click at [171, 115] on link "Other 59" at bounding box center [167, 114] width 76 height 26
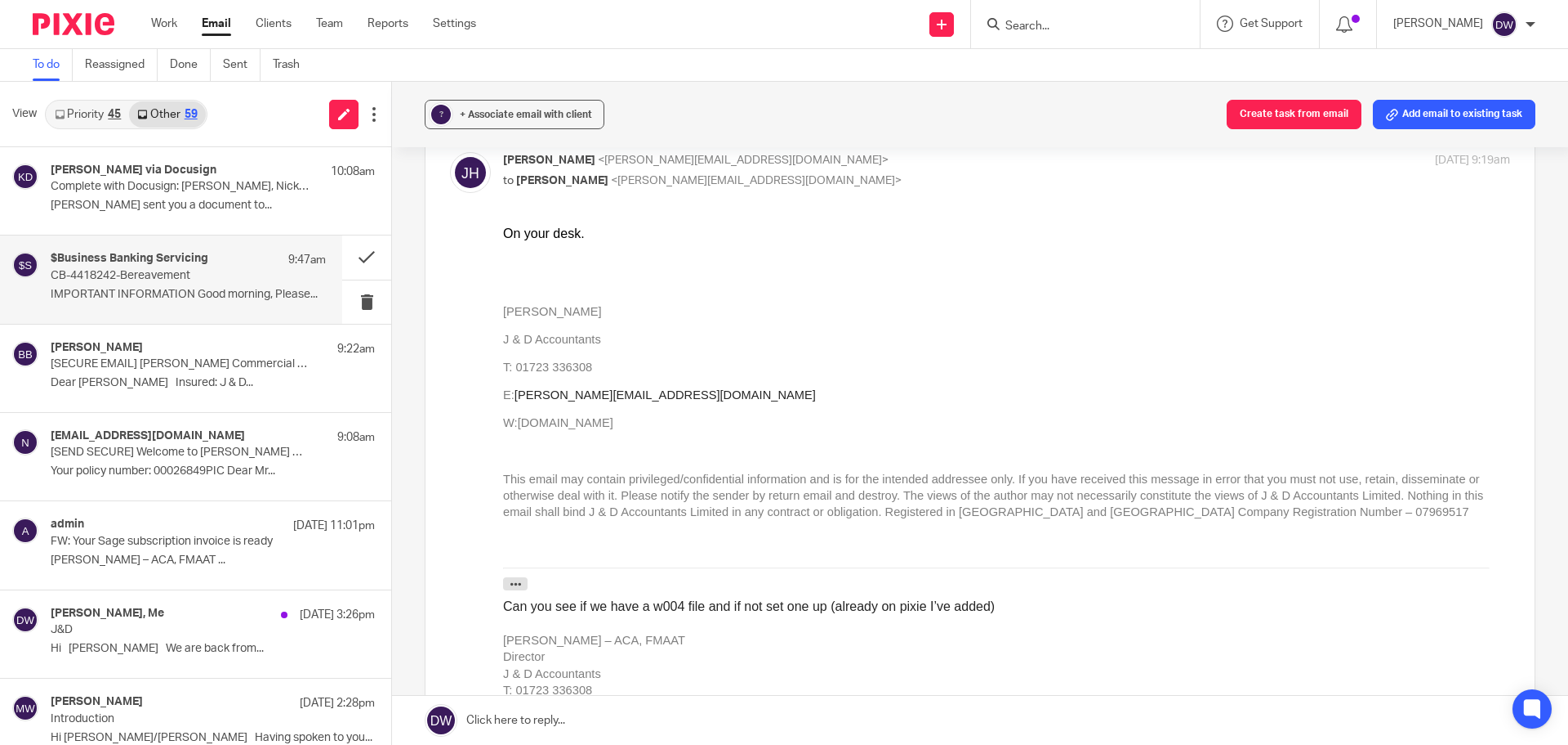
click at [130, 296] on p "IMPORTANT INFORMATION Good morning, Please..." at bounding box center [188, 295] width 275 height 14
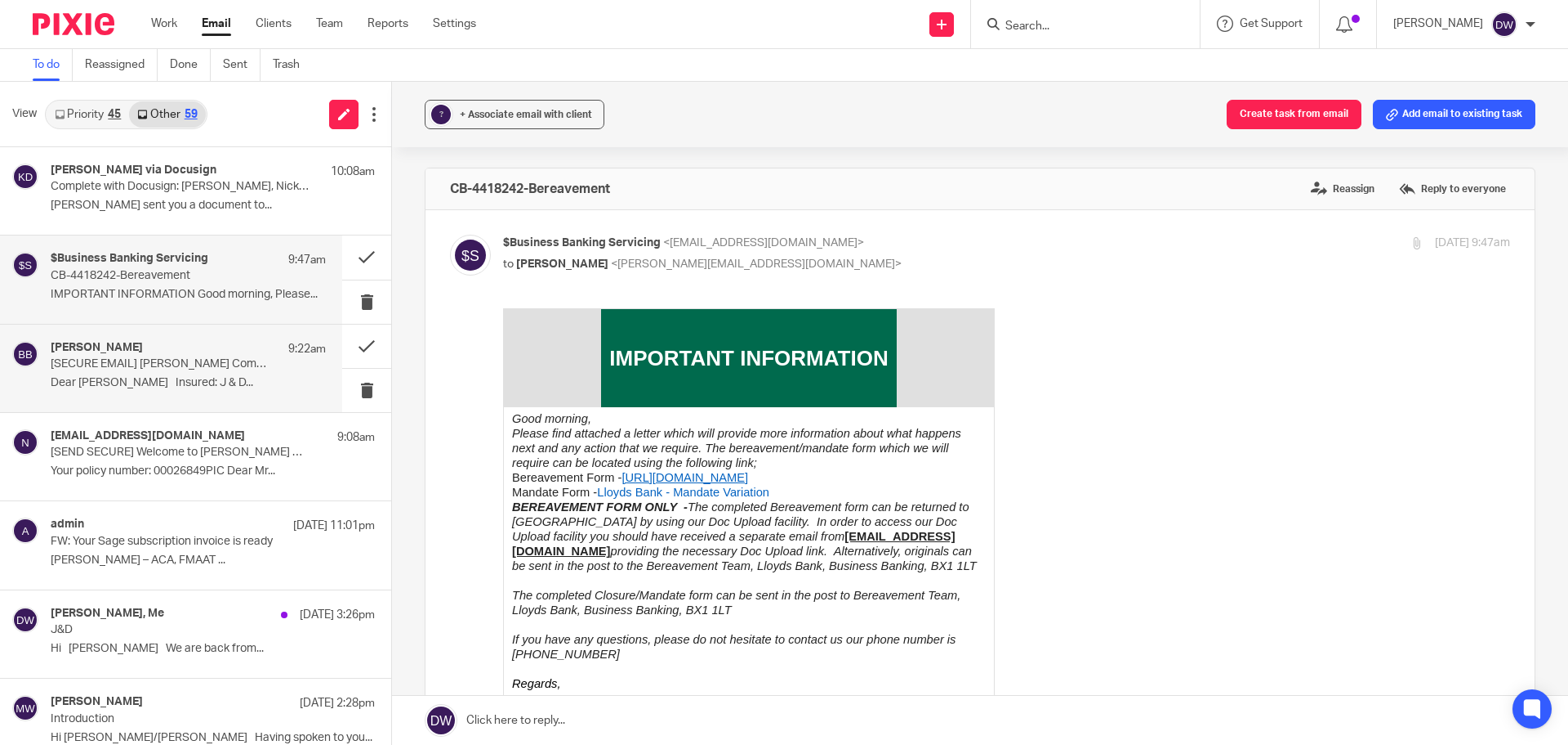
click at [143, 352] on div "[PERSON_NAME] 9:22am" at bounding box center [188, 349] width 275 height 16
